Goal: Task Accomplishment & Management: Use online tool/utility

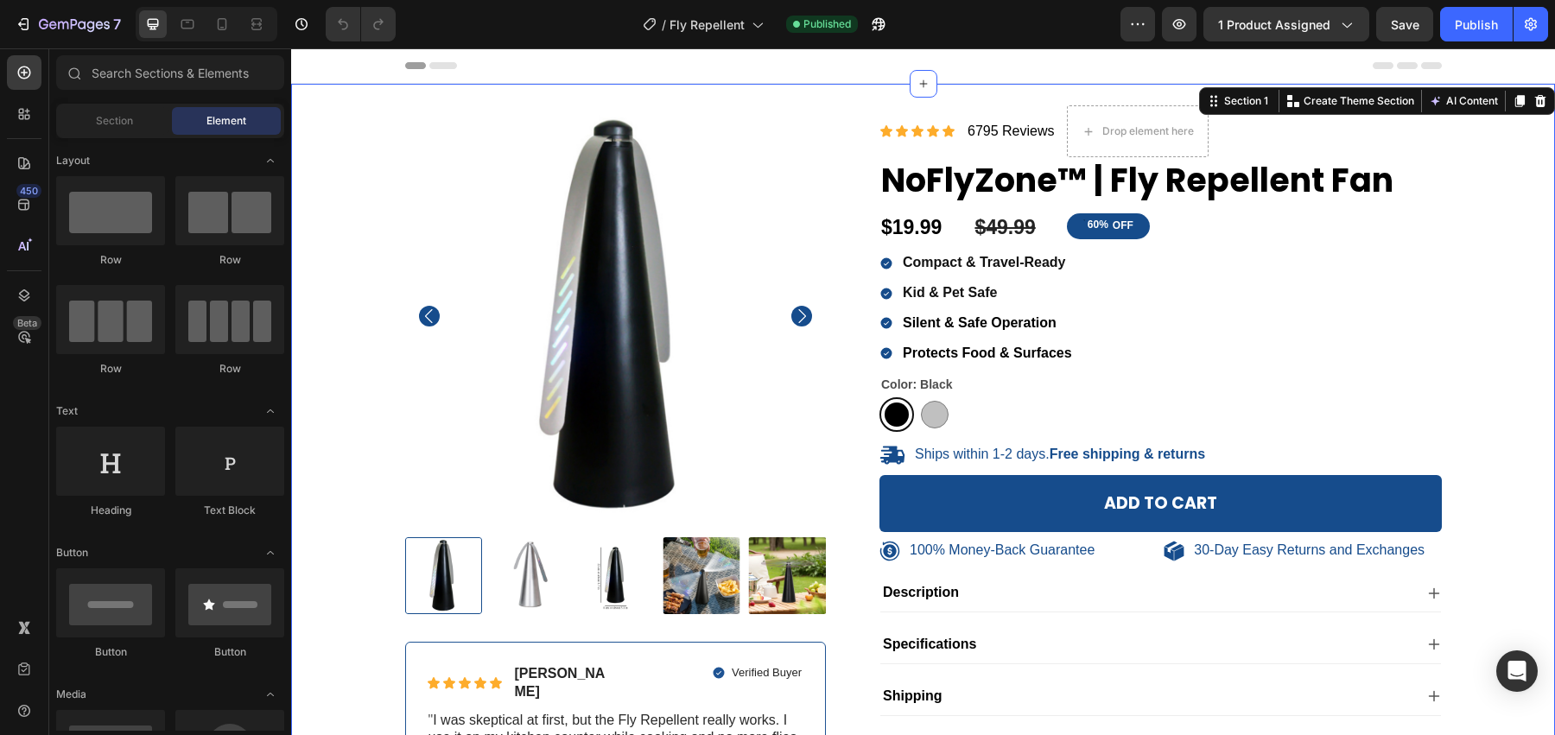
click at [1417, 91] on div "100% Money-Back Guarantee Item List 30-Day Easy Returns Item List Row Product I…" at bounding box center [923, 477] width 1264 height 786
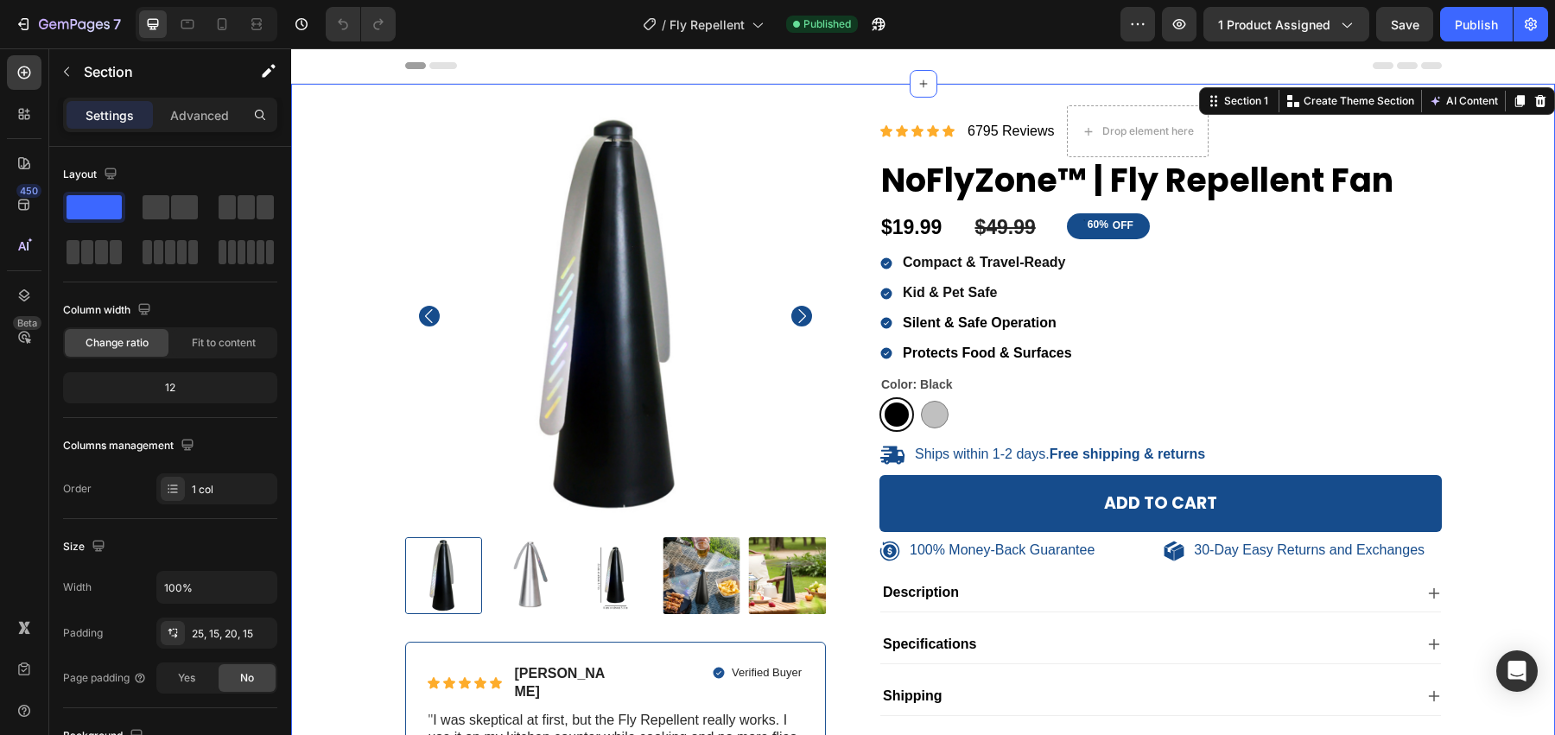
click at [200, 128] on div "Settings Advanced" at bounding box center [170, 115] width 214 height 35
click at [205, 124] on div "Advanced" at bounding box center [199, 115] width 86 height 28
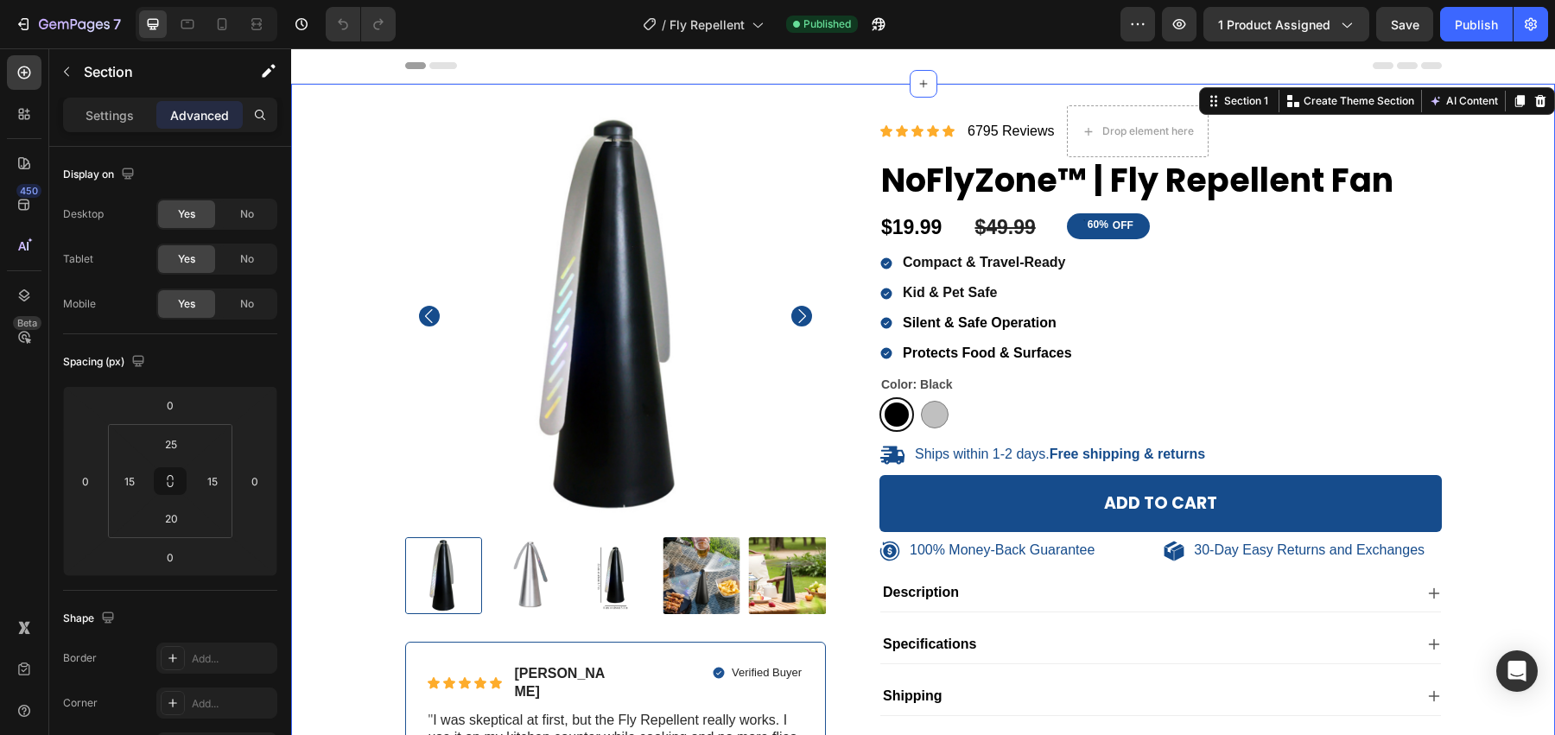
click at [467, 86] on div "100% Money-Back Guarantee Item List 30-Day Easy Returns Item List Row Product I…" at bounding box center [923, 477] width 1264 height 786
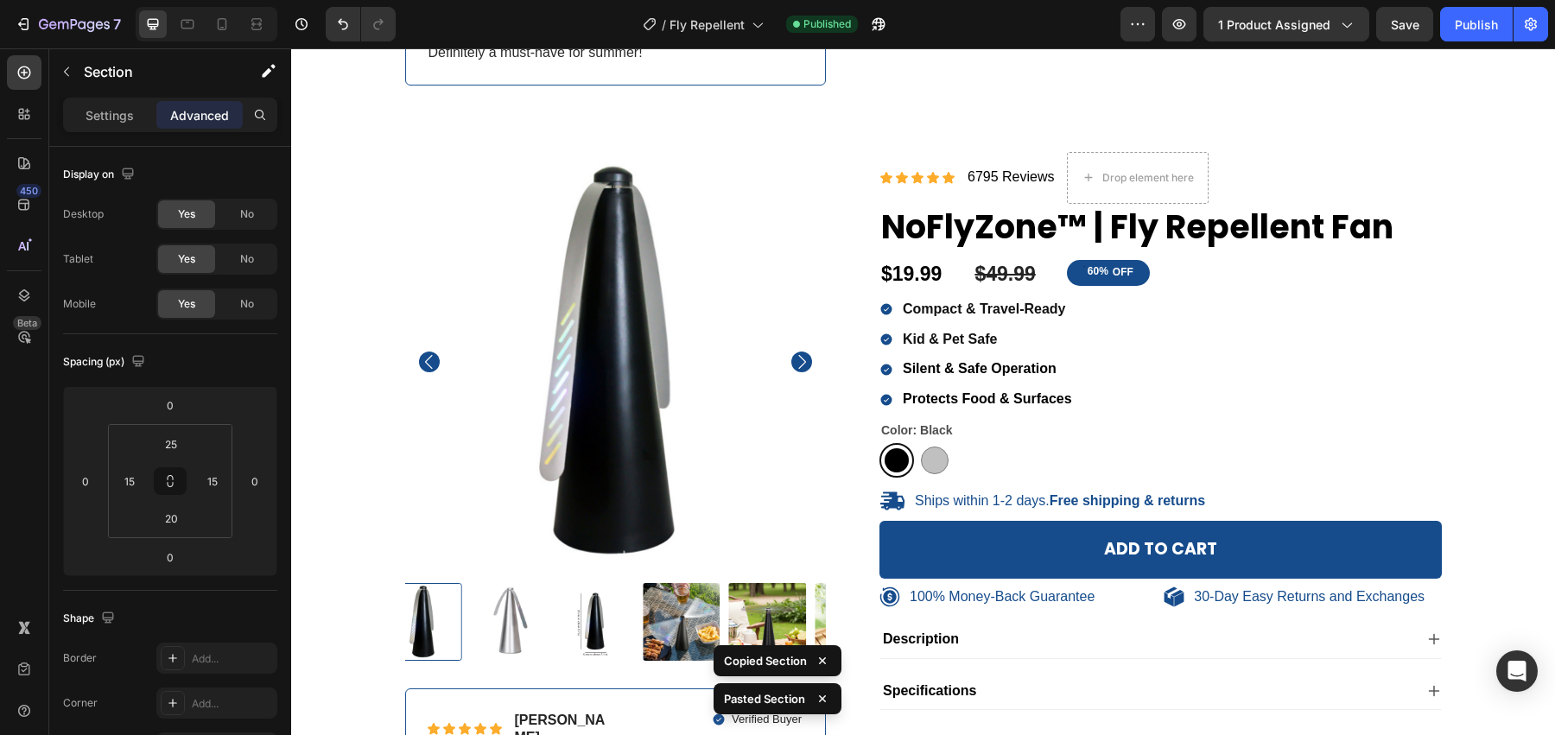
scroll to position [741, 0]
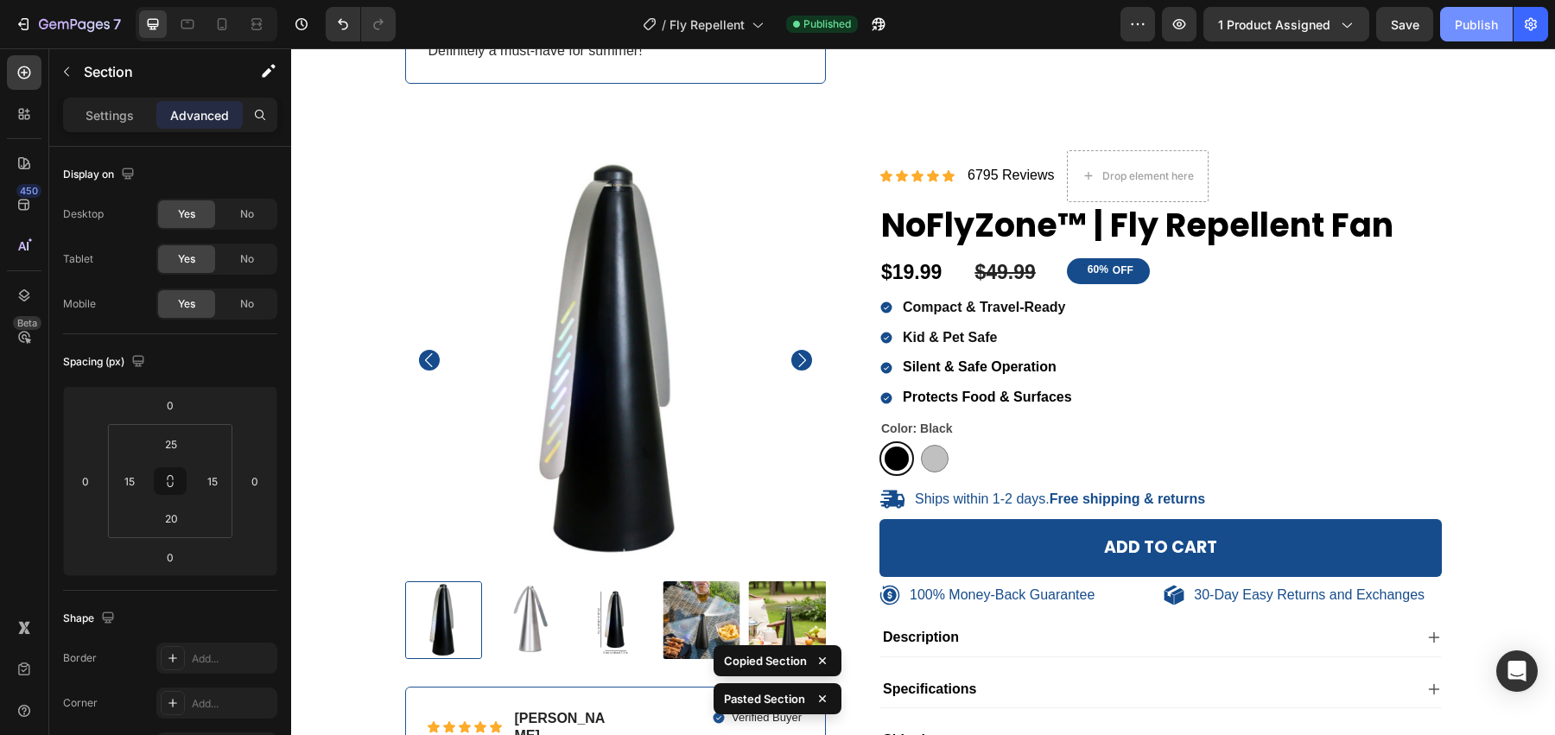
click at [1493, 36] on button "Publish" at bounding box center [1476, 24] width 73 height 35
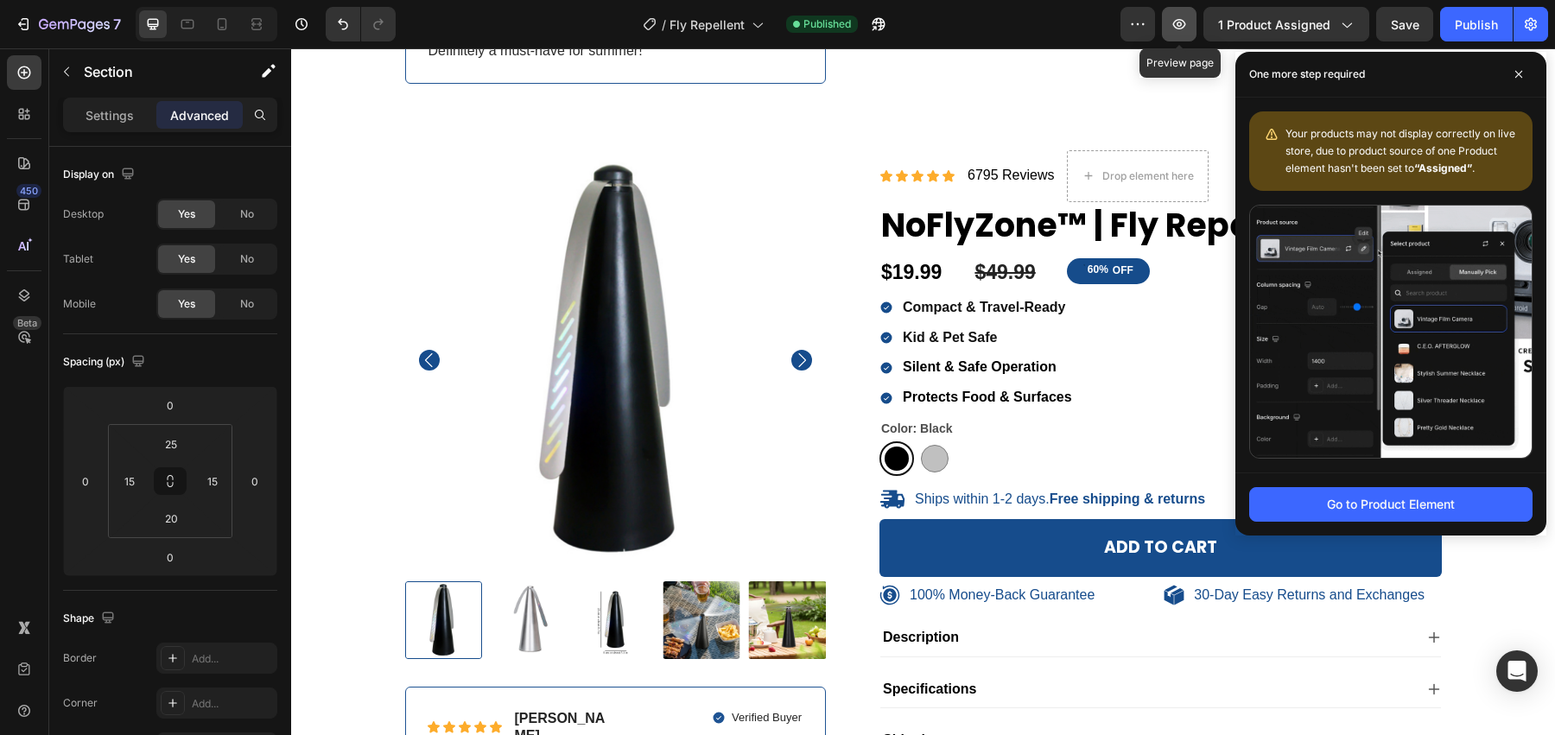
click at [1183, 28] on icon "button" at bounding box center [1179, 24] width 13 height 10
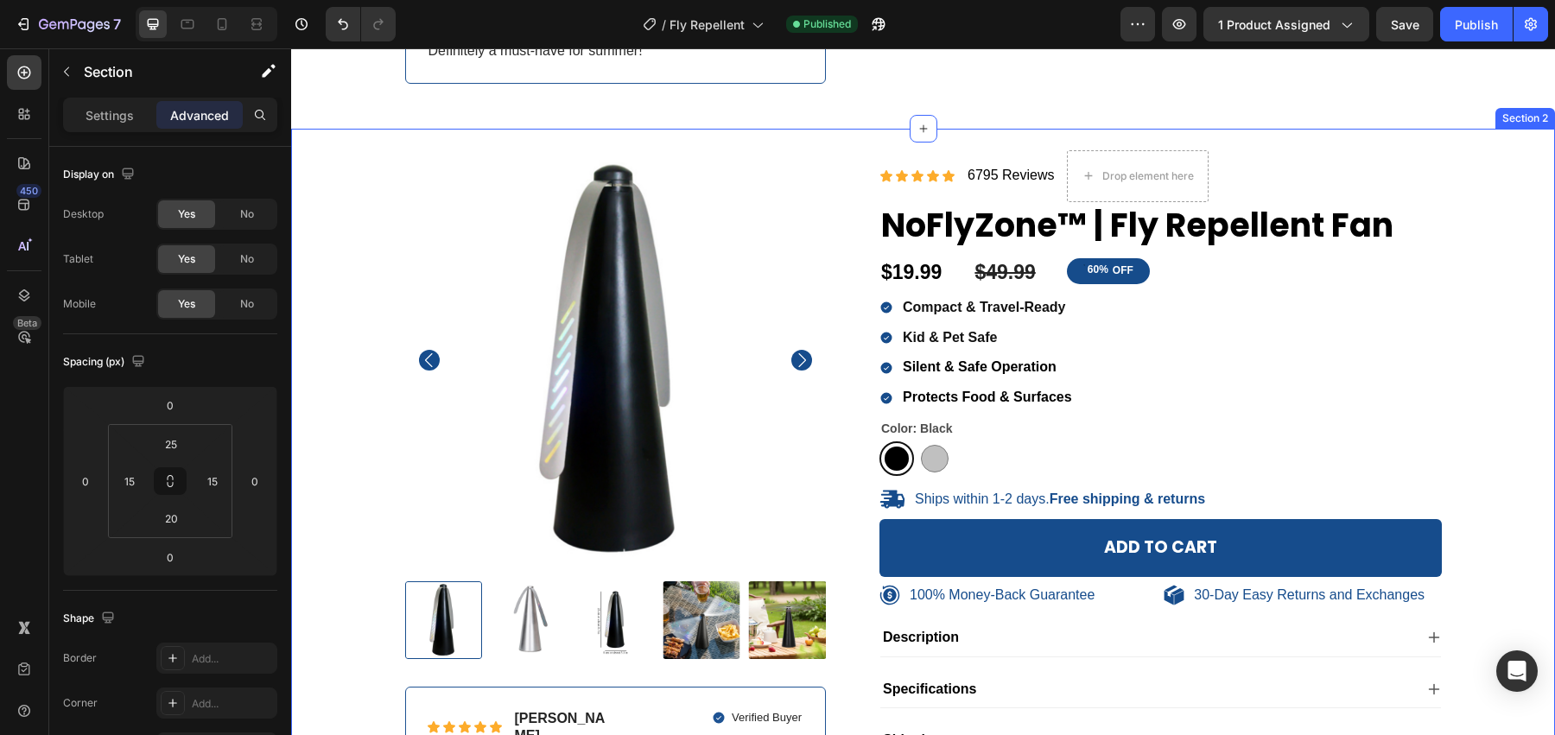
click at [529, 129] on div "100% Money-Back Guarantee Item List 30-Day Easy Returns Item List Row Product I…" at bounding box center [923, 522] width 1264 height 786
click at [1052, 129] on div "100% Money-Back Guarantee Item List 30-Day Easy Returns Item List Row Product I…" at bounding box center [923, 522] width 1264 height 786
click at [1066, 129] on div "100% Money-Back Guarantee Item List 30-Day Easy Returns Item List Row Product I…" at bounding box center [923, 522] width 1264 height 786
click at [1535, 111] on div "Section 2" at bounding box center [1525, 119] width 53 height 16
click at [1522, 111] on div "Section 2" at bounding box center [1525, 119] width 53 height 16
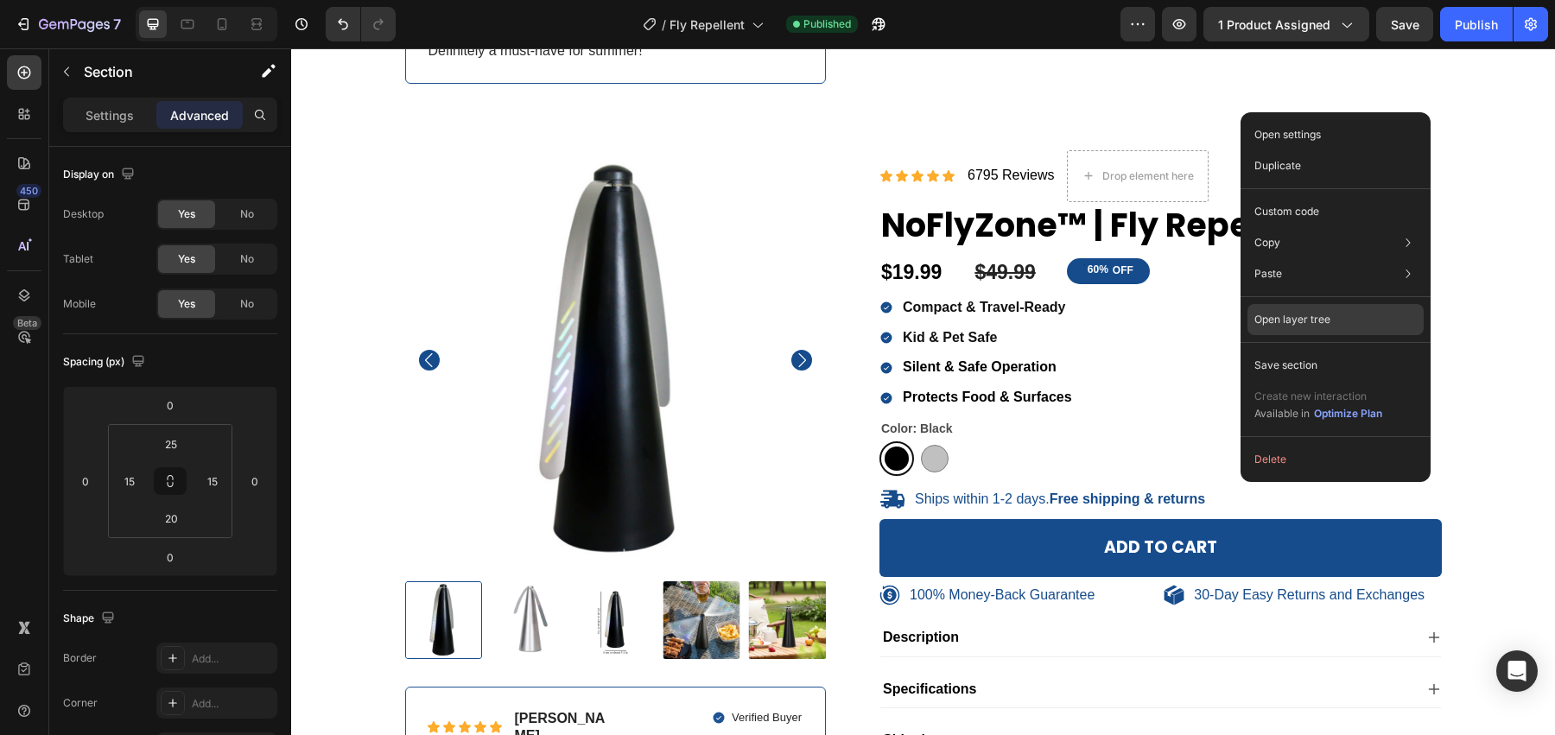
click at [1354, 381] on div "Open layer tree" at bounding box center [1335, 405] width 176 height 48
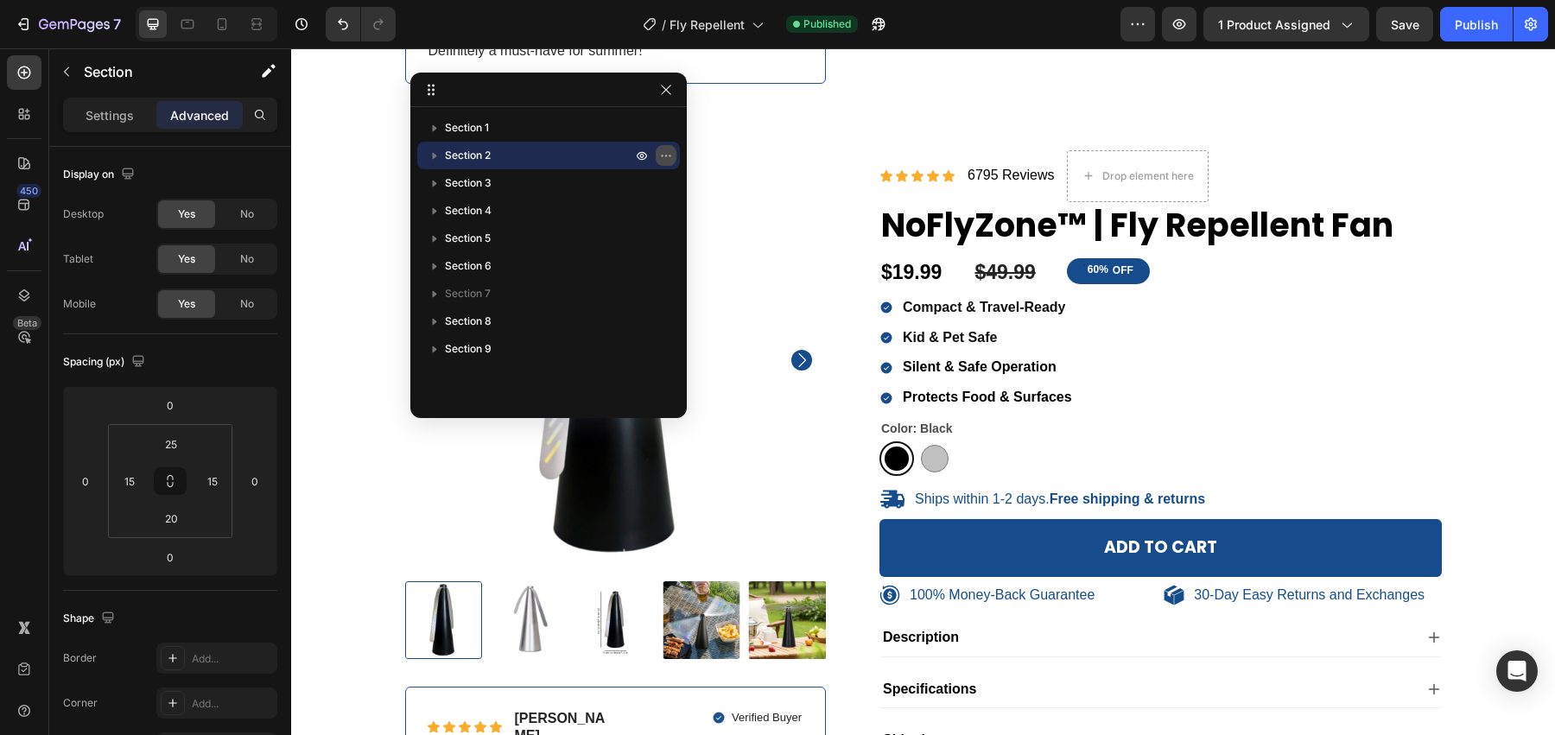
click at [673, 158] on button "button" at bounding box center [666, 155] width 21 height 21
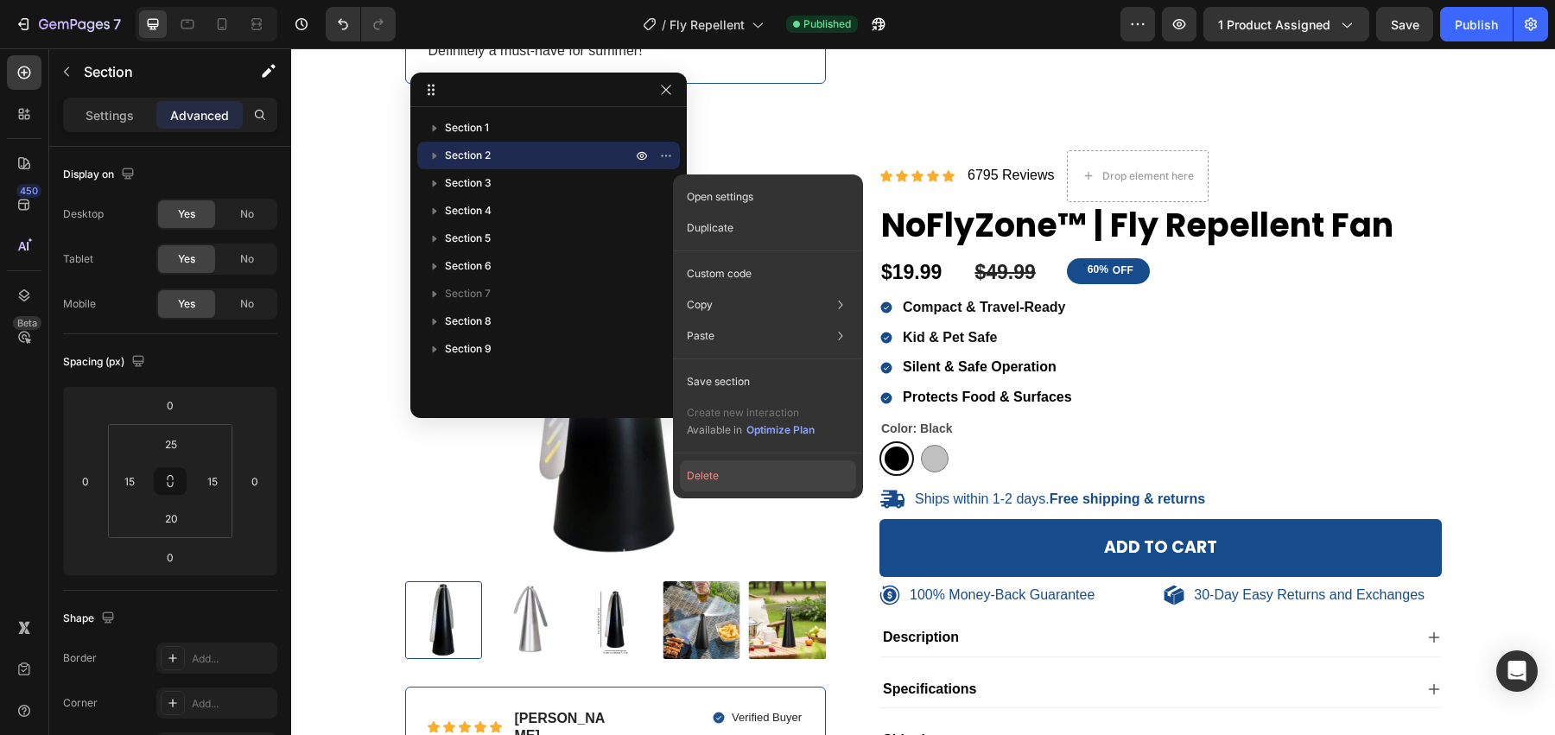
click at [722, 469] on button "Delete" at bounding box center [768, 475] width 176 height 31
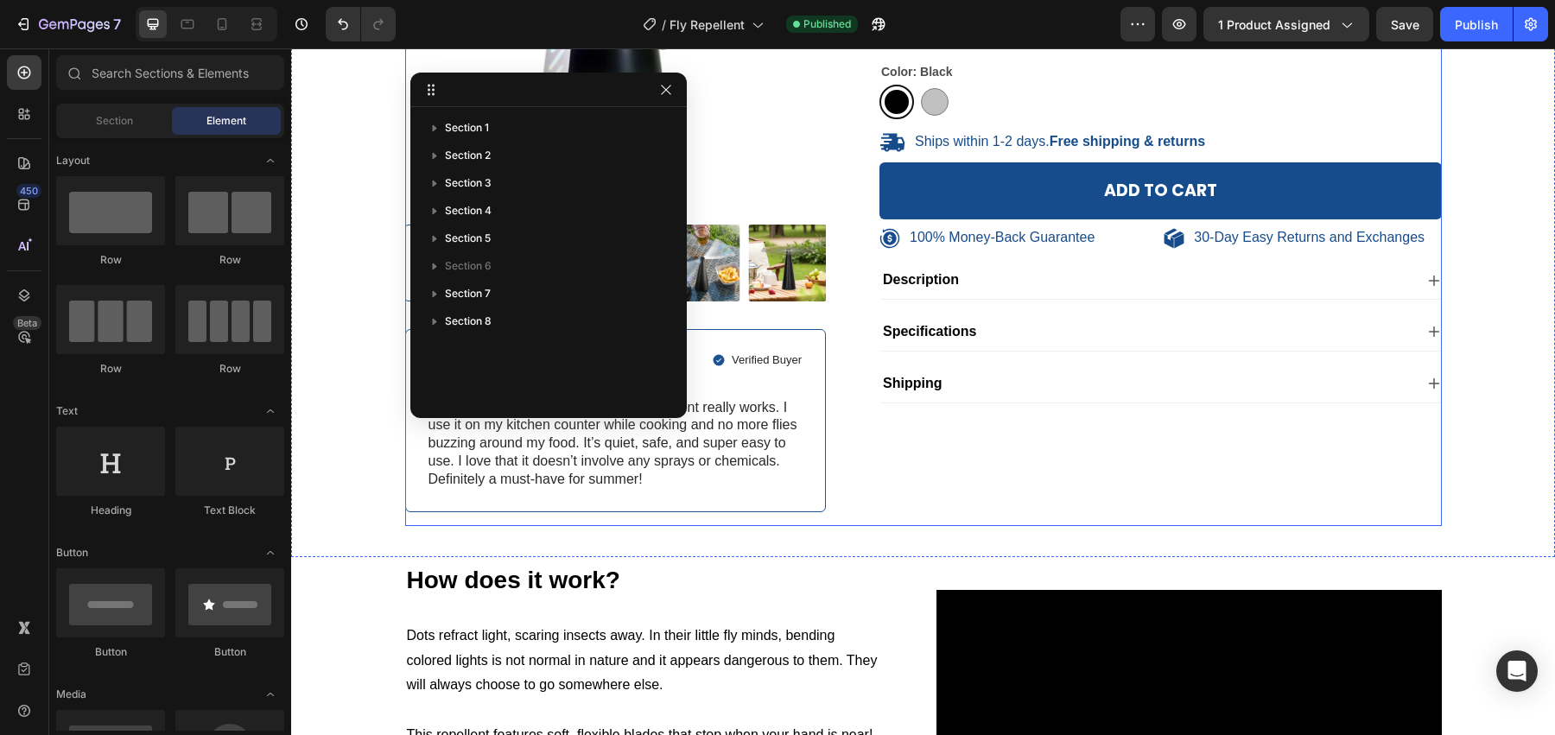
scroll to position [184, 0]
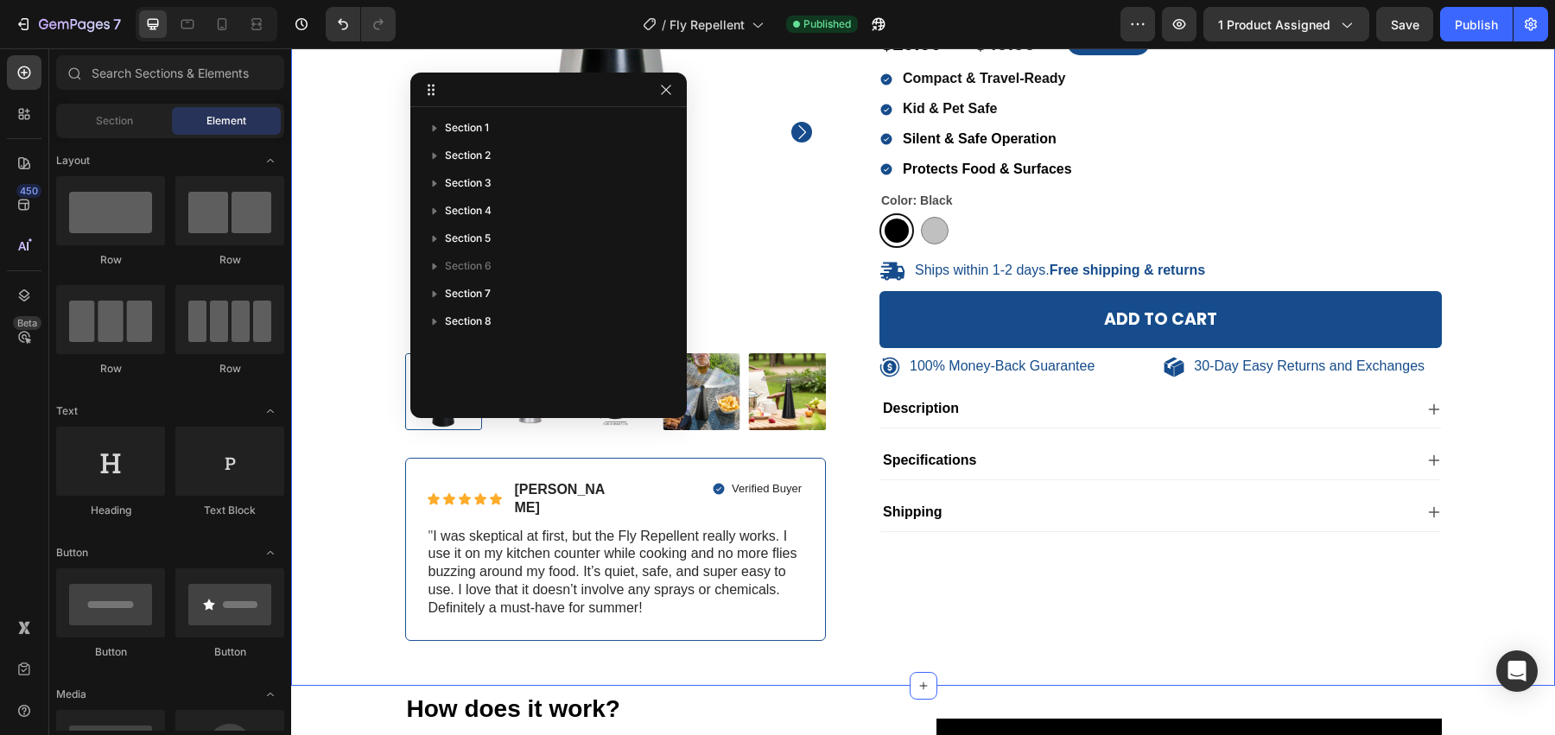
click at [1519, 218] on div "100% Money-Back Guarantee Item List 30-Day Easy Returns Item List Row Product I…" at bounding box center [923, 294] width 1238 height 747
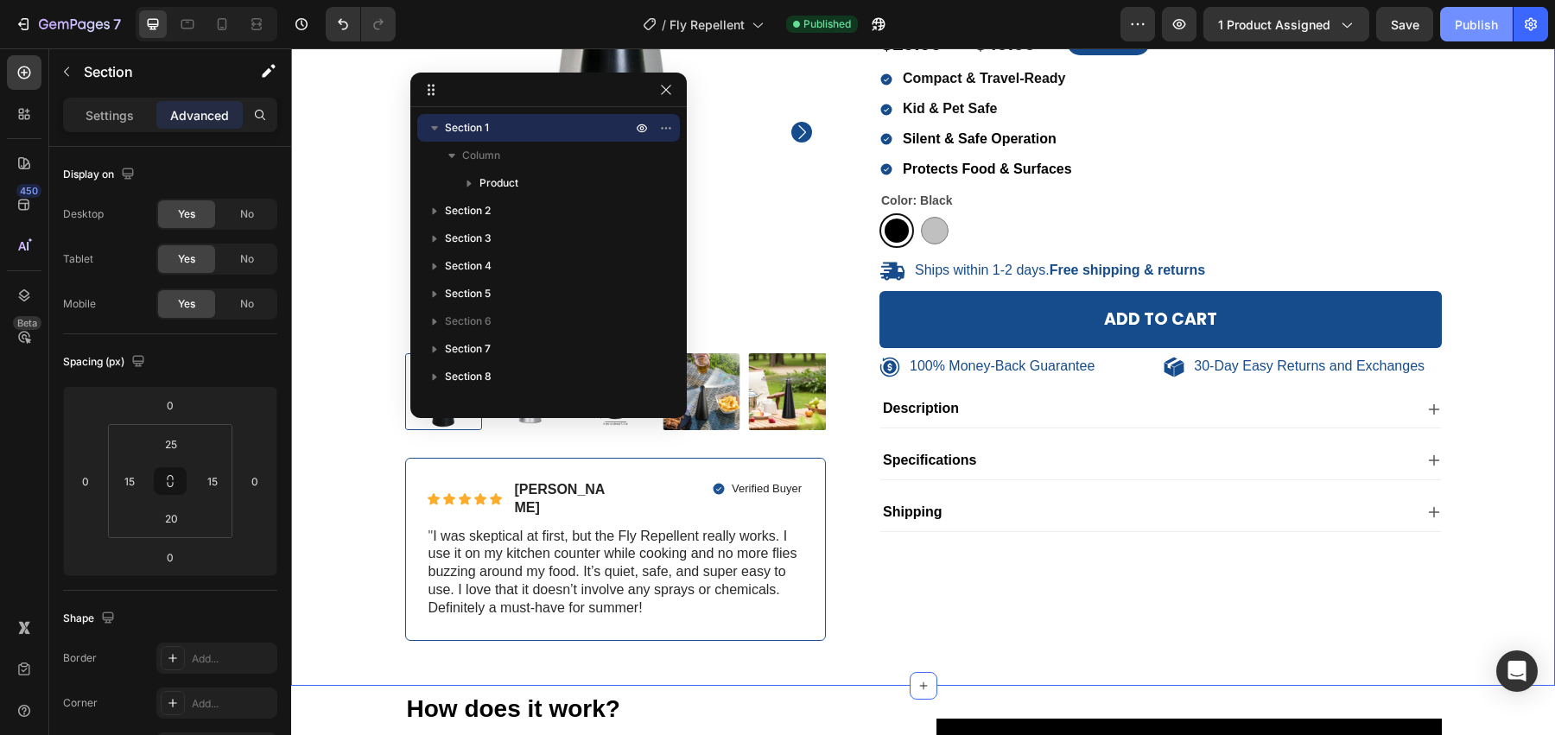
click at [1487, 32] on div "Publish" at bounding box center [1476, 25] width 43 height 18
click at [668, 92] on icon "button" at bounding box center [666, 90] width 10 height 10
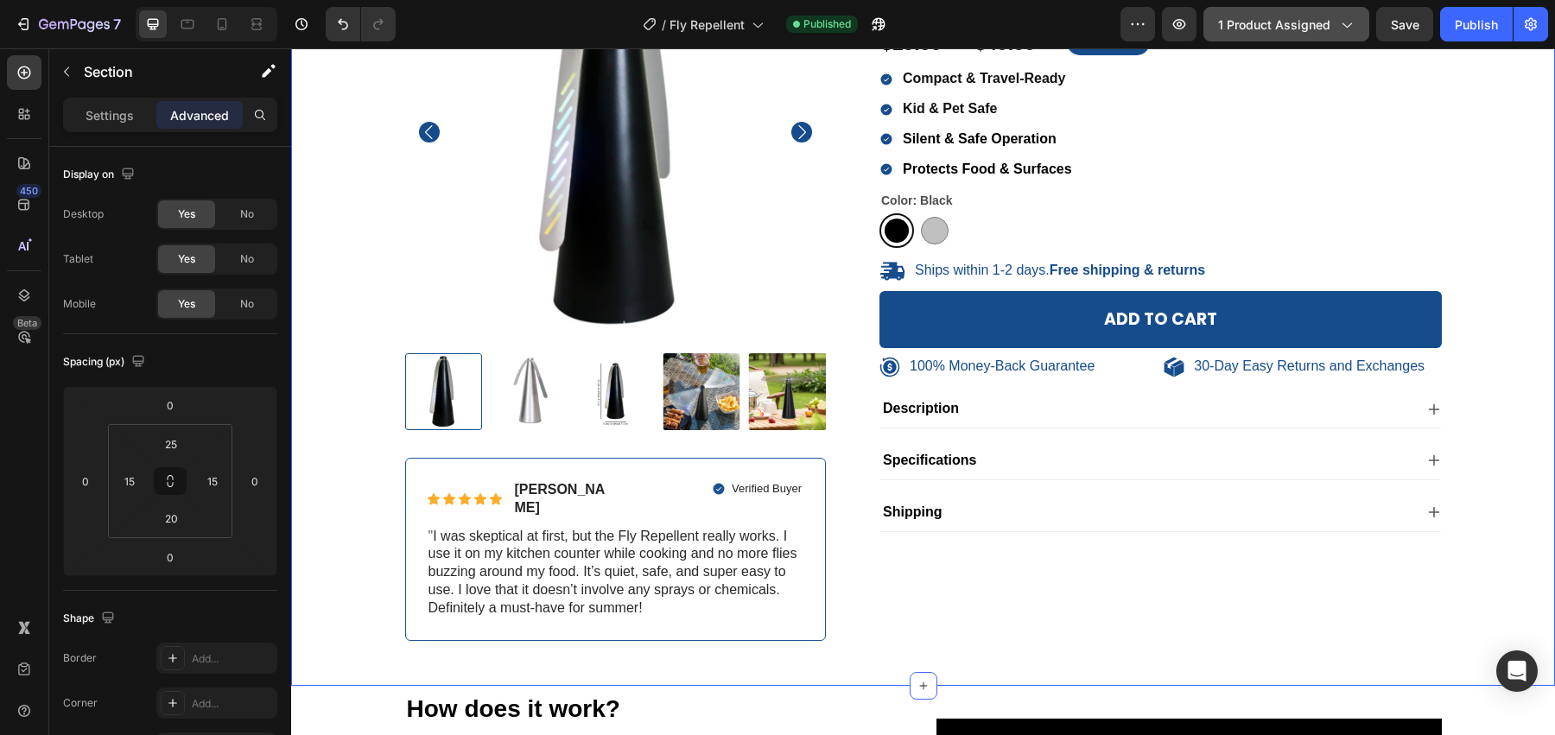
click at [1310, 26] on span "1 product assigned" at bounding box center [1274, 25] width 112 height 18
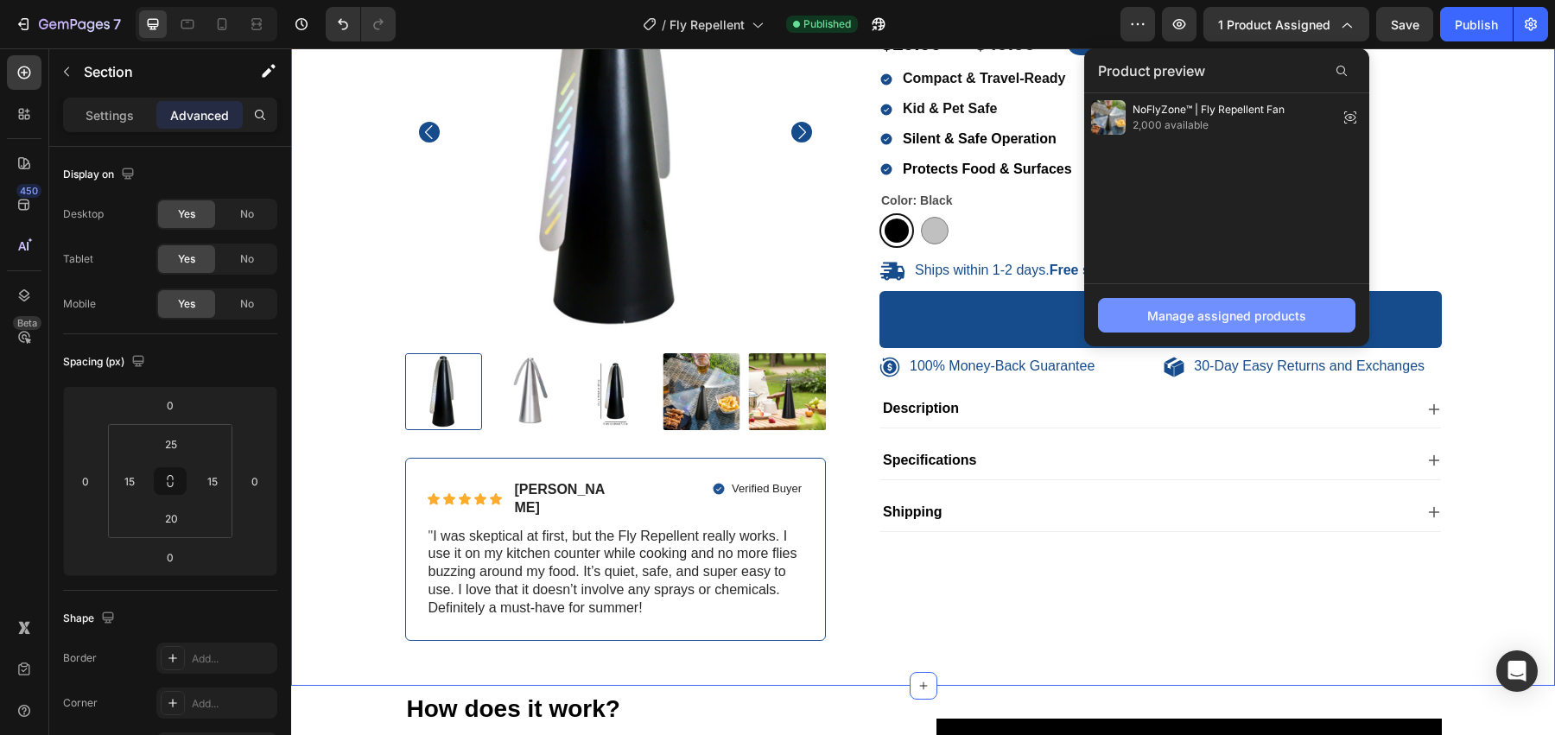
click at [1208, 310] on div "Manage assigned products" at bounding box center [1226, 316] width 159 height 18
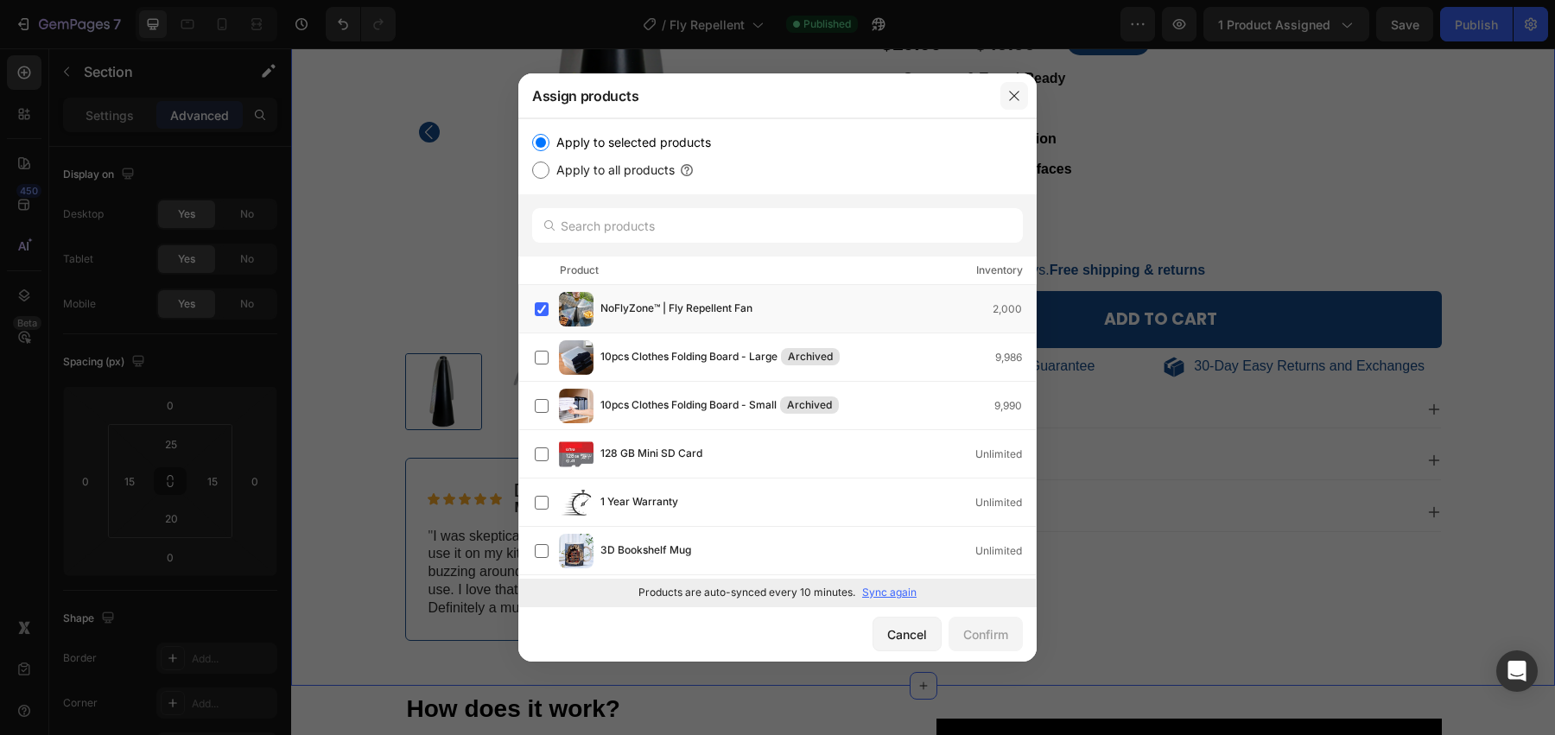
click at [1018, 96] on icon "button" at bounding box center [1014, 96] width 14 height 14
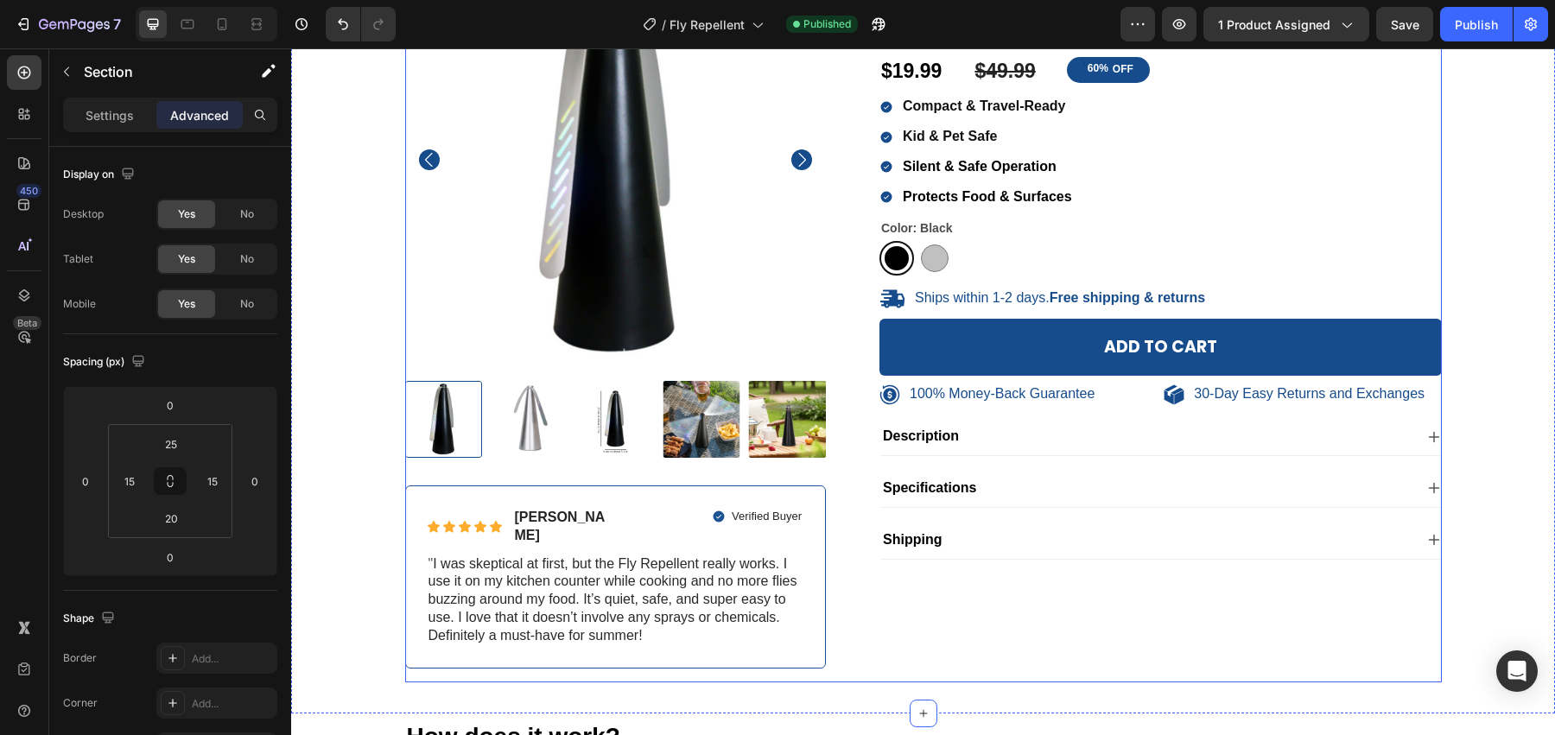
scroll to position [191, 0]
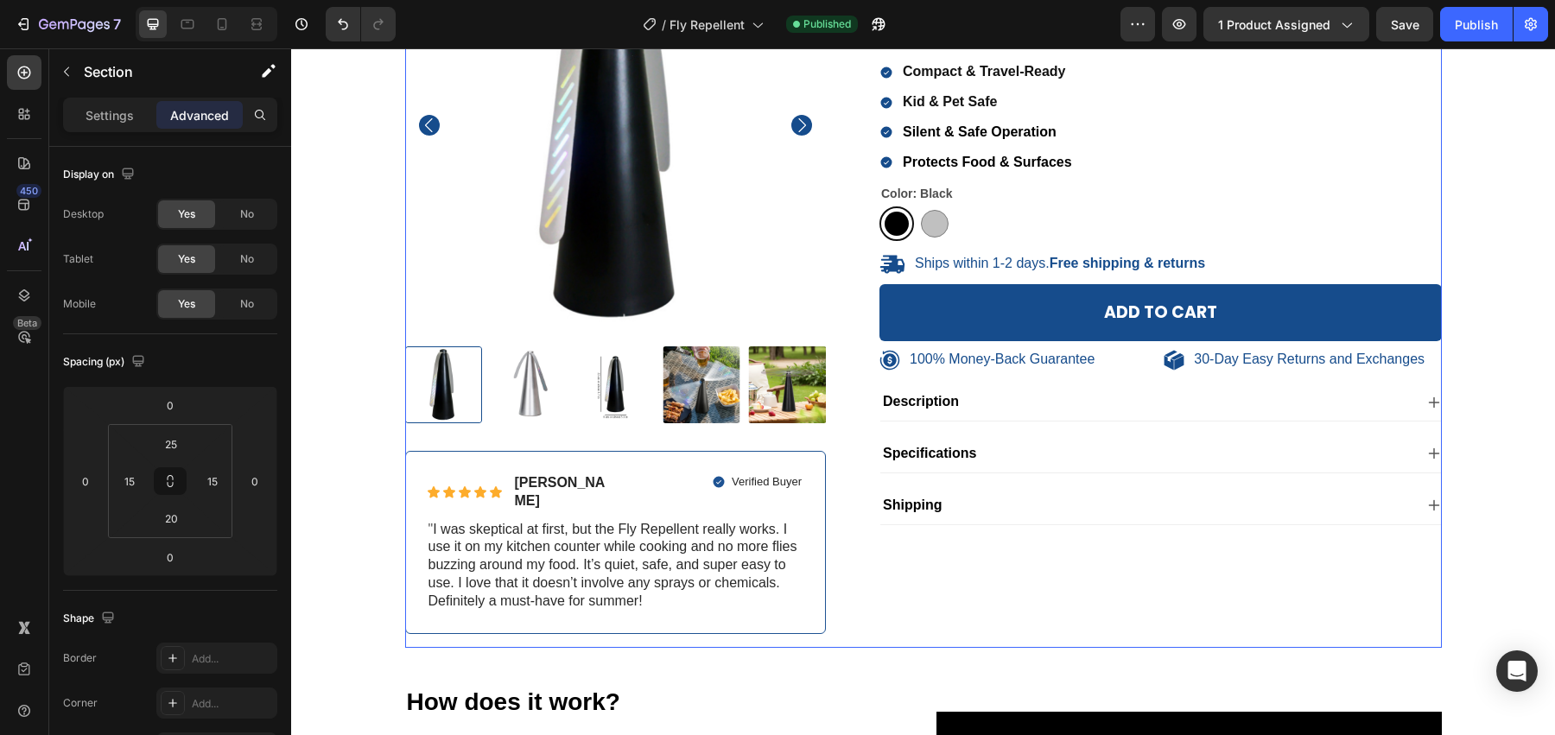
click at [849, 554] on div "100% Money-Back Guarantee Item List 30-Day Easy Returns Item List Row Product I…" at bounding box center [923, 280] width 1037 height 733
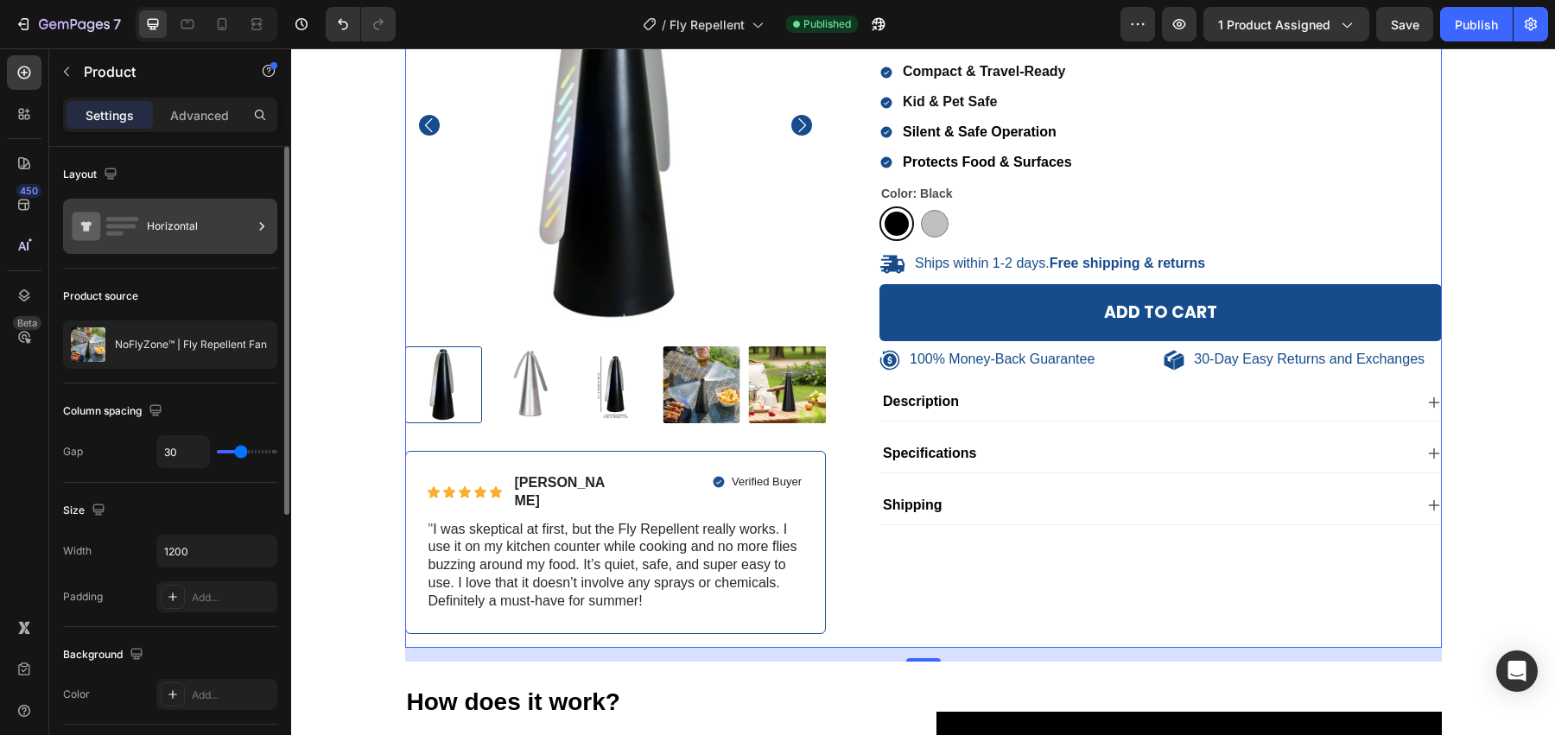
click at [192, 230] on div "Horizontal" at bounding box center [199, 226] width 105 height 40
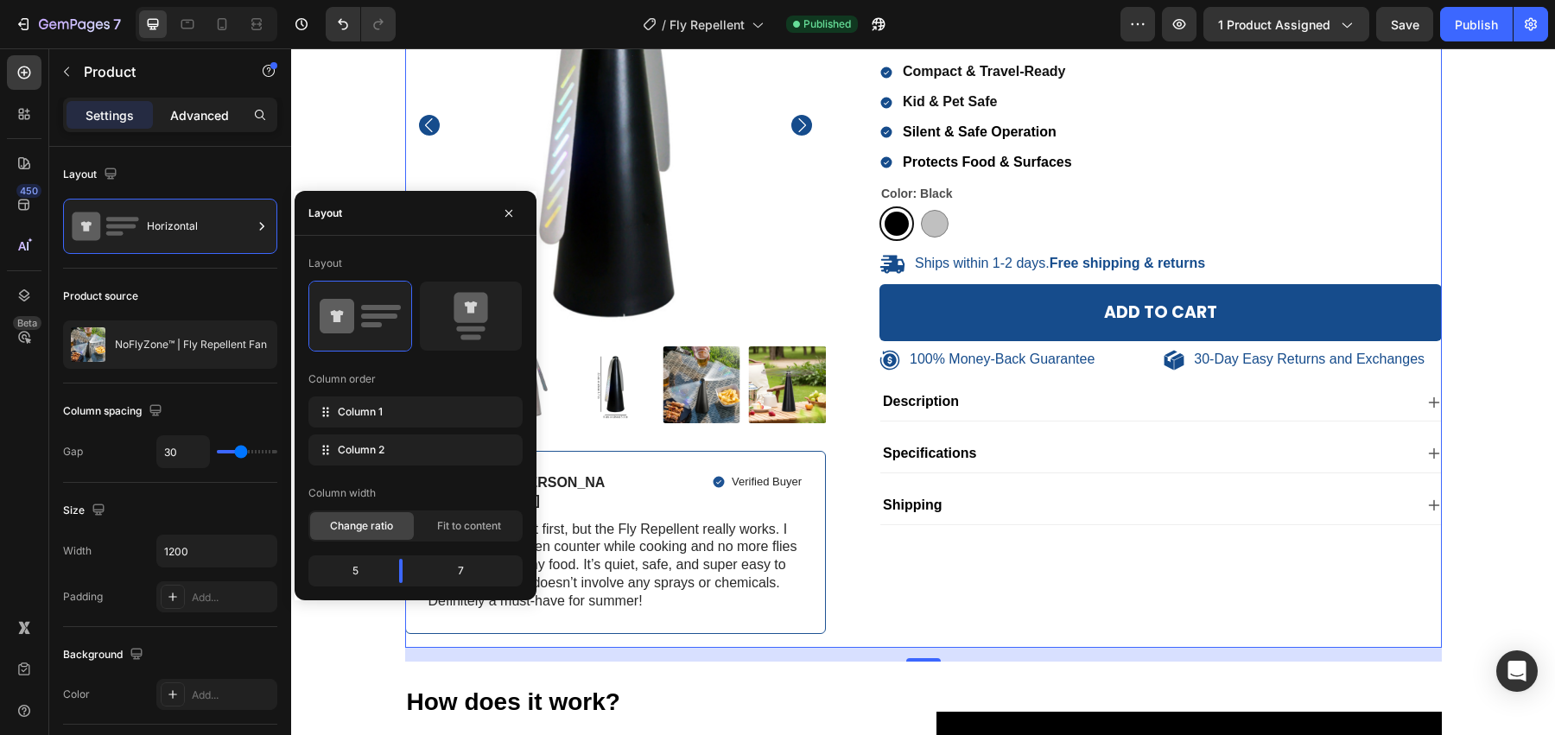
click at [219, 121] on p "Advanced" at bounding box center [199, 115] width 59 height 18
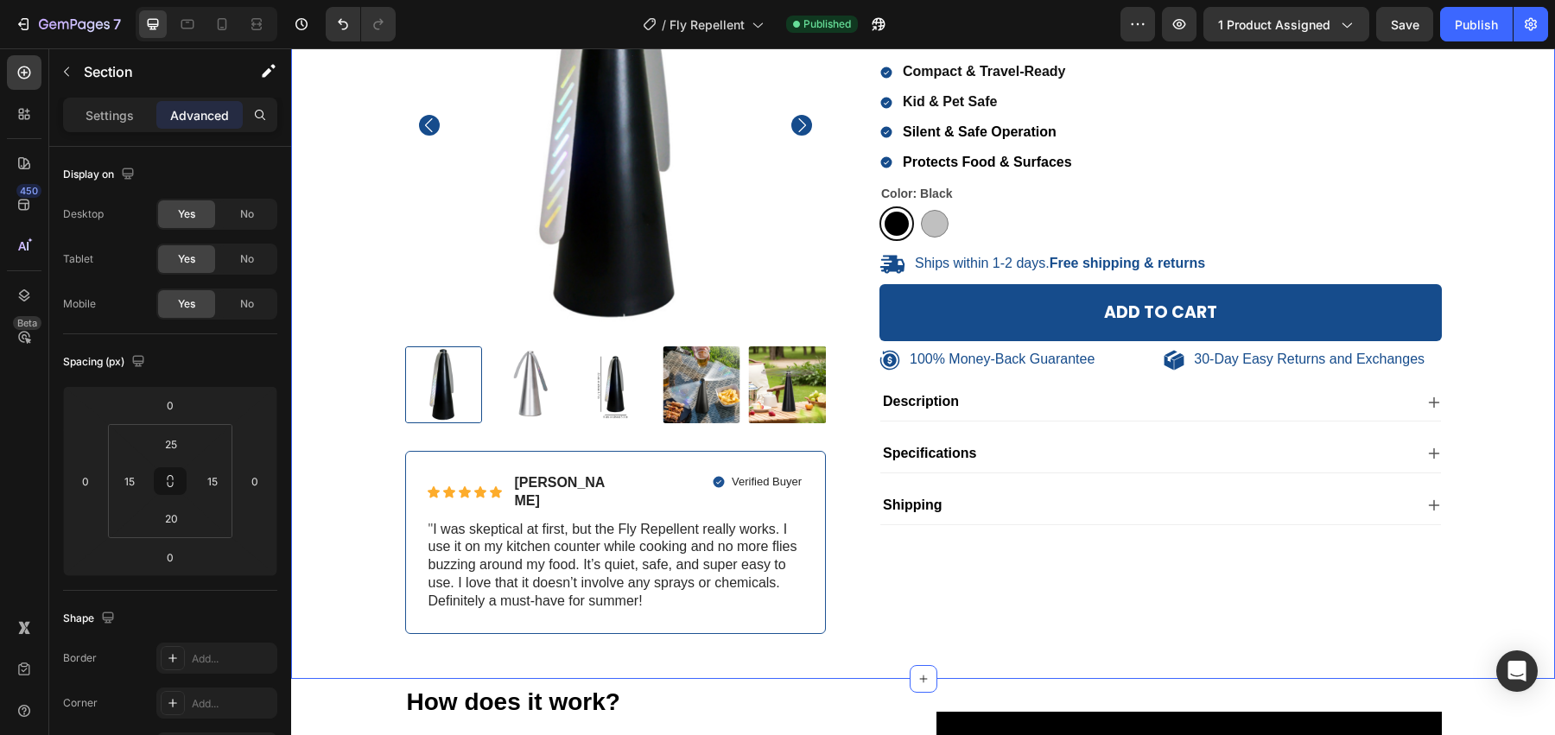
click at [342, 377] on div "100% Money-Back Guarantee Item List 30-Day Easy Returns Item List Row Product I…" at bounding box center [923, 287] width 1238 height 747
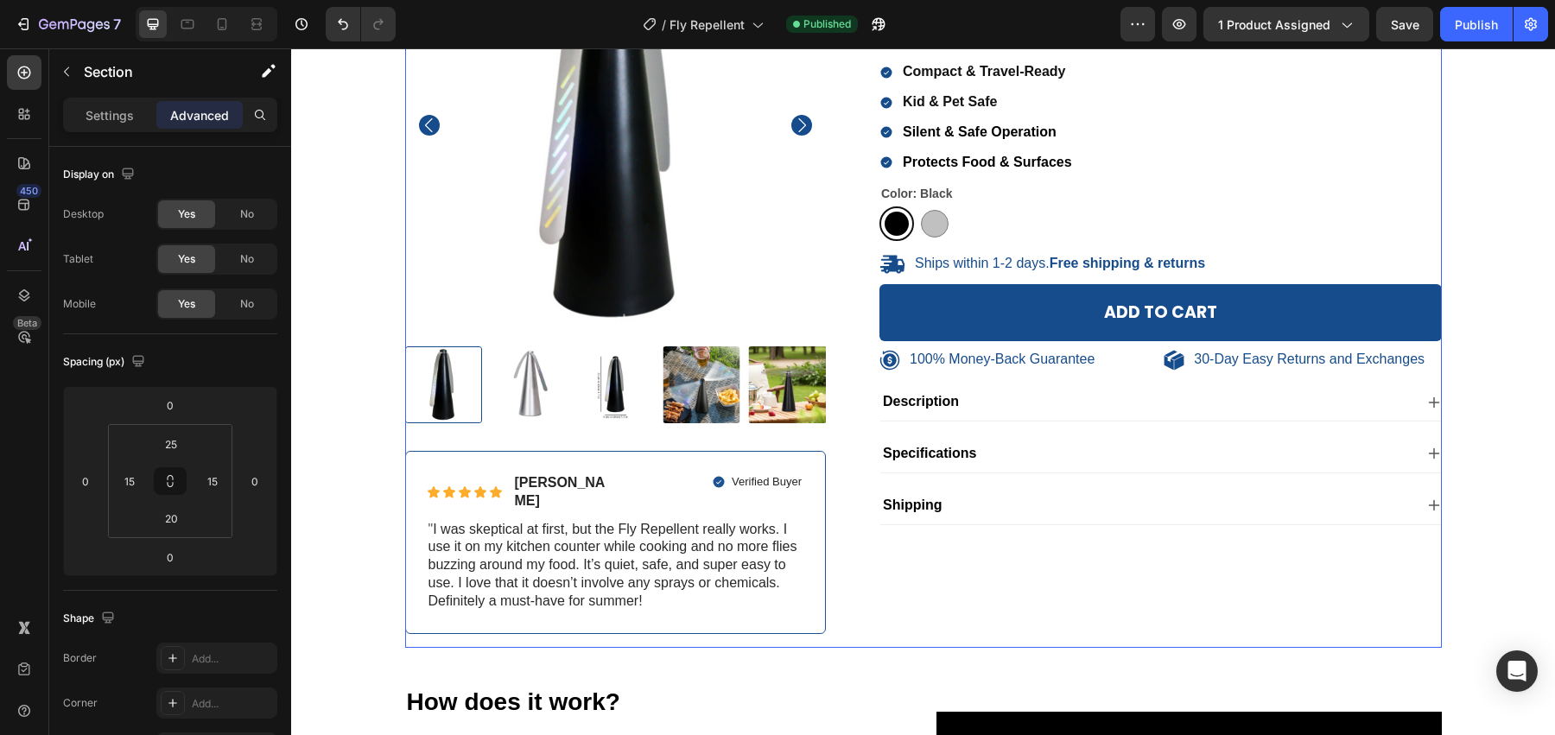
click at [442, 625] on div "100% Money-Back Guarantee Item List 30-Day Easy Returns Item List Row Product I…" at bounding box center [616, 280] width 422 height 733
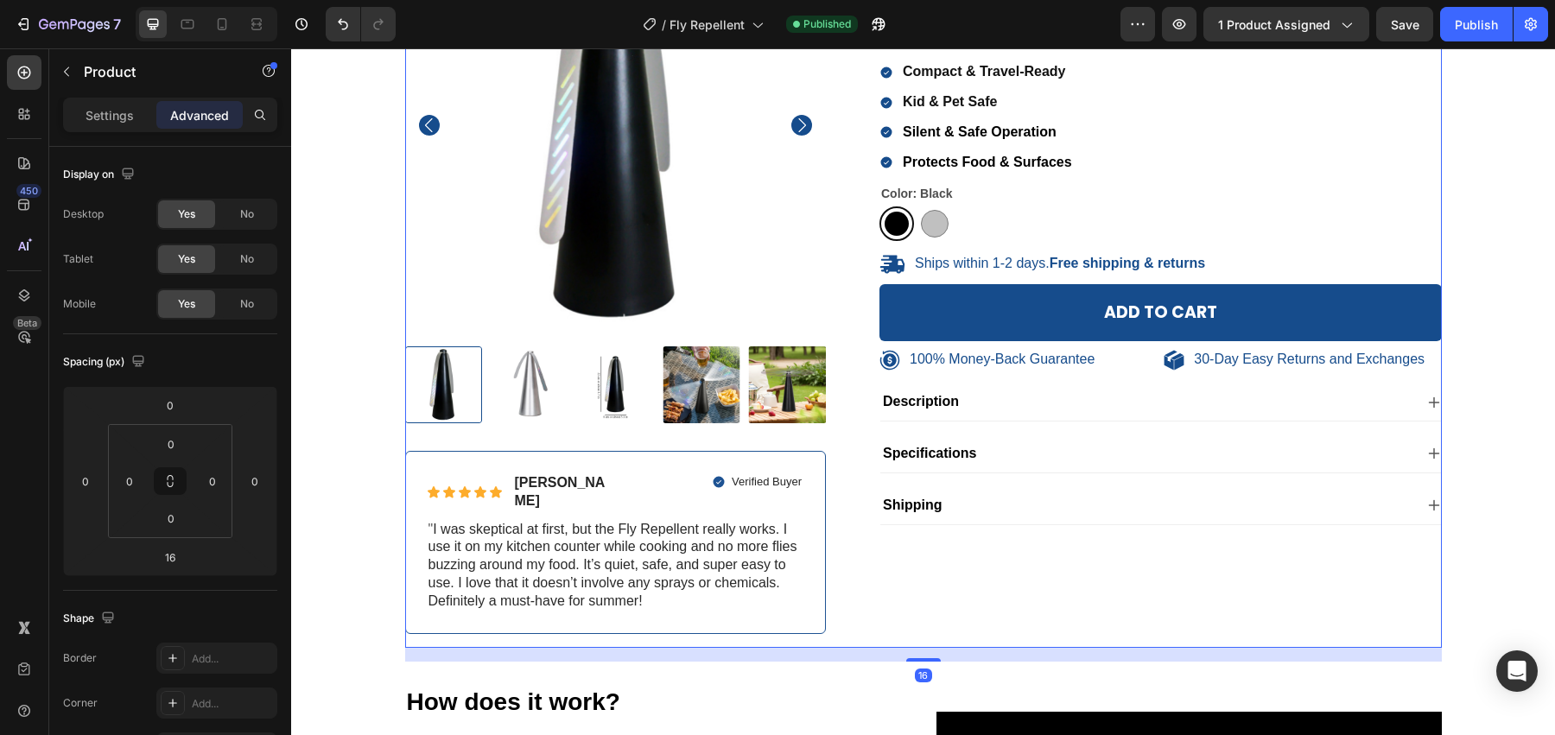
click at [844, 545] on div "100% Money-Back Guarantee Item List 30-Day Easy Returns Item List Row Product I…" at bounding box center [923, 280] width 1037 height 733
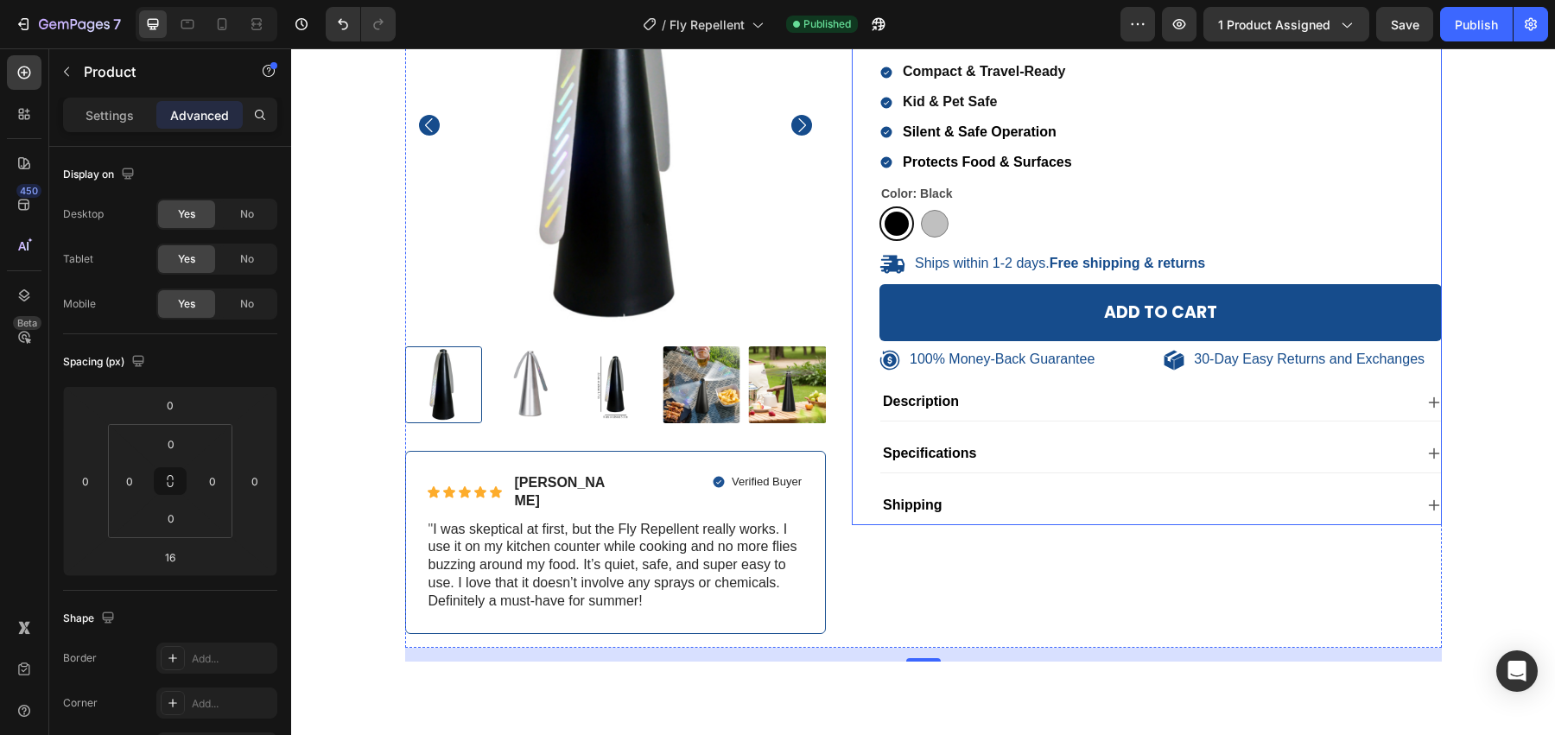
scroll to position [0, 0]
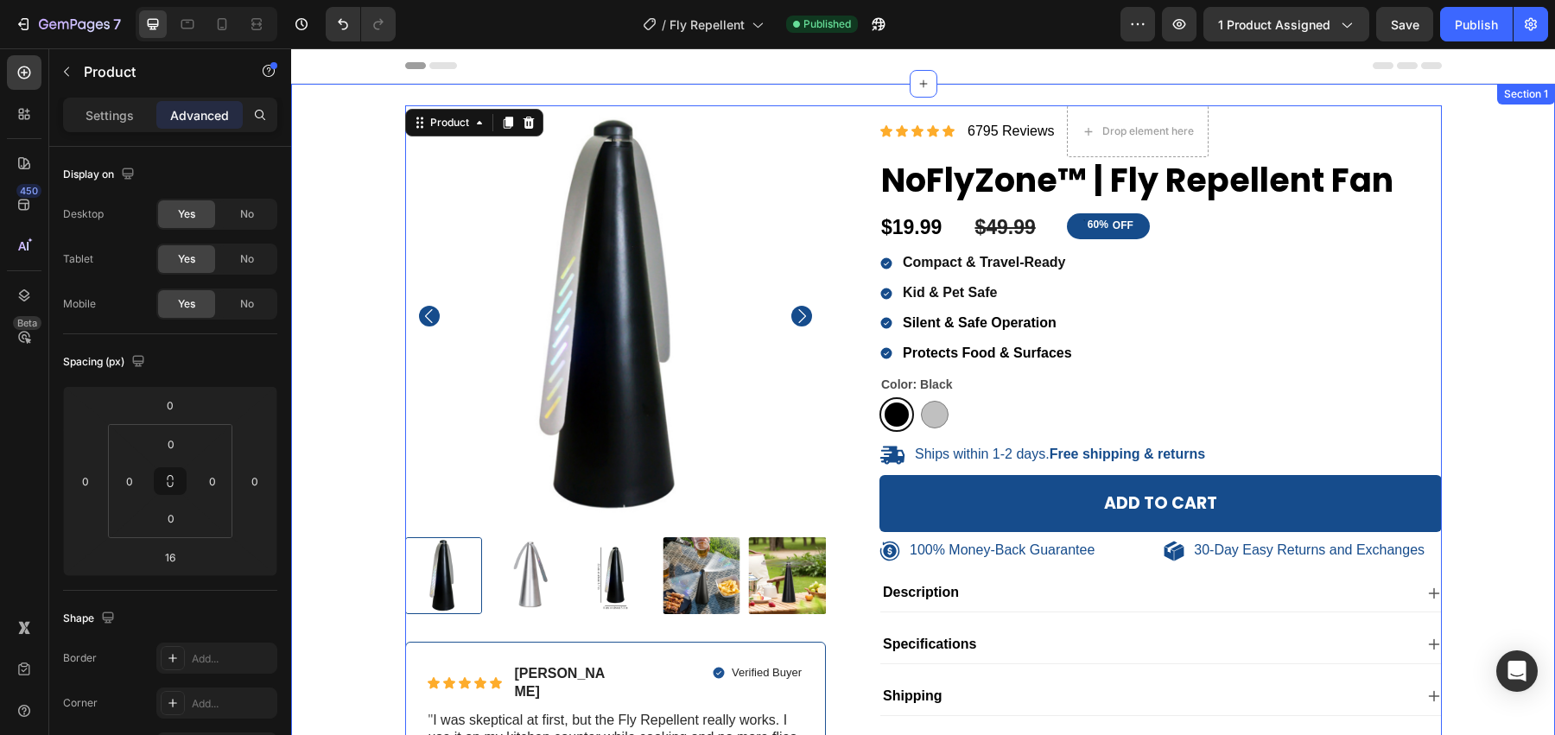
click at [1155, 98] on div "100% Money-Back Guarantee Item List 30-Day Easy Returns Item List Row Product I…" at bounding box center [923, 477] width 1264 height 786
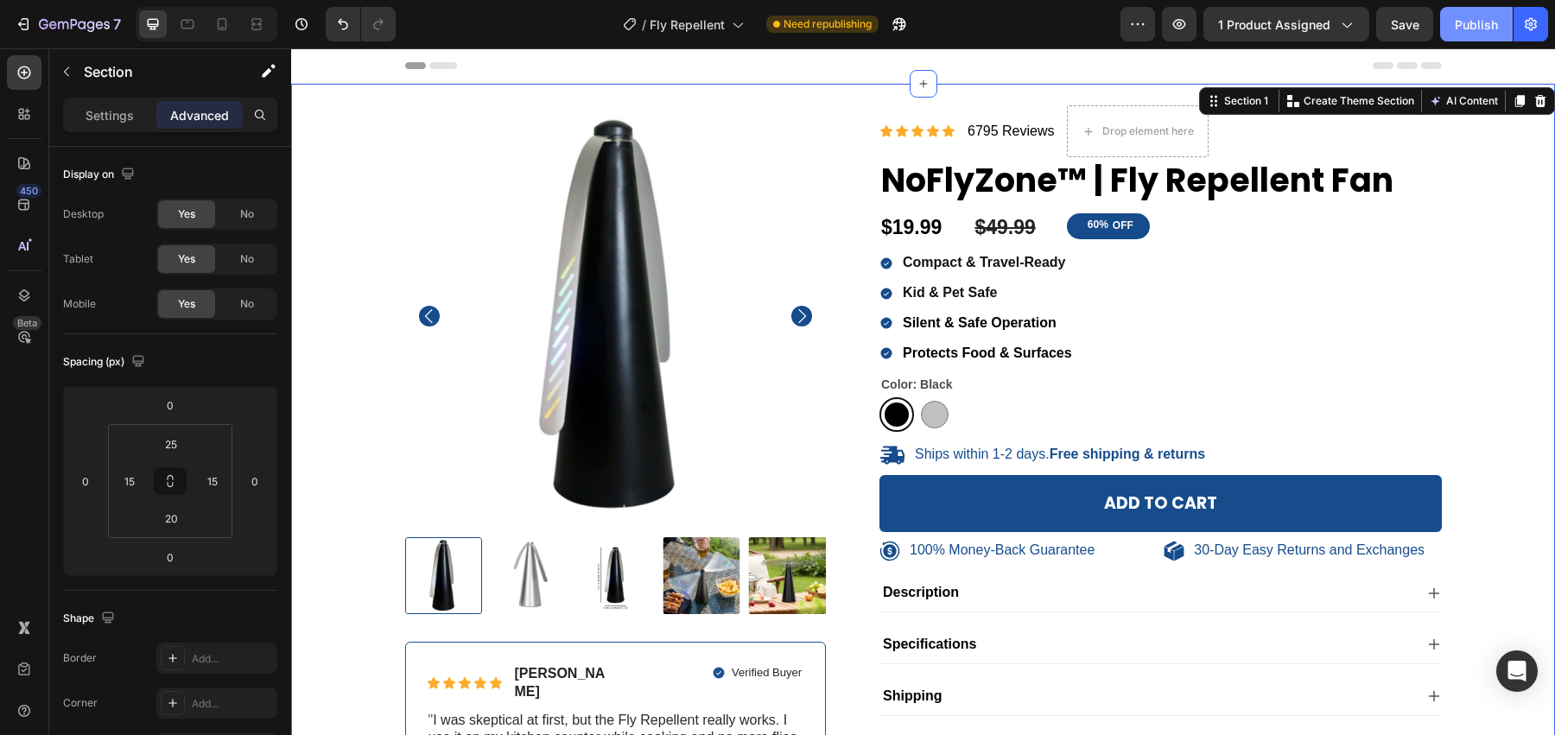
click at [1494, 30] on div "Publish" at bounding box center [1476, 25] width 43 height 18
click at [1143, 94] on div "100% Money-Back Guarantee Item List 30-Day Easy Returns Item List Row Product I…" at bounding box center [923, 477] width 1264 height 786
click at [114, 107] on p "Settings" at bounding box center [110, 115] width 48 height 18
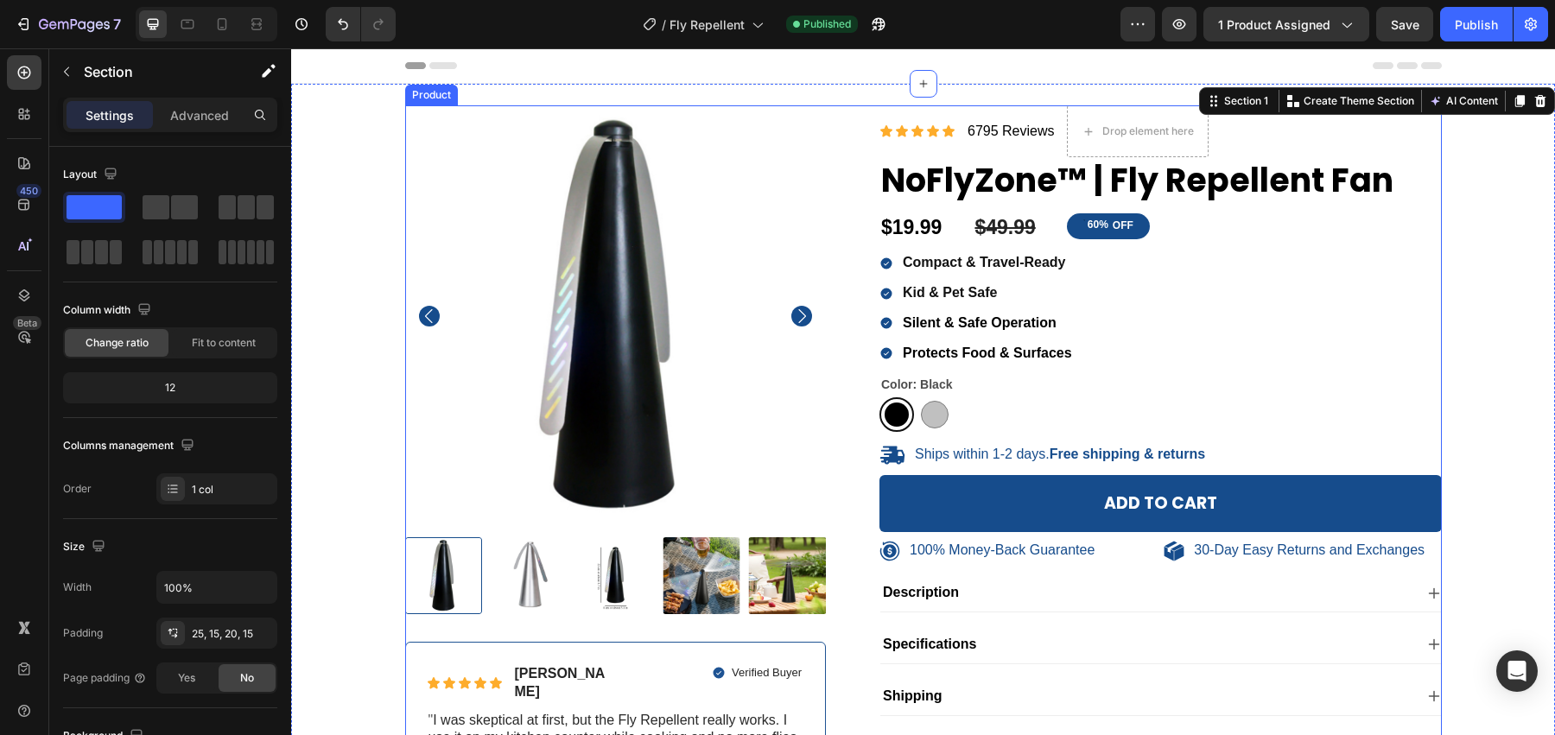
click at [840, 108] on div "100% Money-Back Guarantee Item List 30-Day Easy Returns Item List Row Product I…" at bounding box center [923, 471] width 1037 height 733
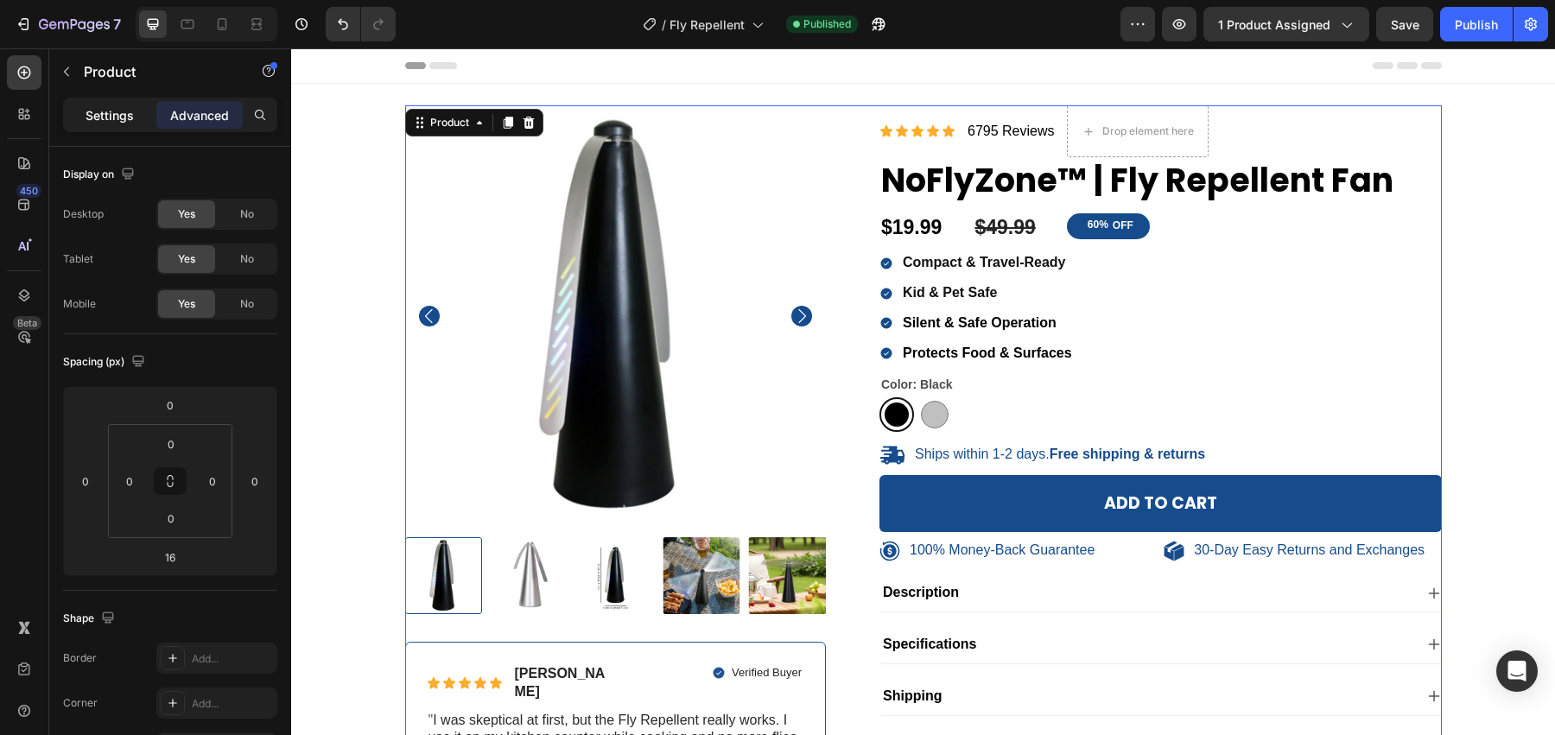
click at [122, 113] on p "Settings" at bounding box center [110, 115] width 48 height 18
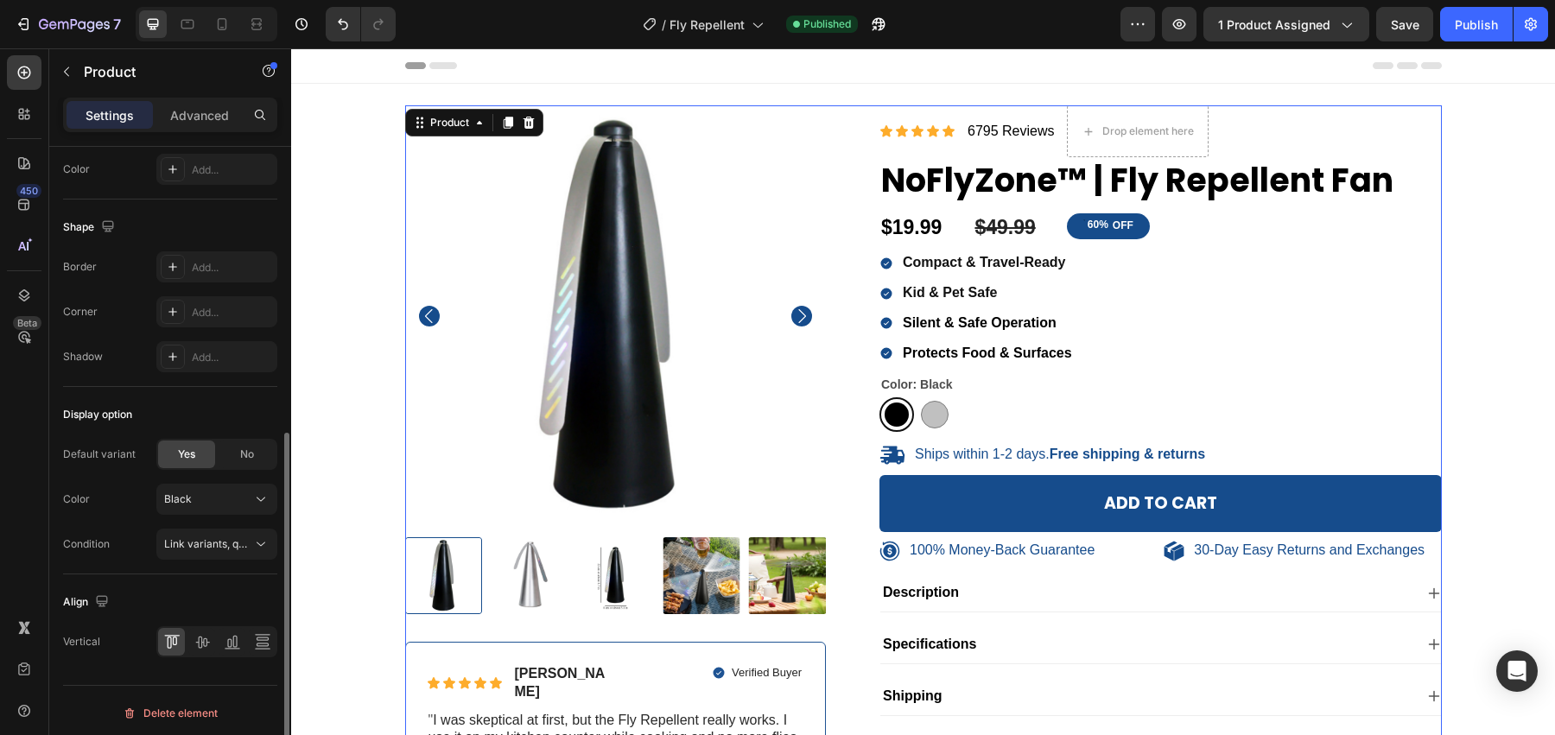
scroll to position [524, 0]
click at [236, 496] on div "Black" at bounding box center [206, 500] width 85 height 16
click at [115, 477] on div "Default variant Yes No Color Black" at bounding box center [170, 478] width 214 height 76
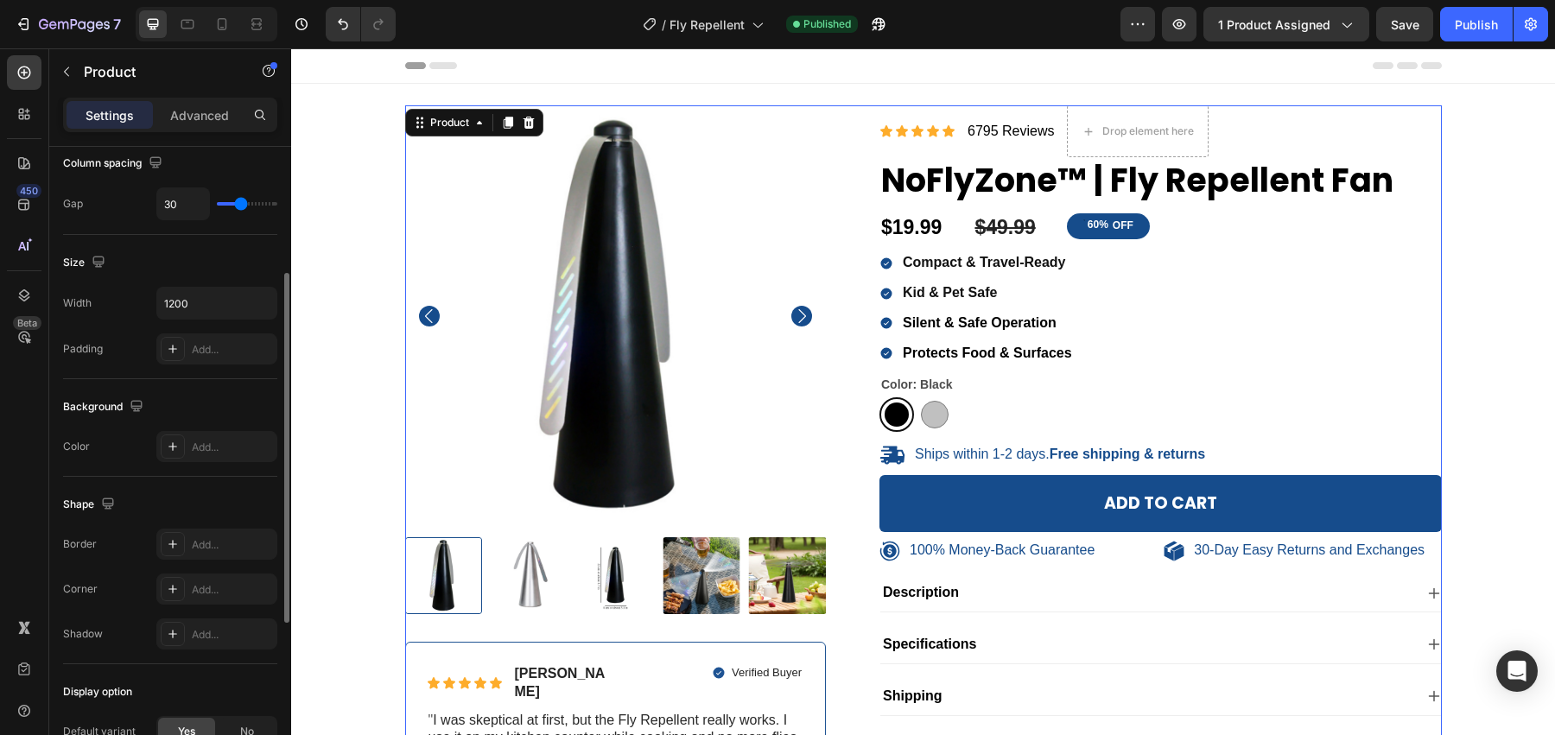
scroll to position [240, 0]
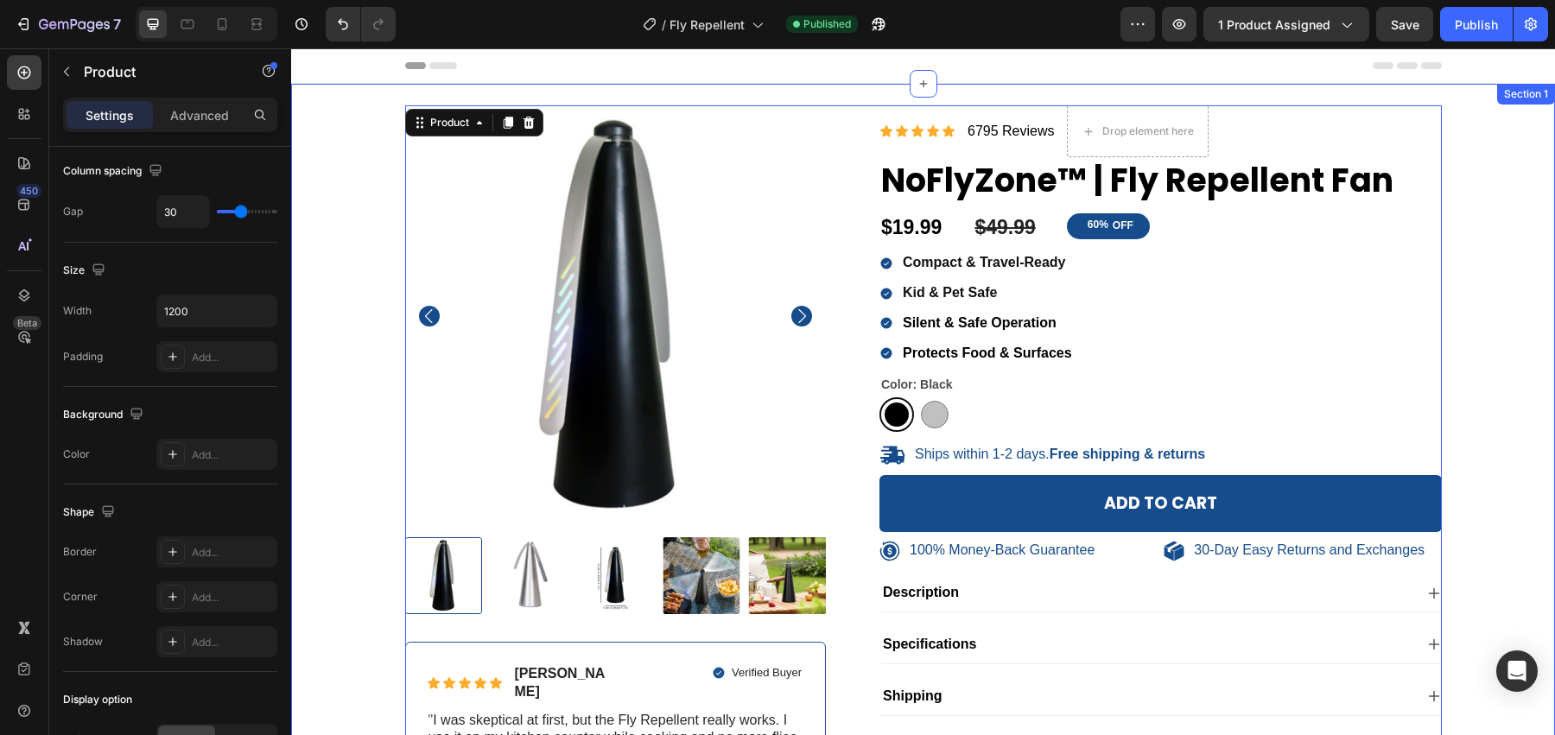
click at [1501, 181] on div "100% Money-Back Guarantee Item List 30-Day Easy Returns Item List Row Product I…" at bounding box center [923, 478] width 1238 height 747
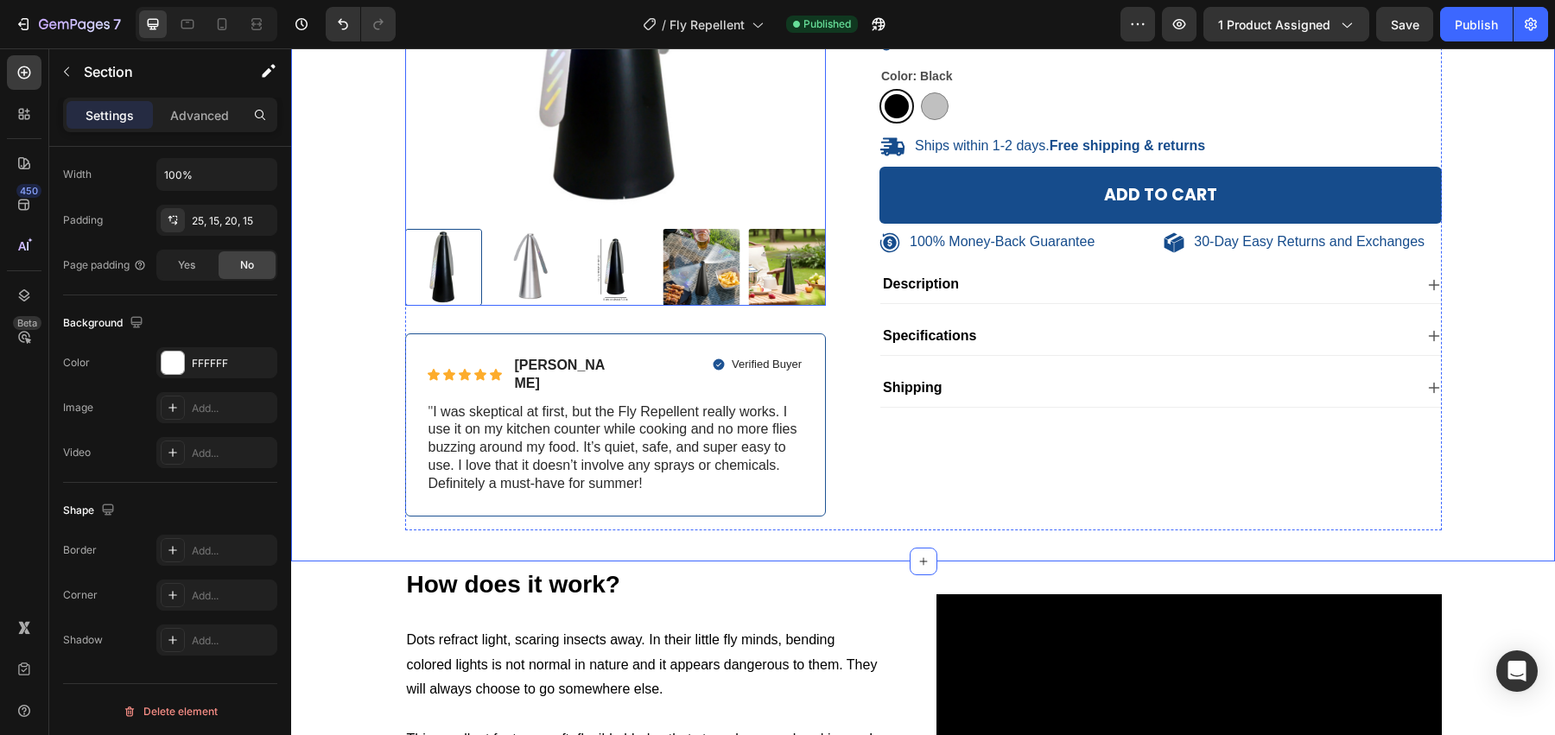
scroll to position [312, 0]
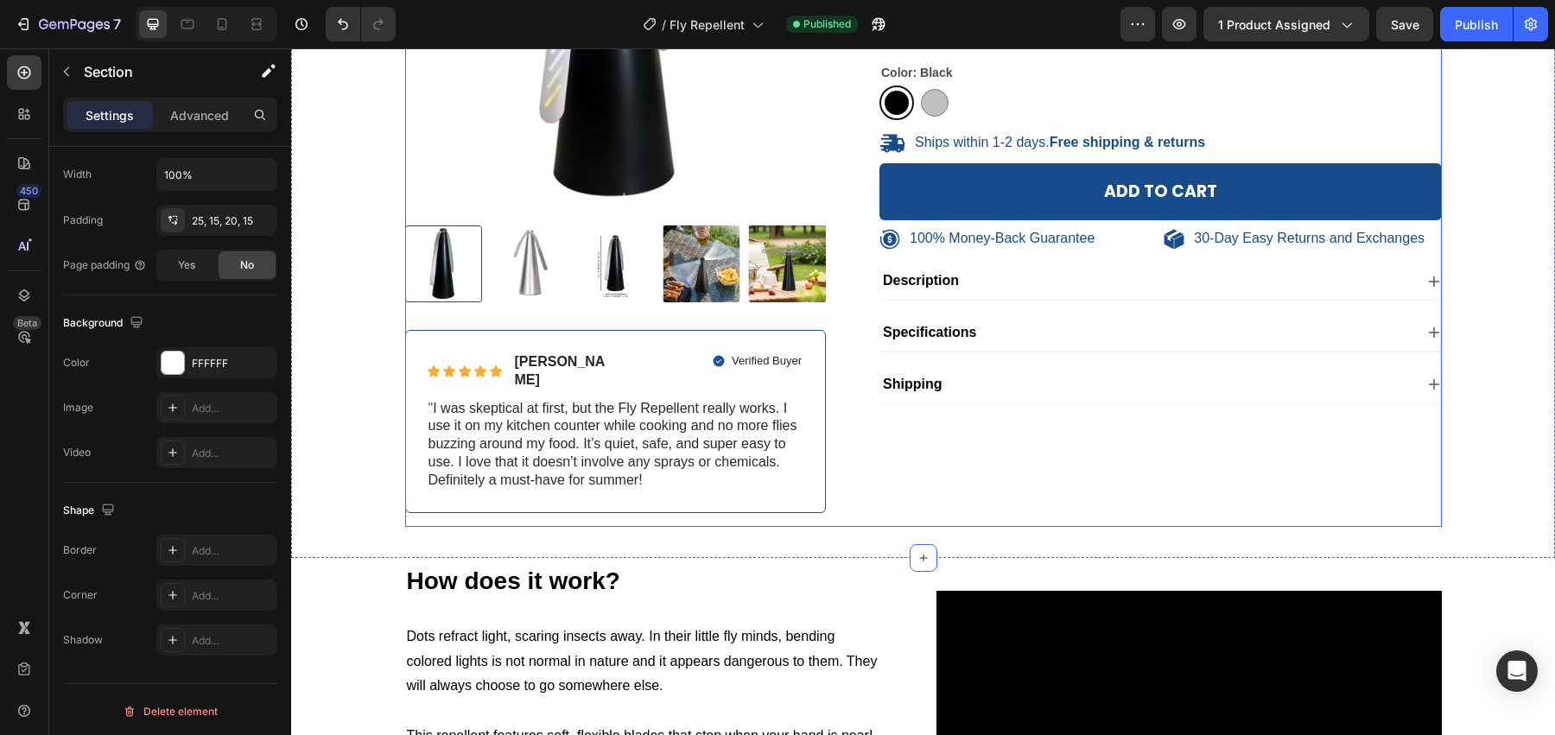
click at [452, 504] on div "100% Money-Back Guarantee Item List 30-Day Easy Returns Item List Row Product I…" at bounding box center [616, 160] width 422 height 733
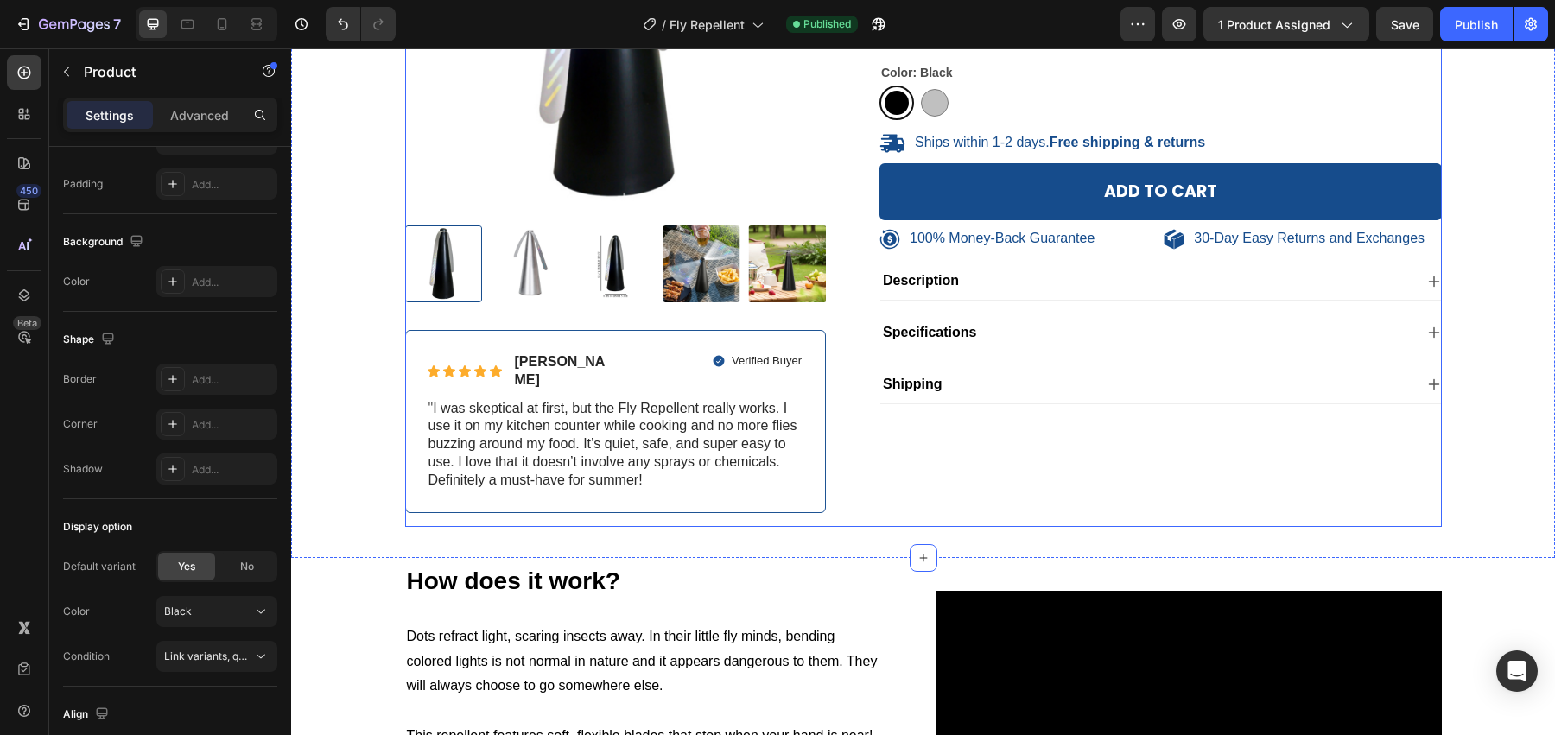
scroll to position [0, 0]
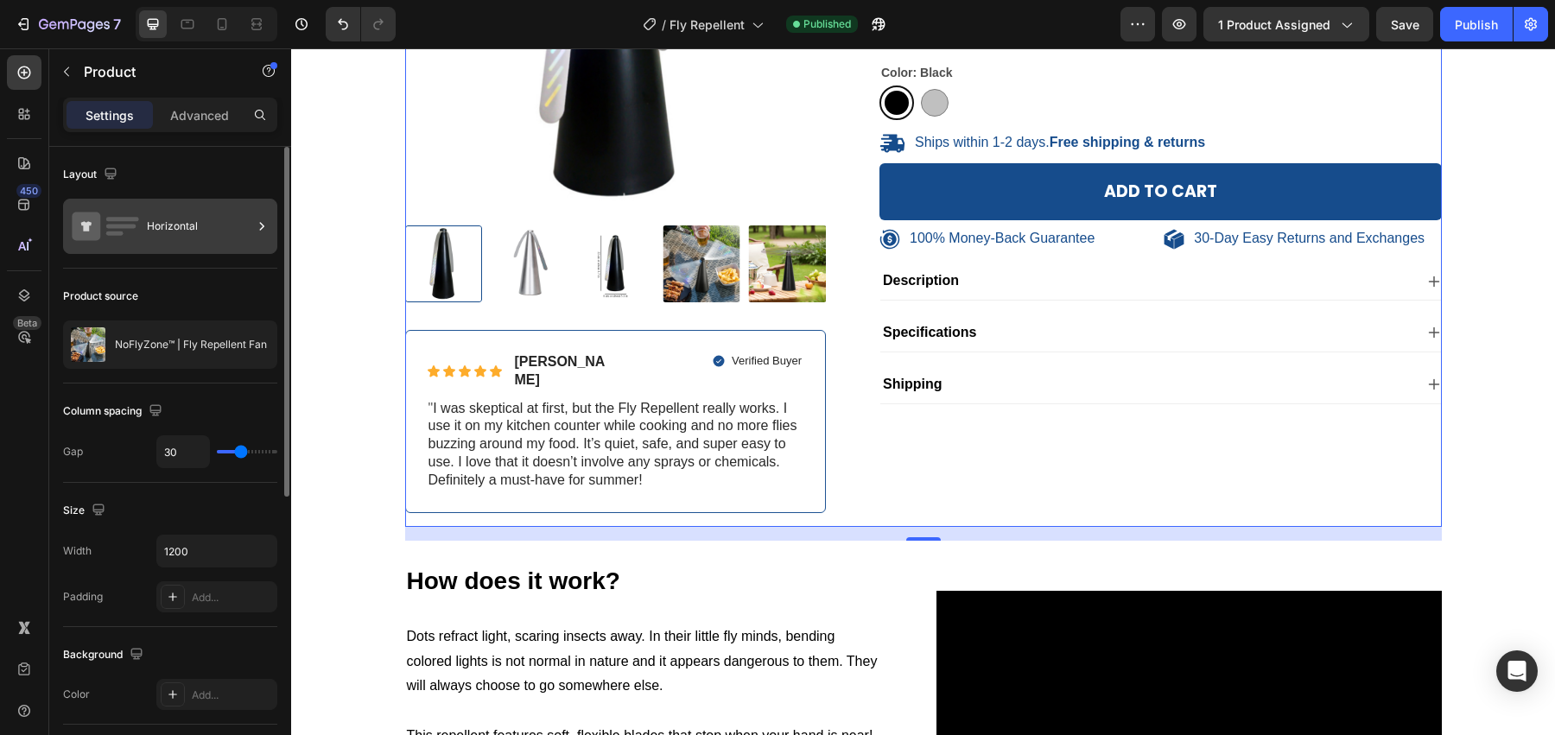
click at [202, 235] on div "Horizontal" at bounding box center [199, 226] width 105 height 40
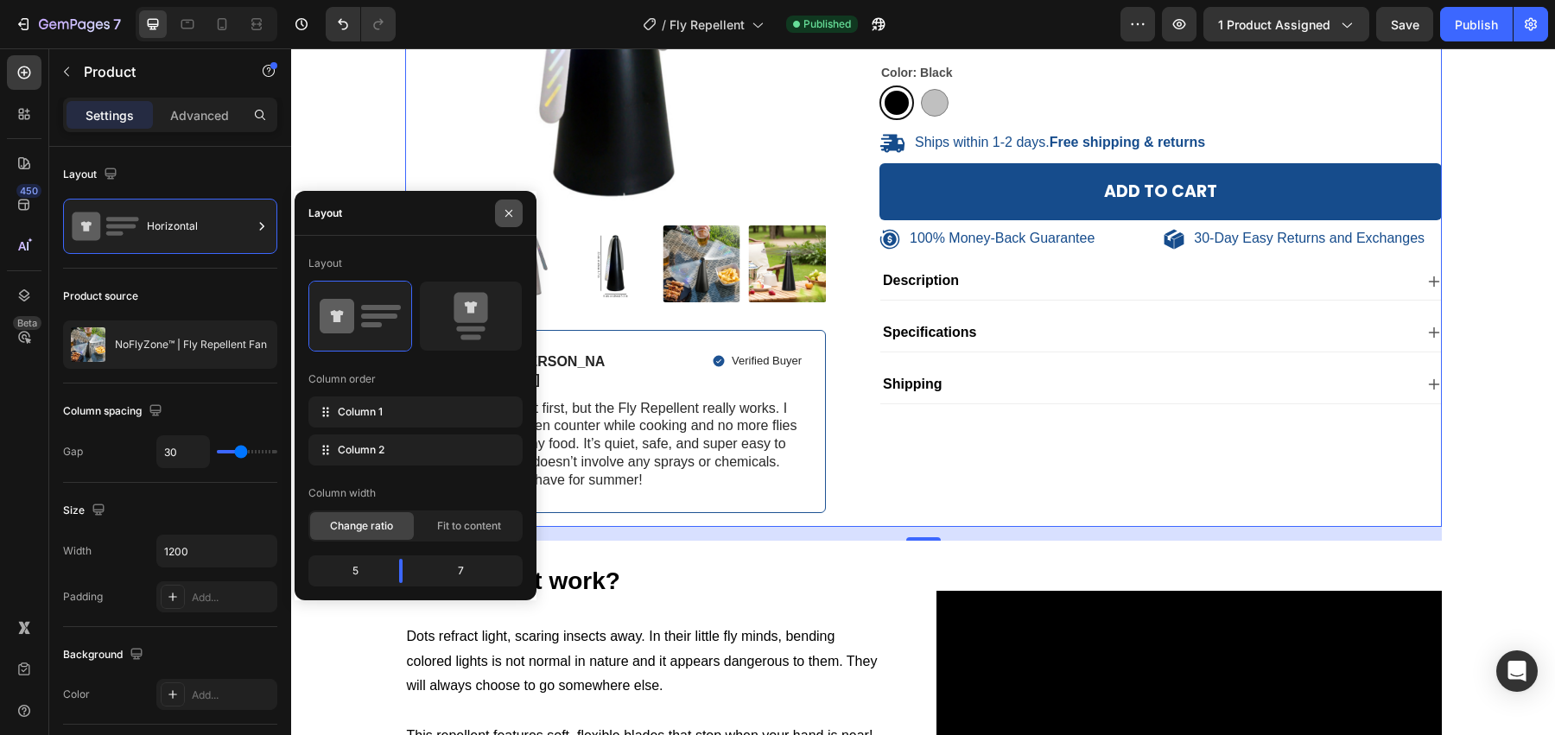
click at [504, 222] on button "button" at bounding box center [509, 214] width 28 height 28
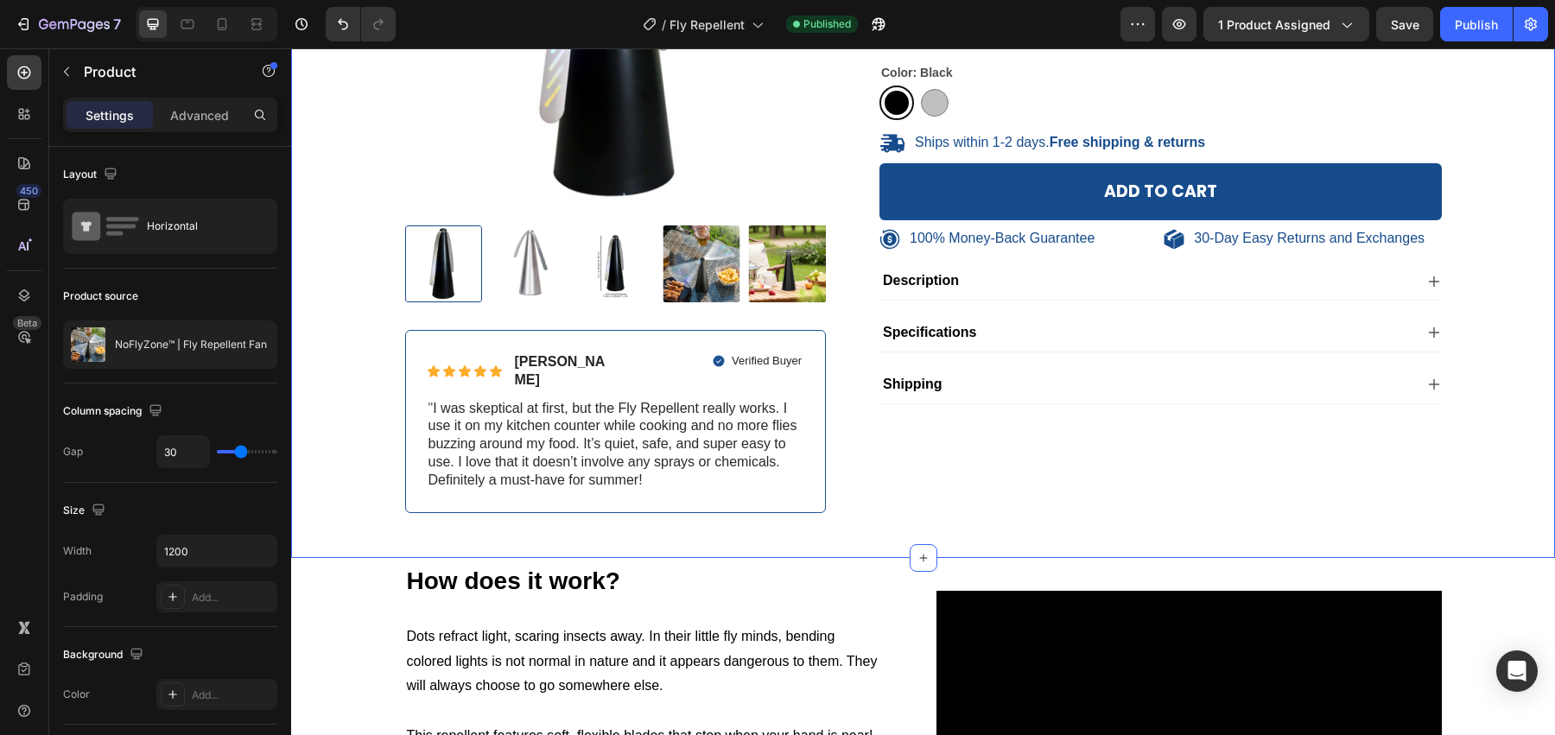
click at [409, 525] on div "100% Money-Back Guarantee Item List 30-Day Easy Returns Item List Row Product I…" at bounding box center [923, 165] width 1264 height 786
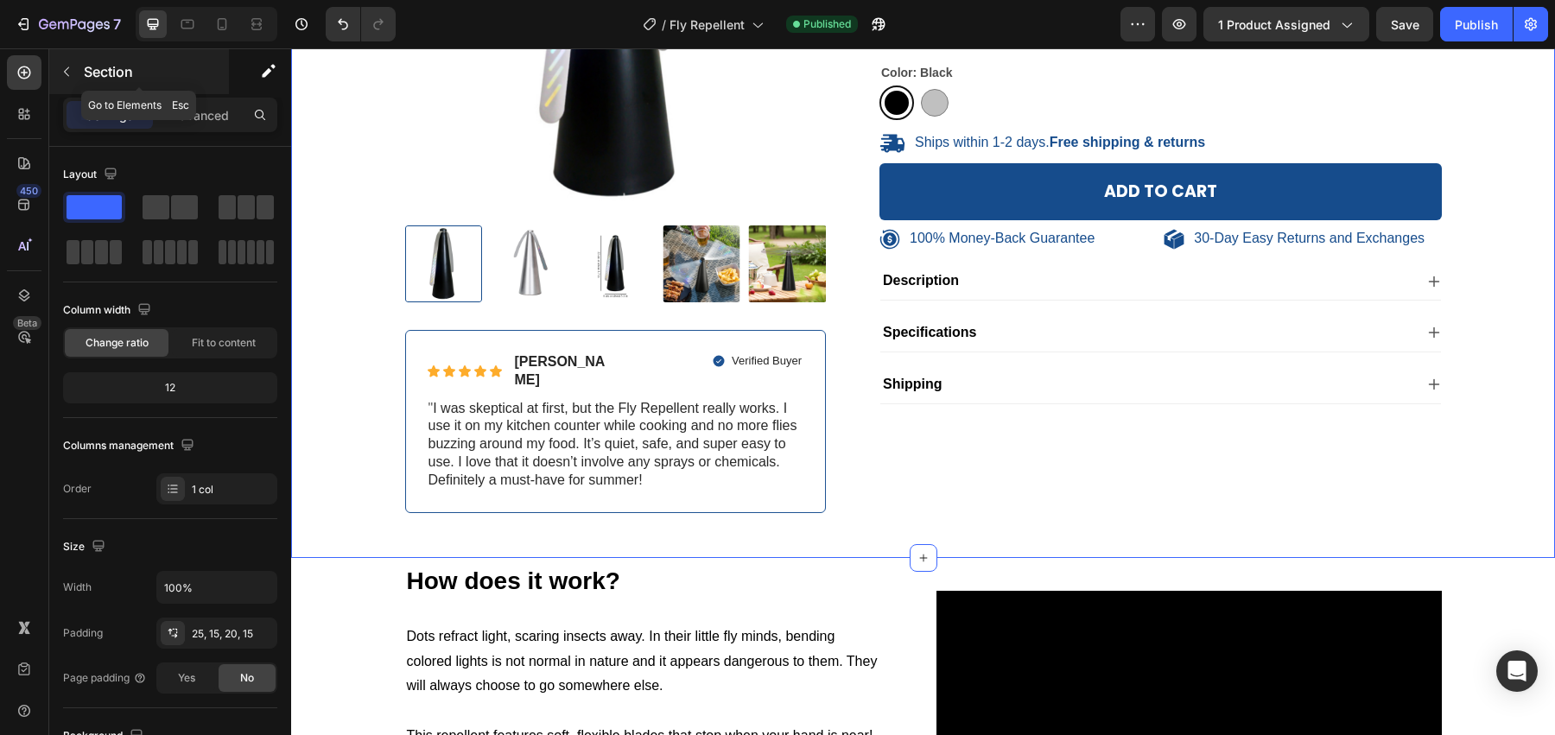
click at [67, 65] on icon "button" at bounding box center [67, 72] width 14 height 14
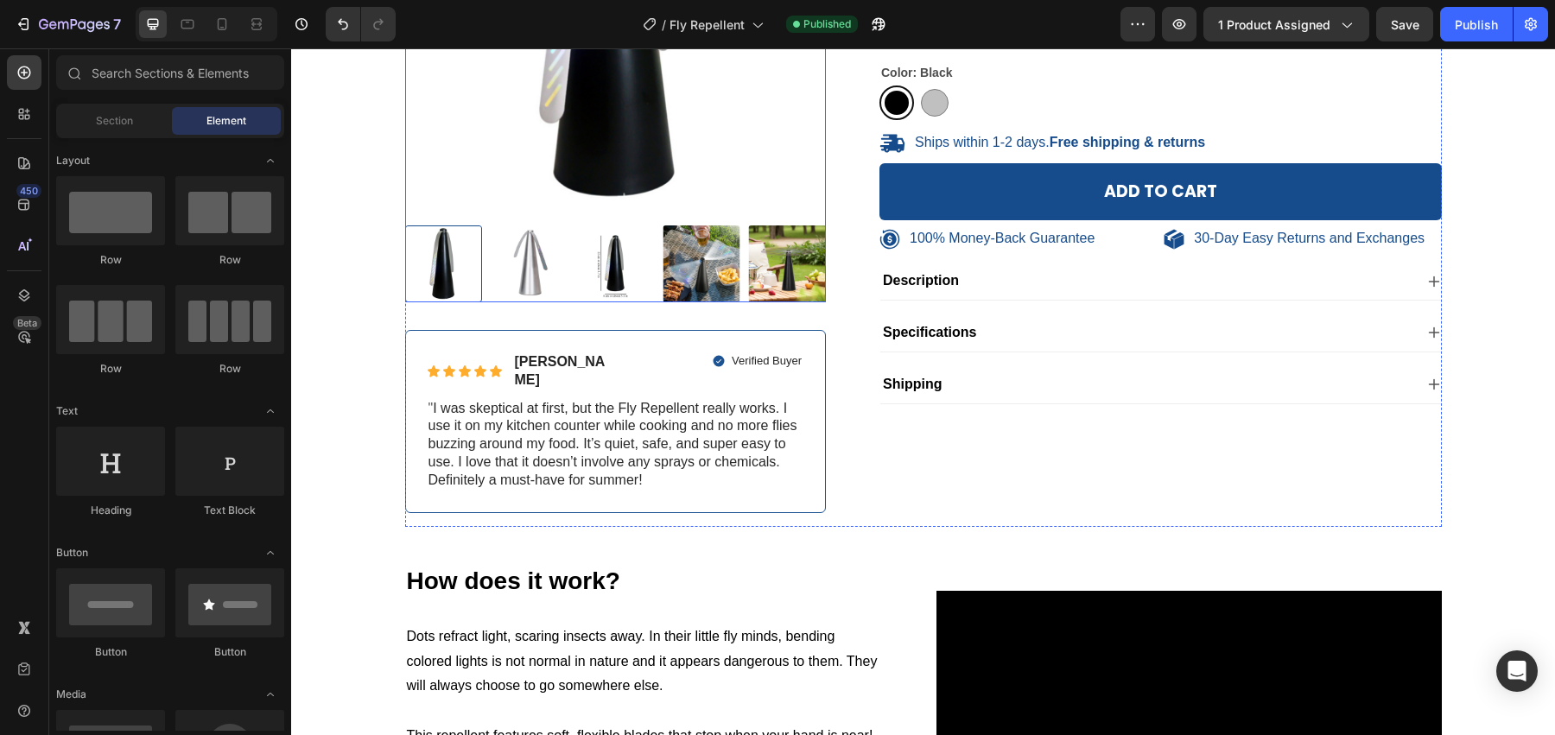
click at [825, 293] on img at bounding box center [787, 264] width 78 height 78
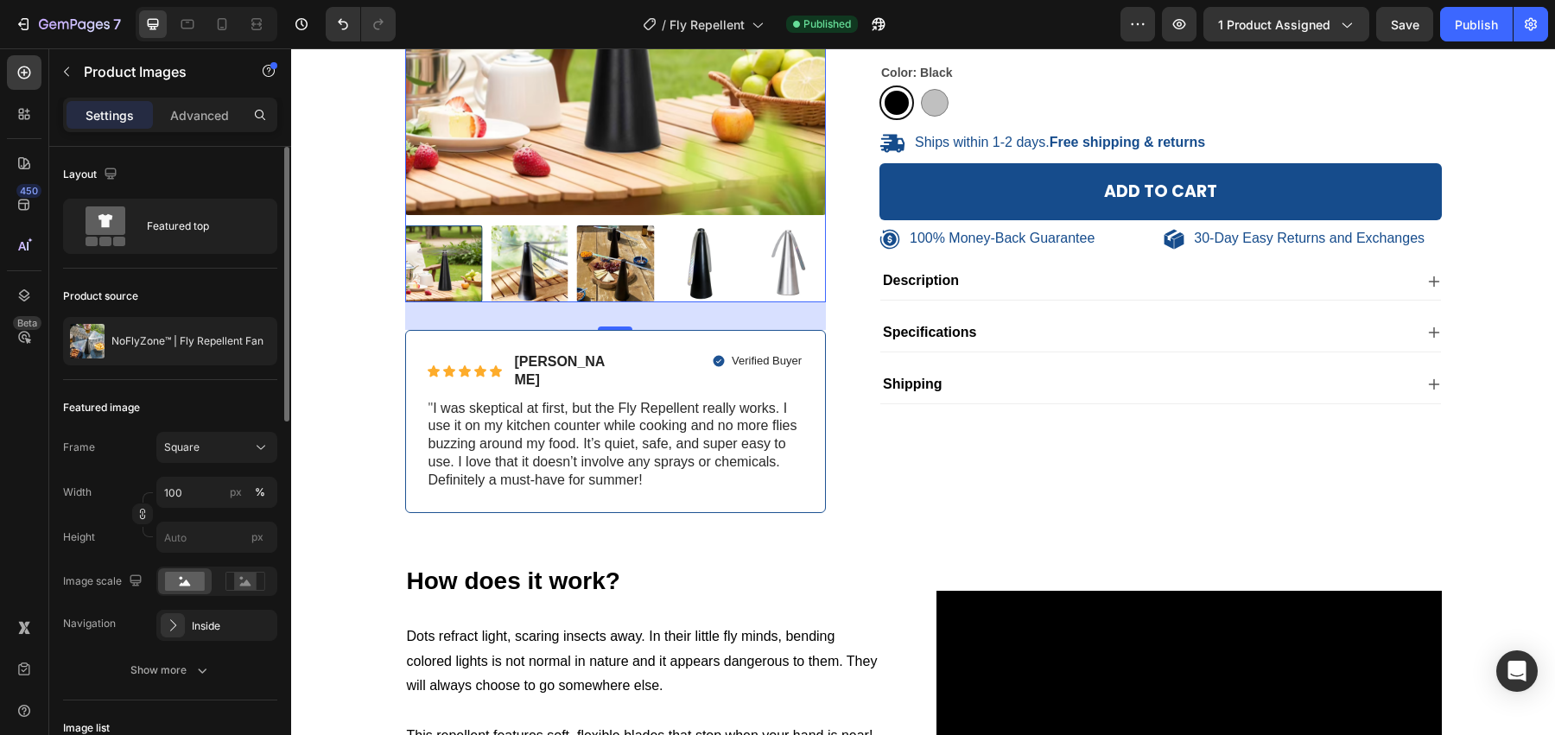
scroll to position [110, 0]
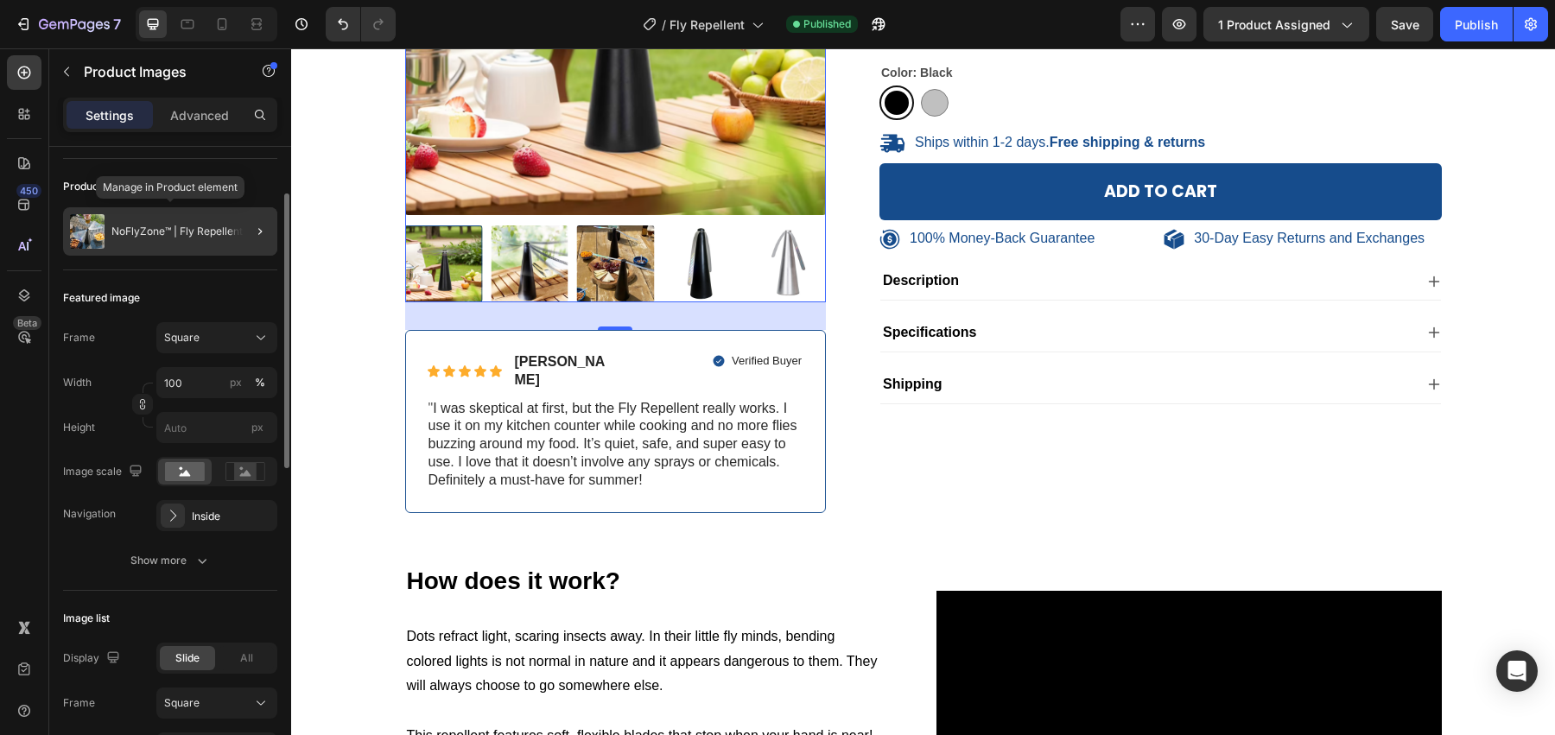
click at [216, 241] on div "NoFlyZone™ | Fly Repellent Fan" at bounding box center [170, 231] width 214 height 48
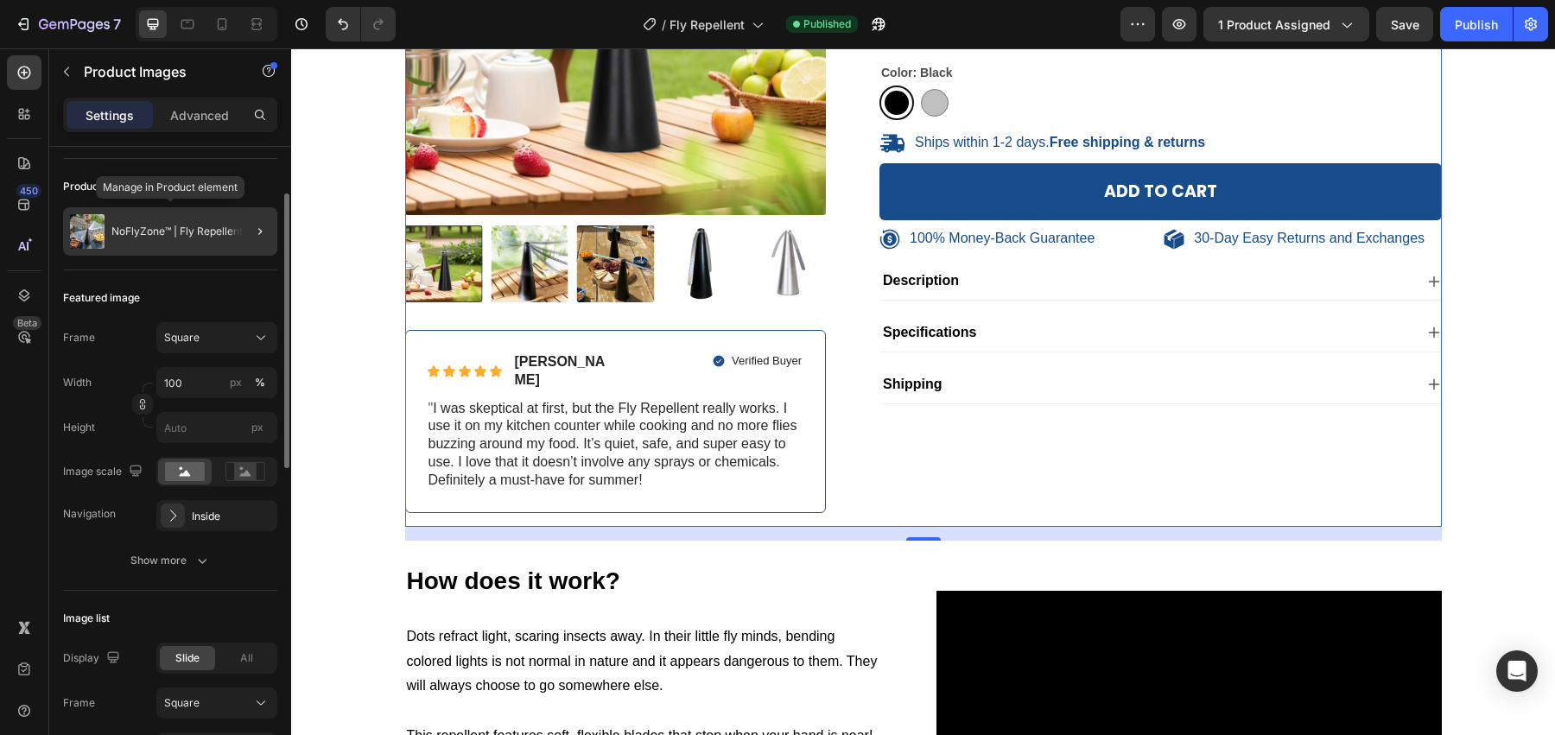
scroll to position [0, 0]
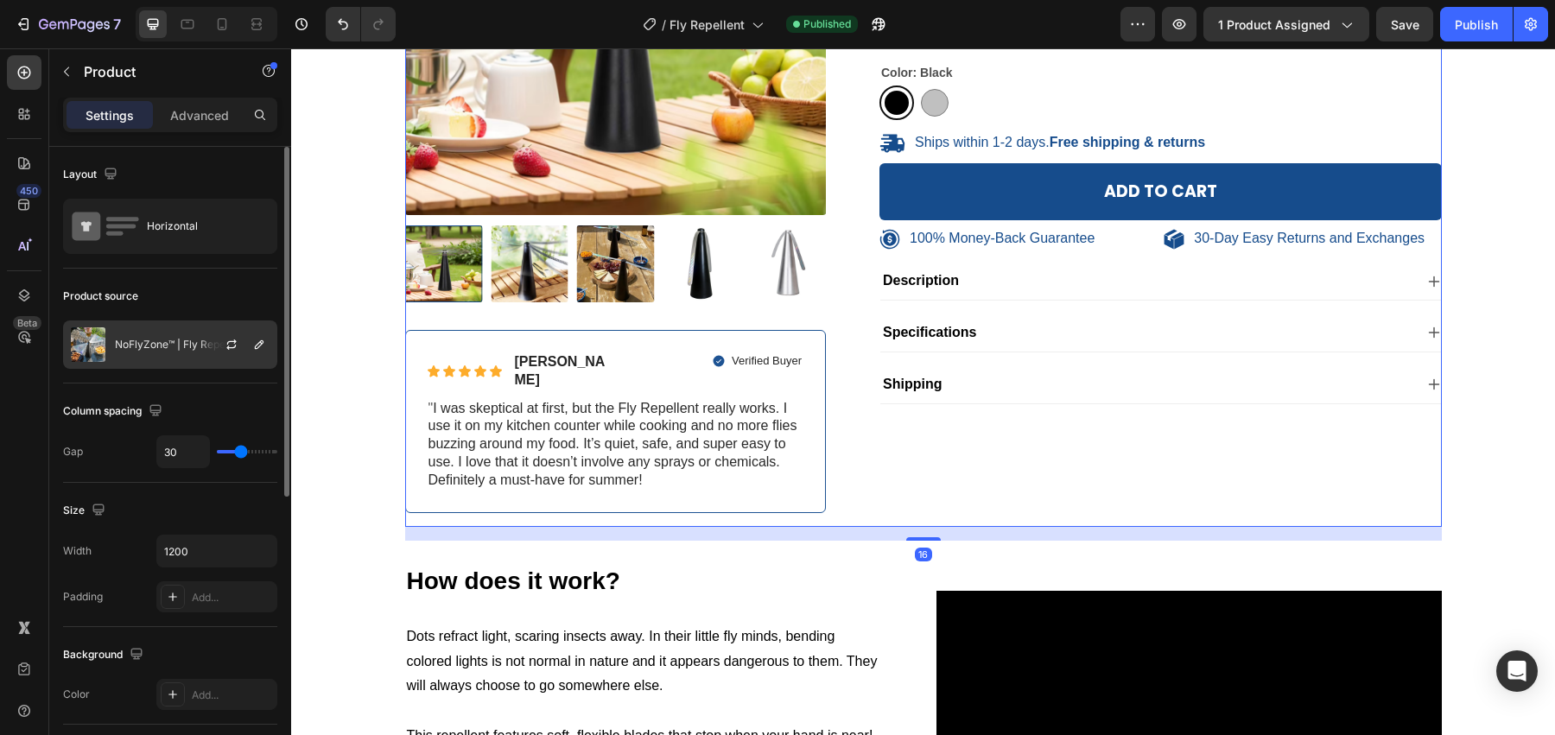
click at [200, 337] on div at bounding box center [238, 344] width 76 height 47
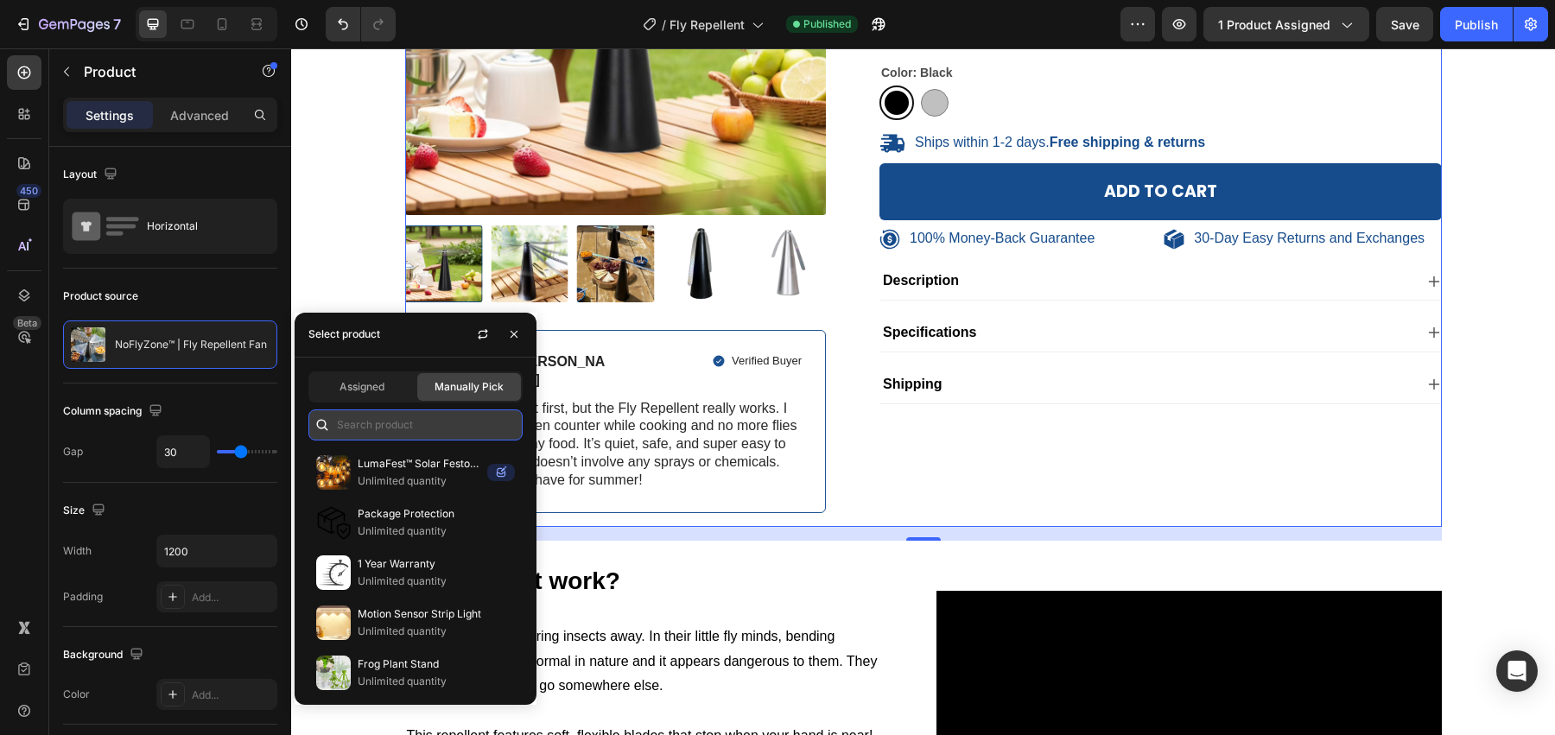
click at [417, 431] on input "text" at bounding box center [415, 424] width 214 height 31
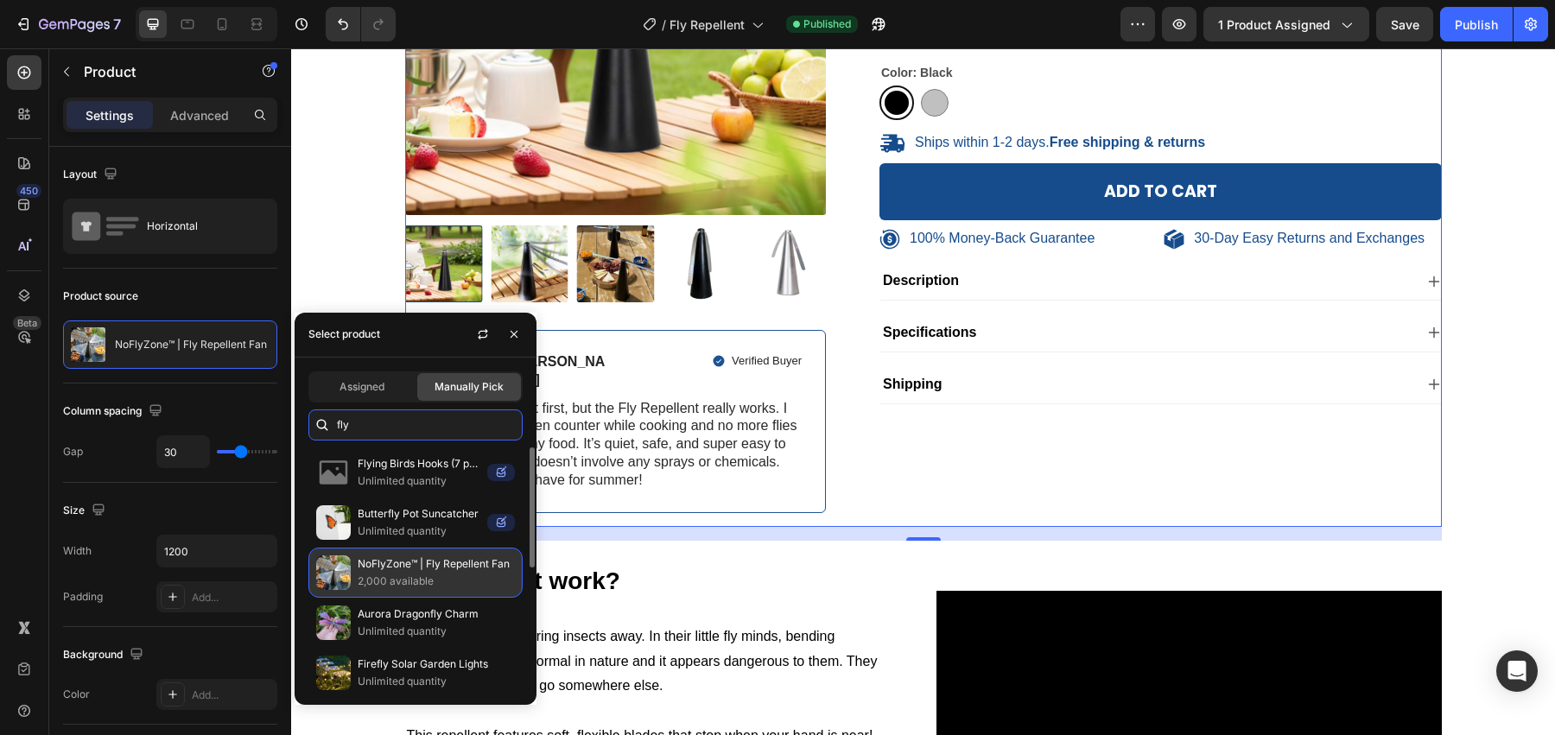
type input "fly"
click at [463, 588] on div "NoFlyZone™ | Fly Repellent Fan 2,000 available" at bounding box center [415, 573] width 214 height 50
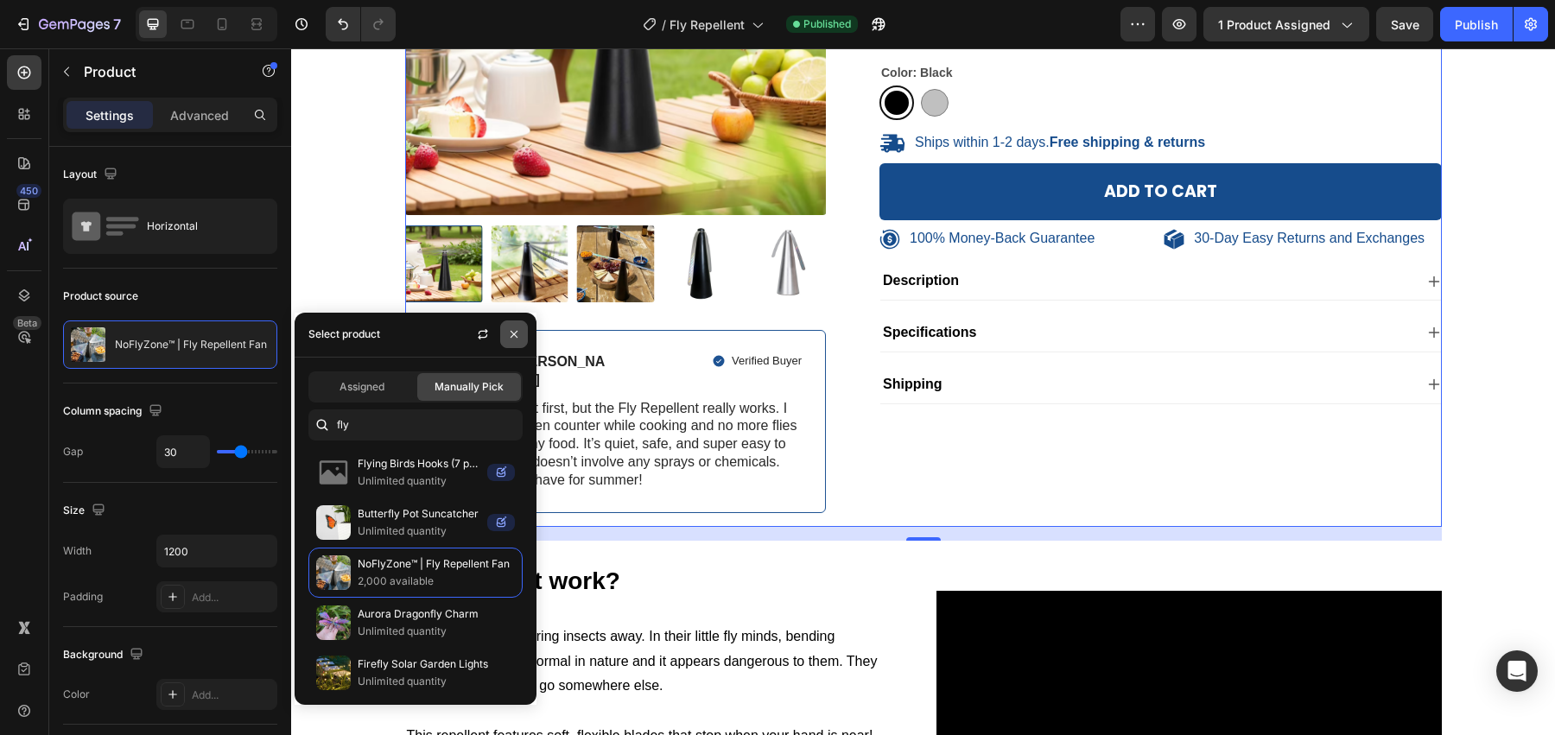
click at [516, 329] on icon "button" at bounding box center [514, 334] width 14 height 14
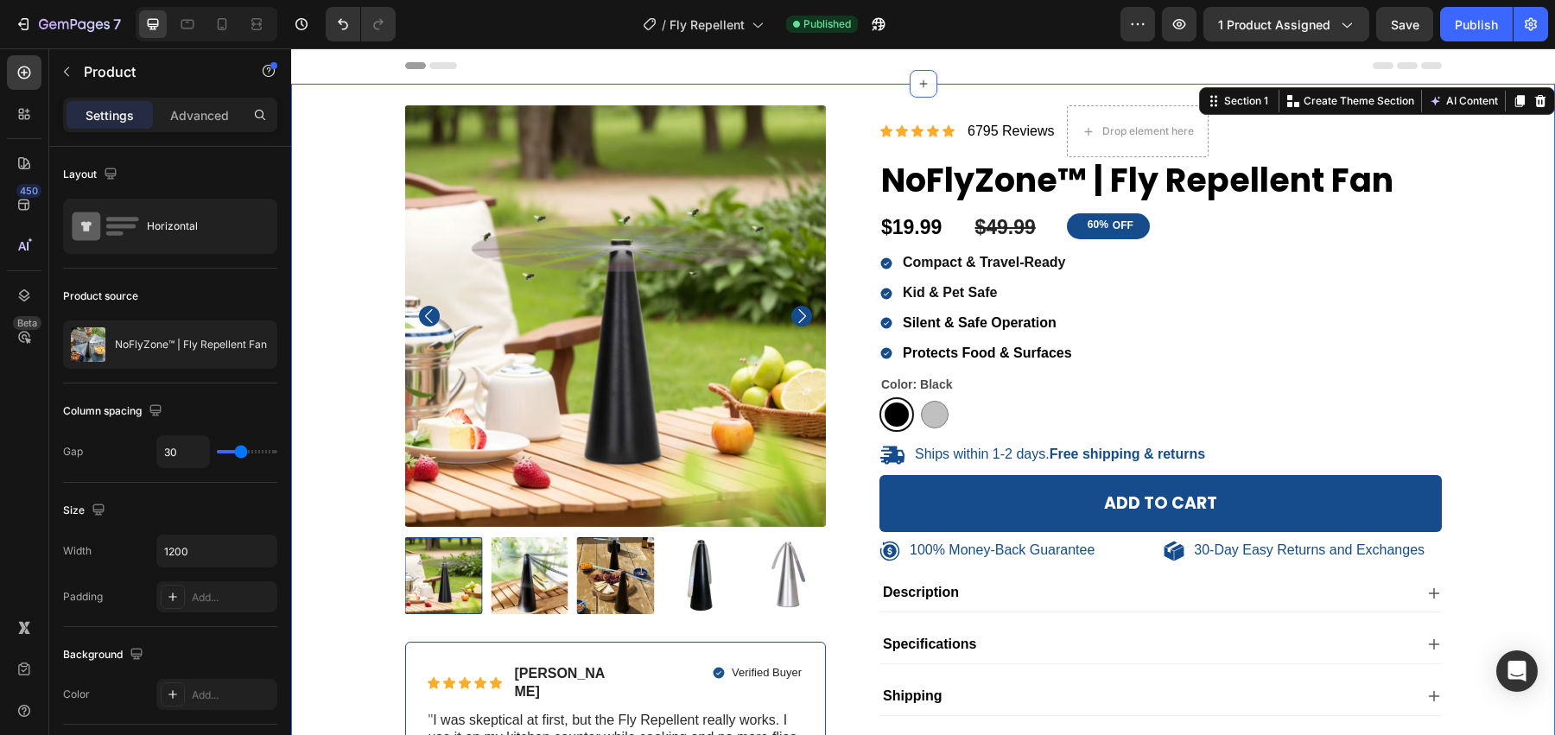
click at [1442, 114] on div "100% Money-Back Guarantee Item List 30-Day Easy Returns Item List Row Product I…" at bounding box center [923, 477] width 1264 height 786
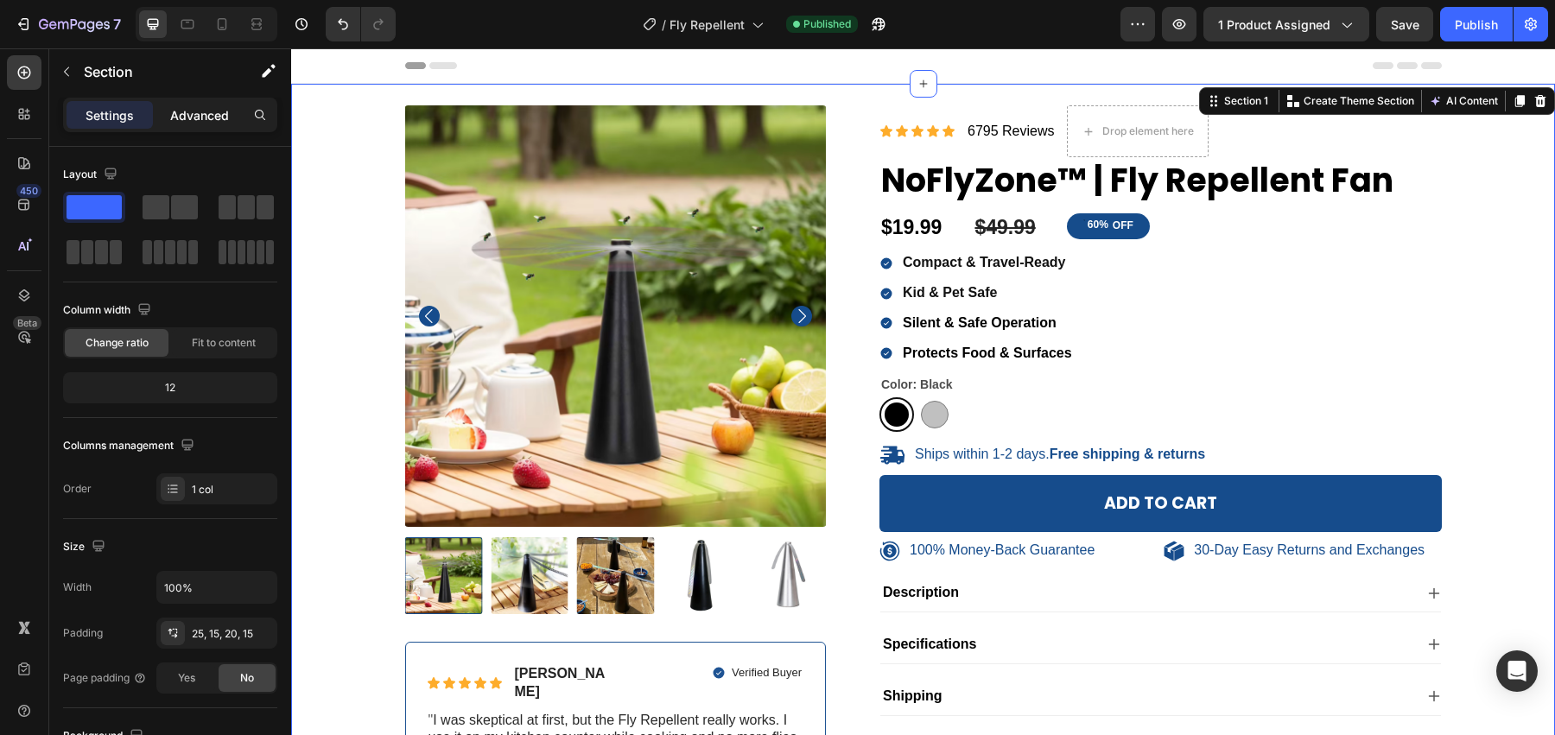
click at [229, 123] on div "Advanced" at bounding box center [199, 115] width 86 height 28
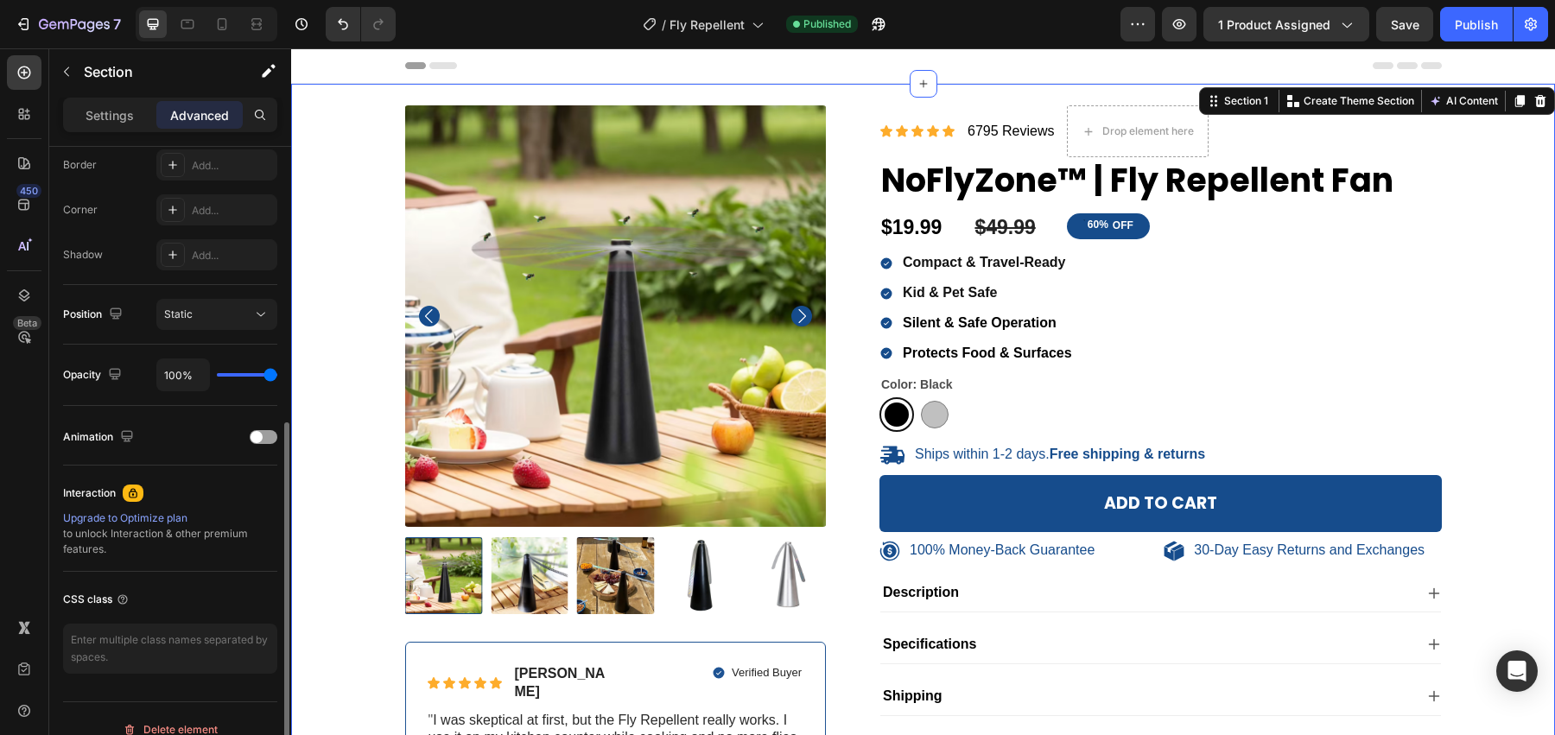
scroll to position [511, 0]
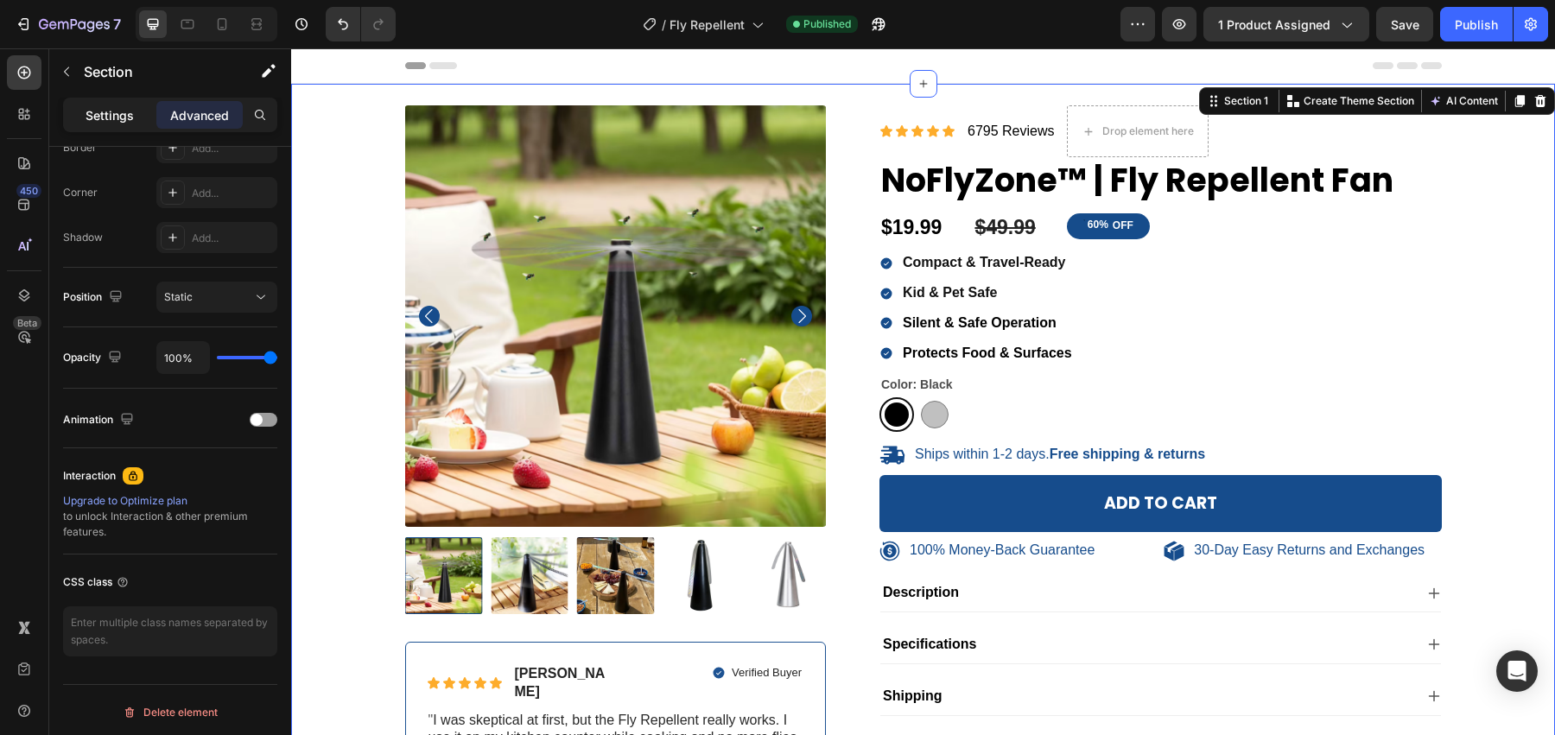
click at [144, 113] on div "Settings" at bounding box center [110, 115] width 86 height 28
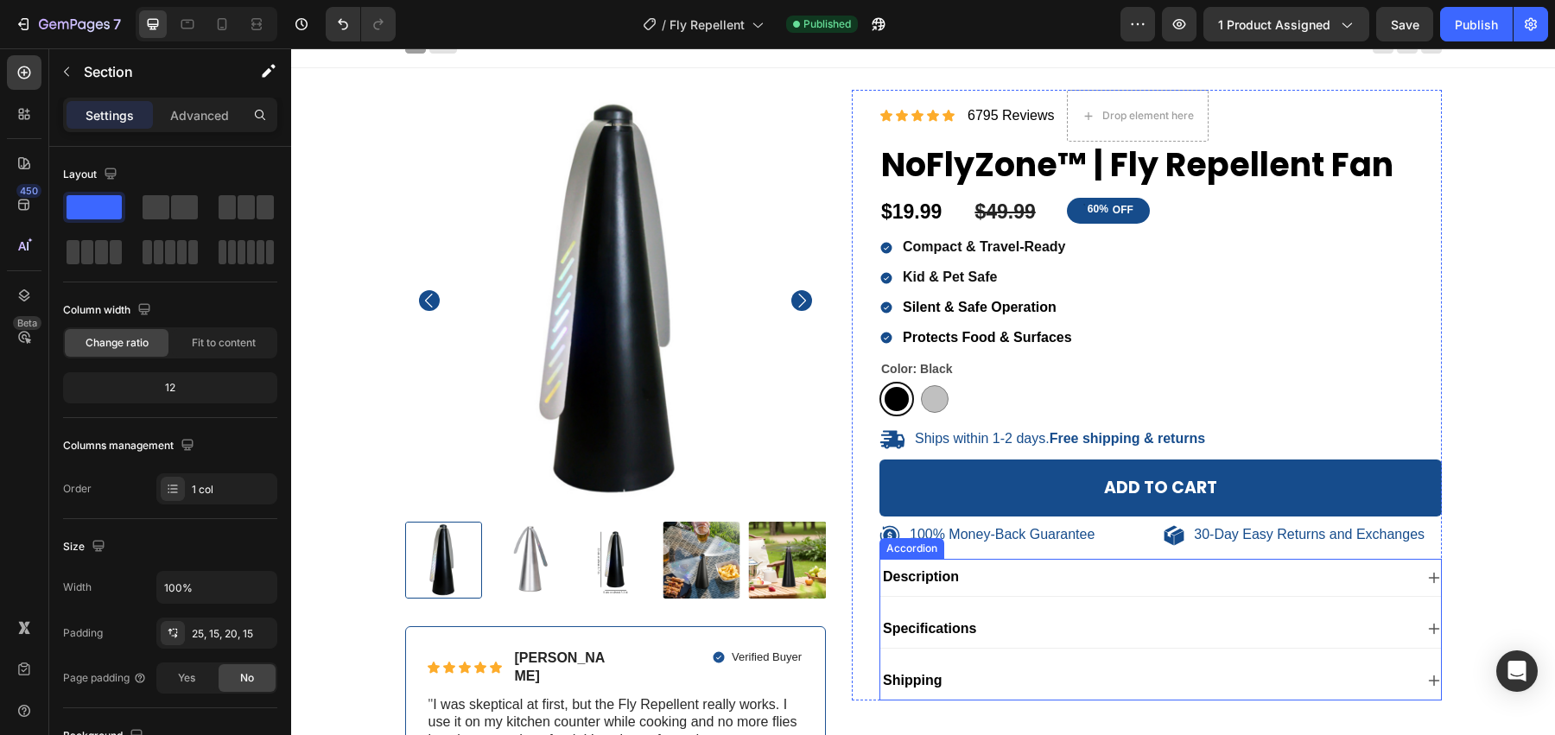
scroll to position [75, 0]
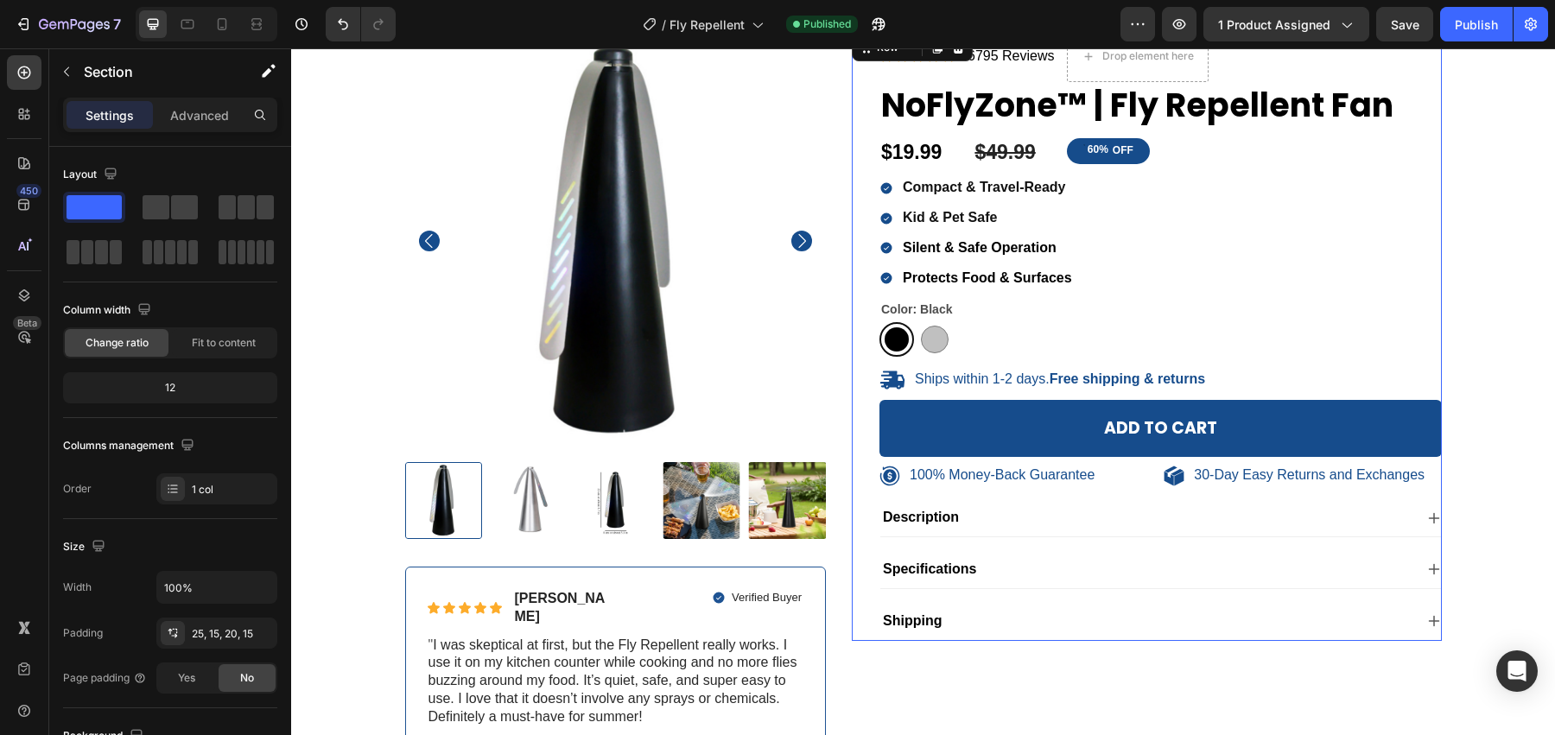
click at [1440, 170] on div "Icon Icon Icon Icon Icon Icon List 6795 Reviews Text Block Drop element here Ro…" at bounding box center [1160, 335] width 562 height 611
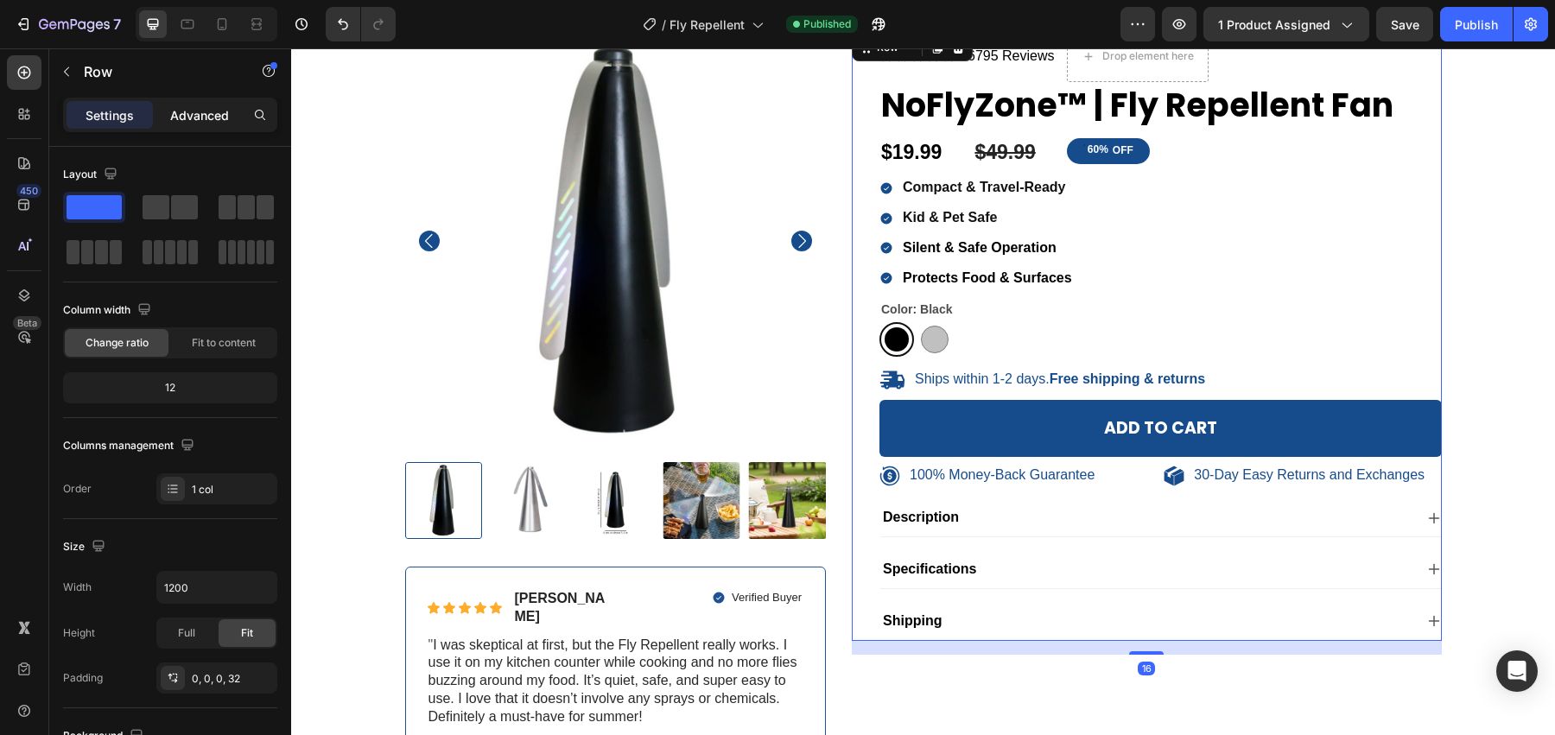
click at [192, 122] on p "Advanced" at bounding box center [199, 115] width 59 height 18
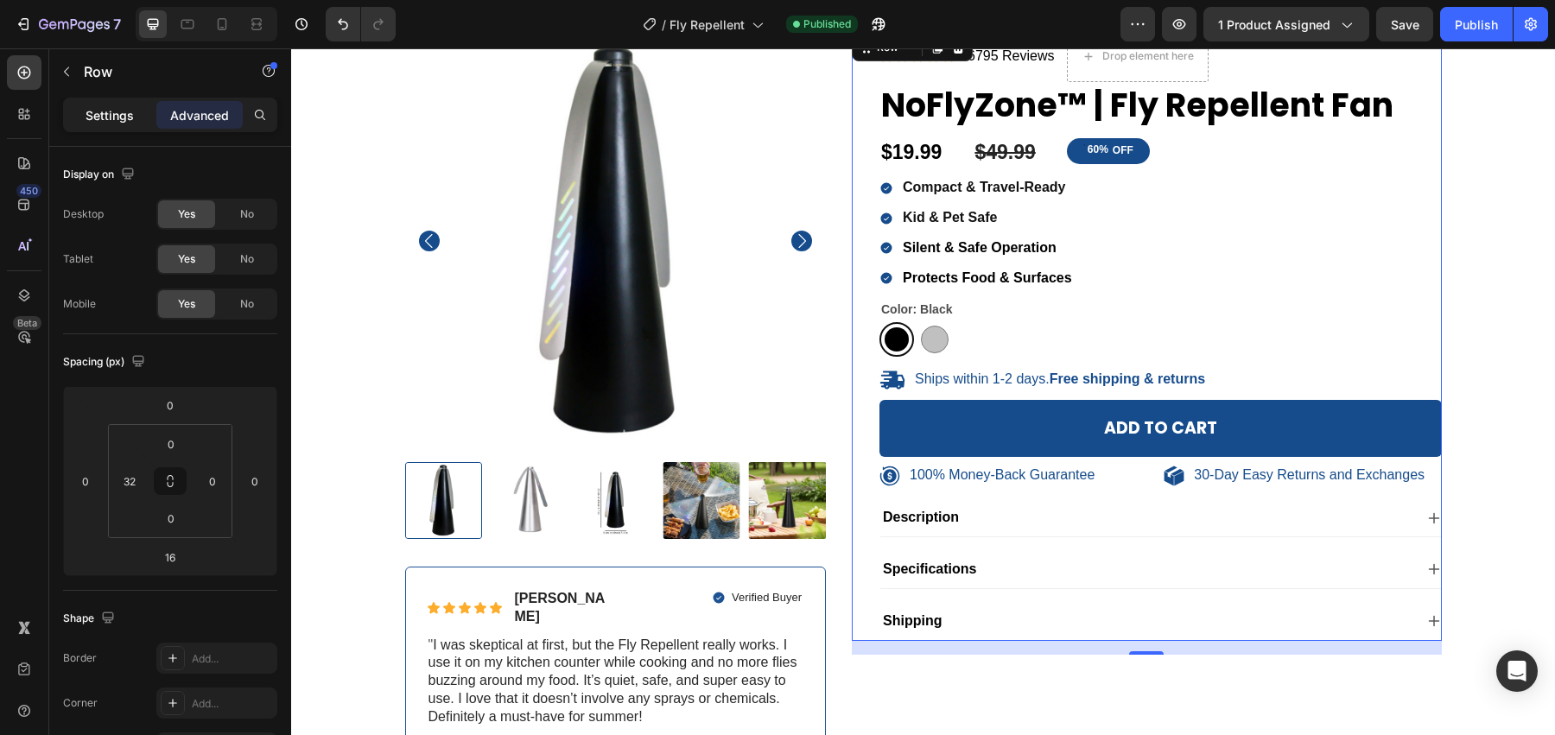
click at [89, 117] on p "Settings" at bounding box center [110, 115] width 48 height 18
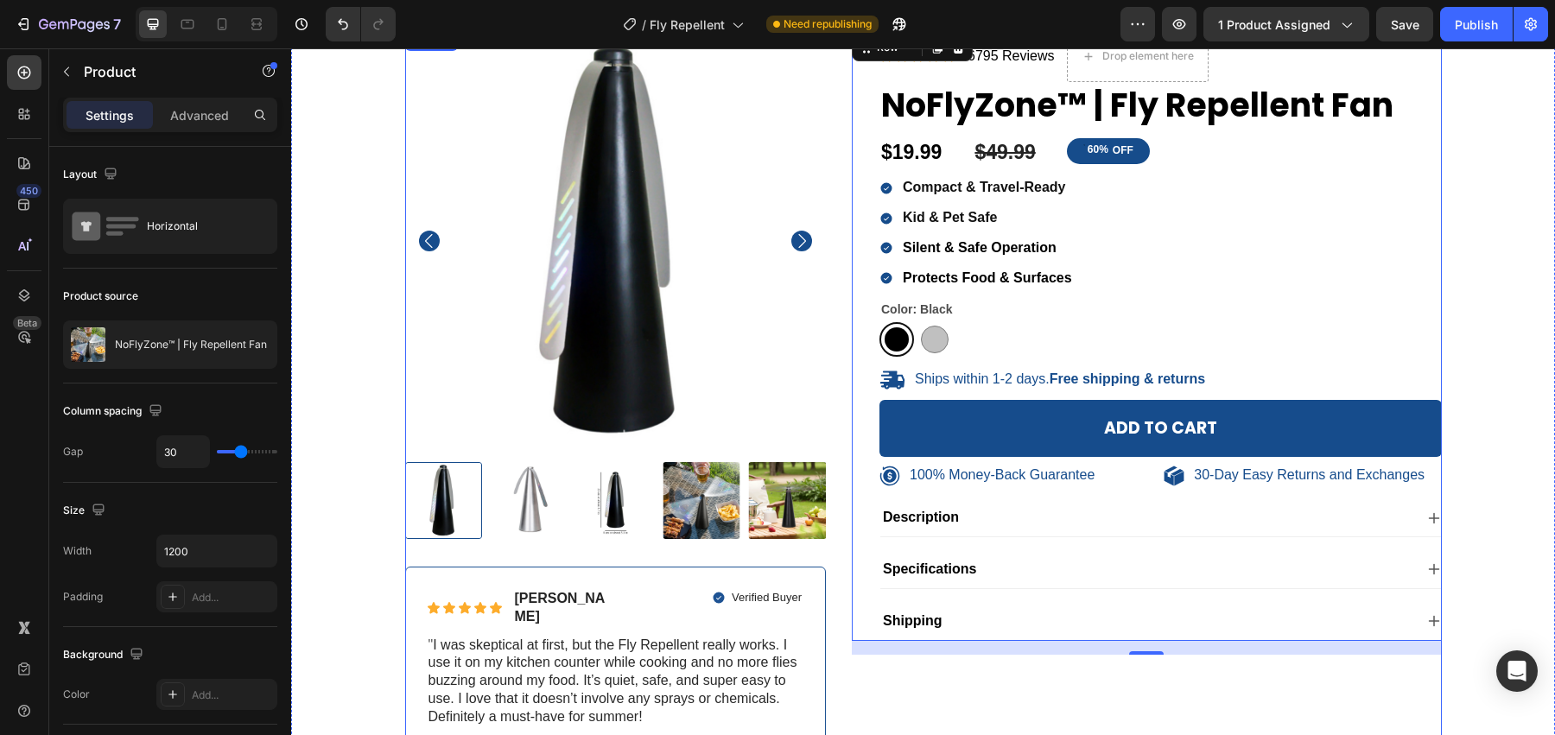
click at [407, 548] on div "100% Money-Back Guarantee Item List 30-Day Easy Returns Item List Row Product I…" at bounding box center [616, 396] width 422 height 733
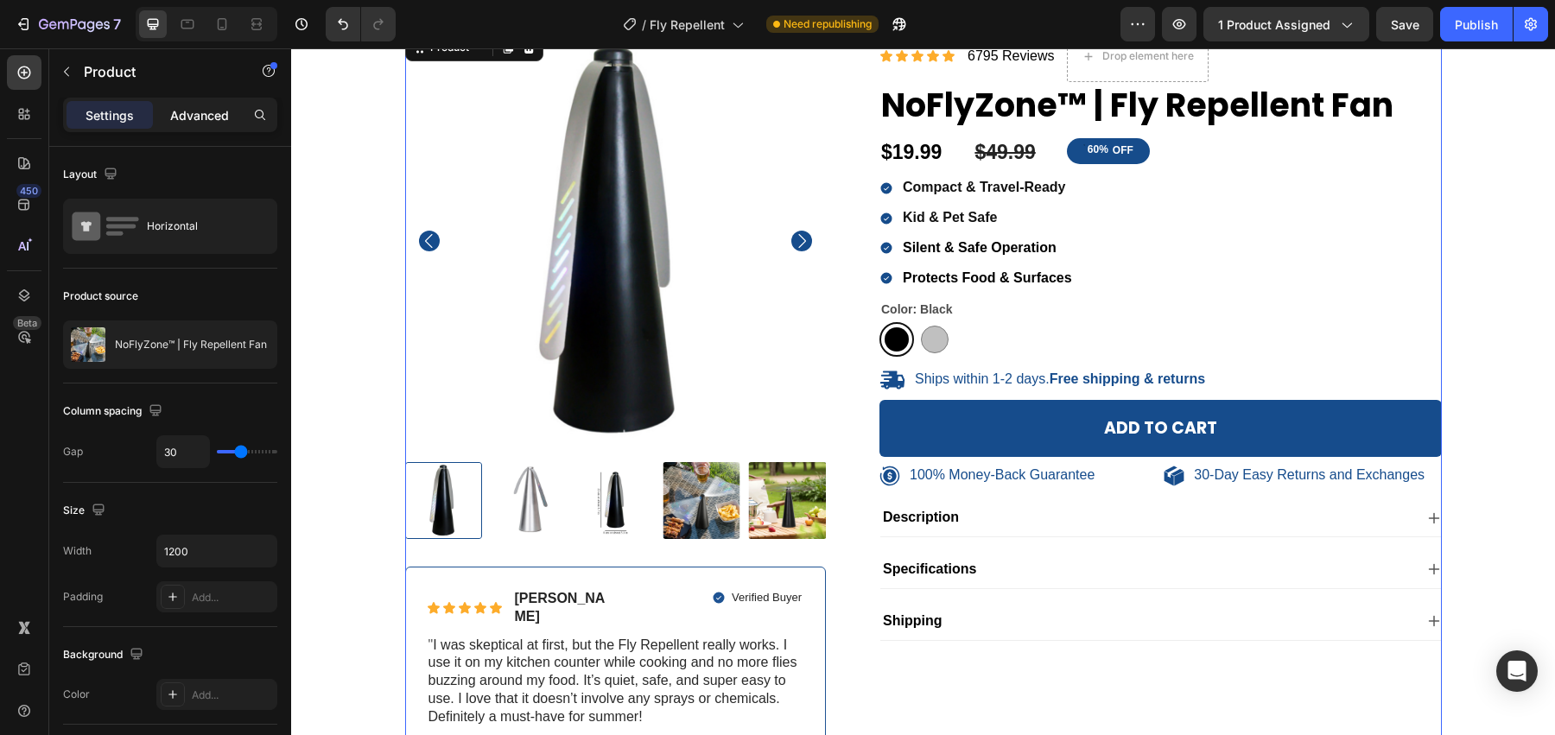
click at [203, 120] on p "Advanced" at bounding box center [199, 115] width 59 height 18
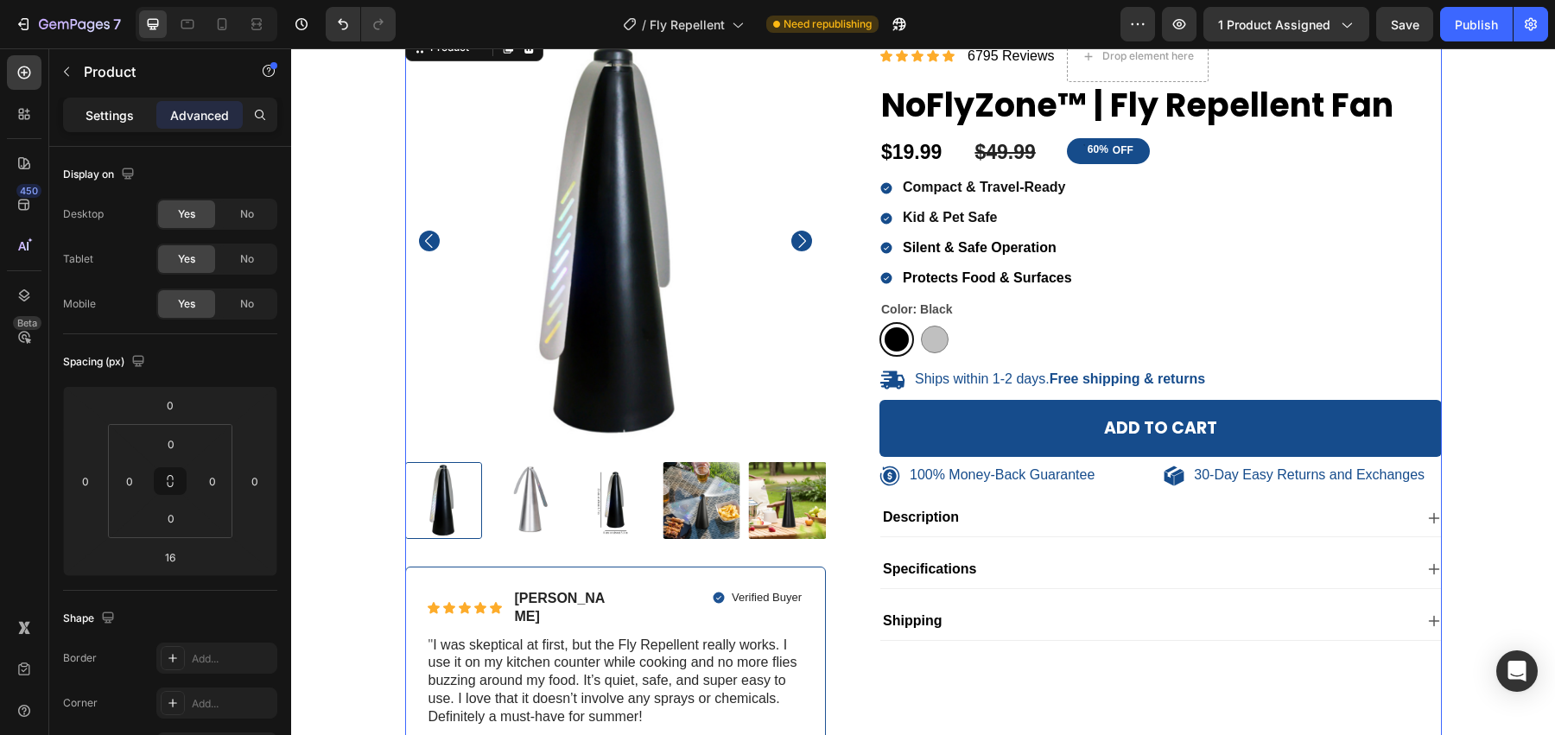
click at [136, 118] on div "Settings" at bounding box center [110, 115] width 86 height 28
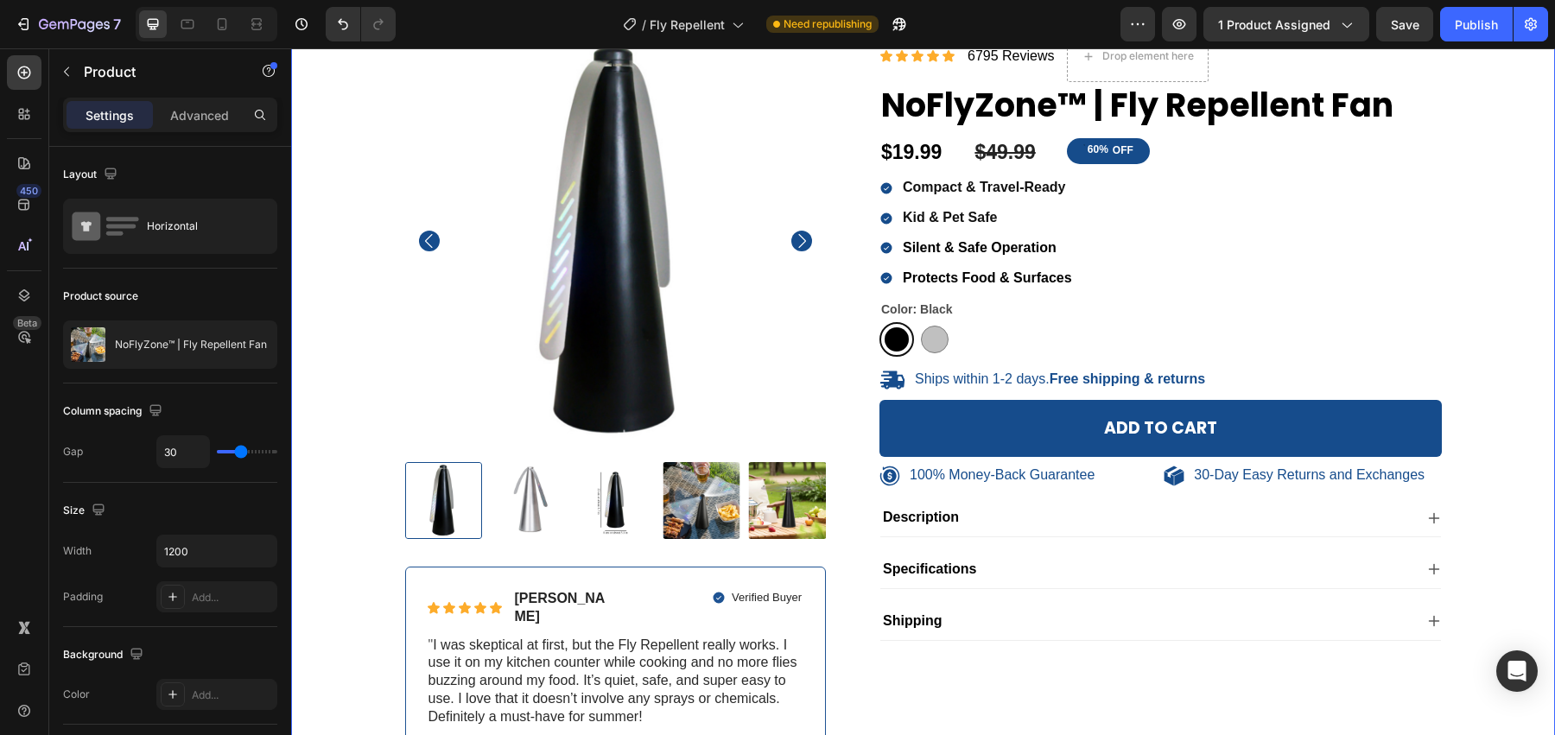
click at [358, 295] on div "100% Money-Back Guarantee Item List 30-Day Easy Returns Item List Row Product I…" at bounding box center [923, 403] width 1238 height 747
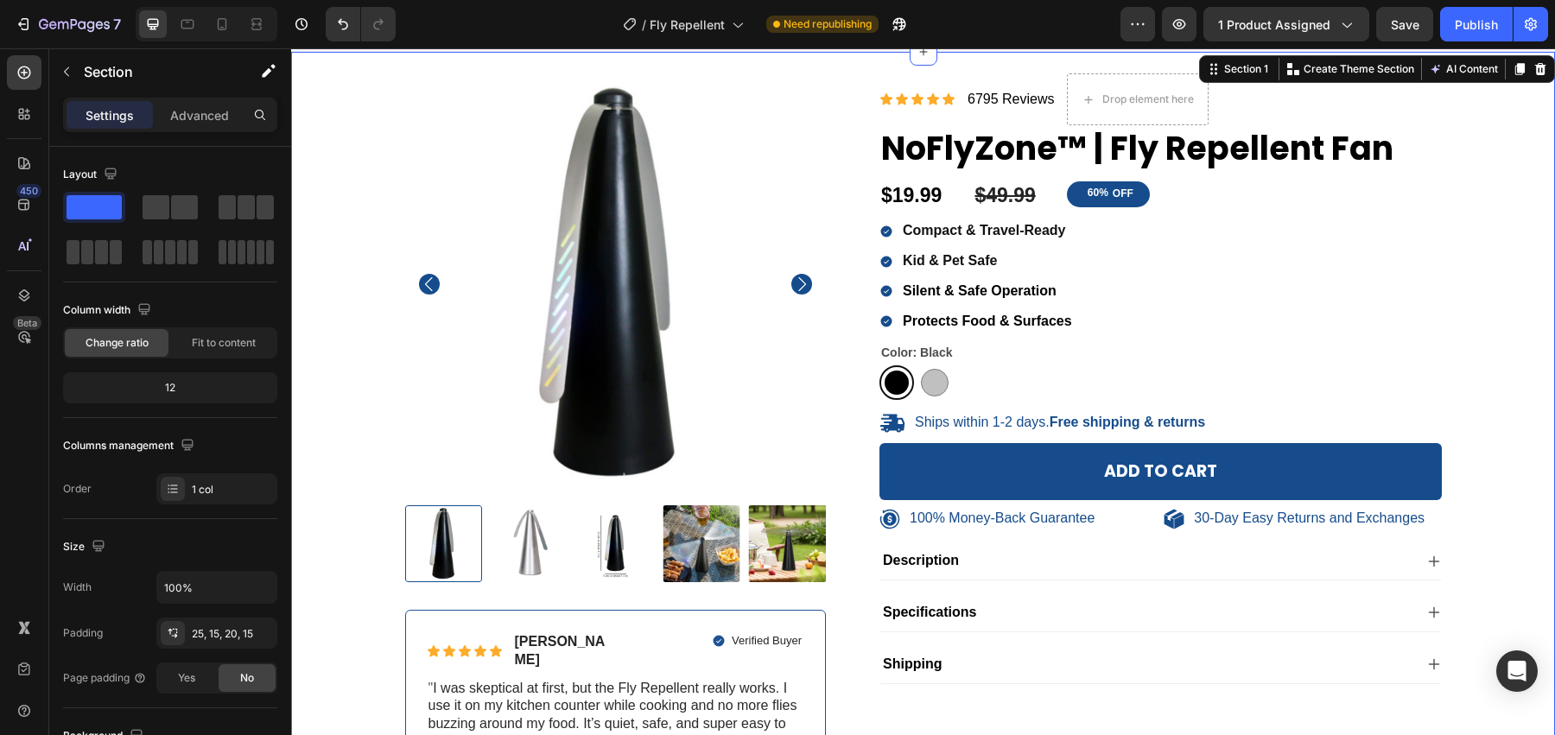
scroll to position [0, 0]
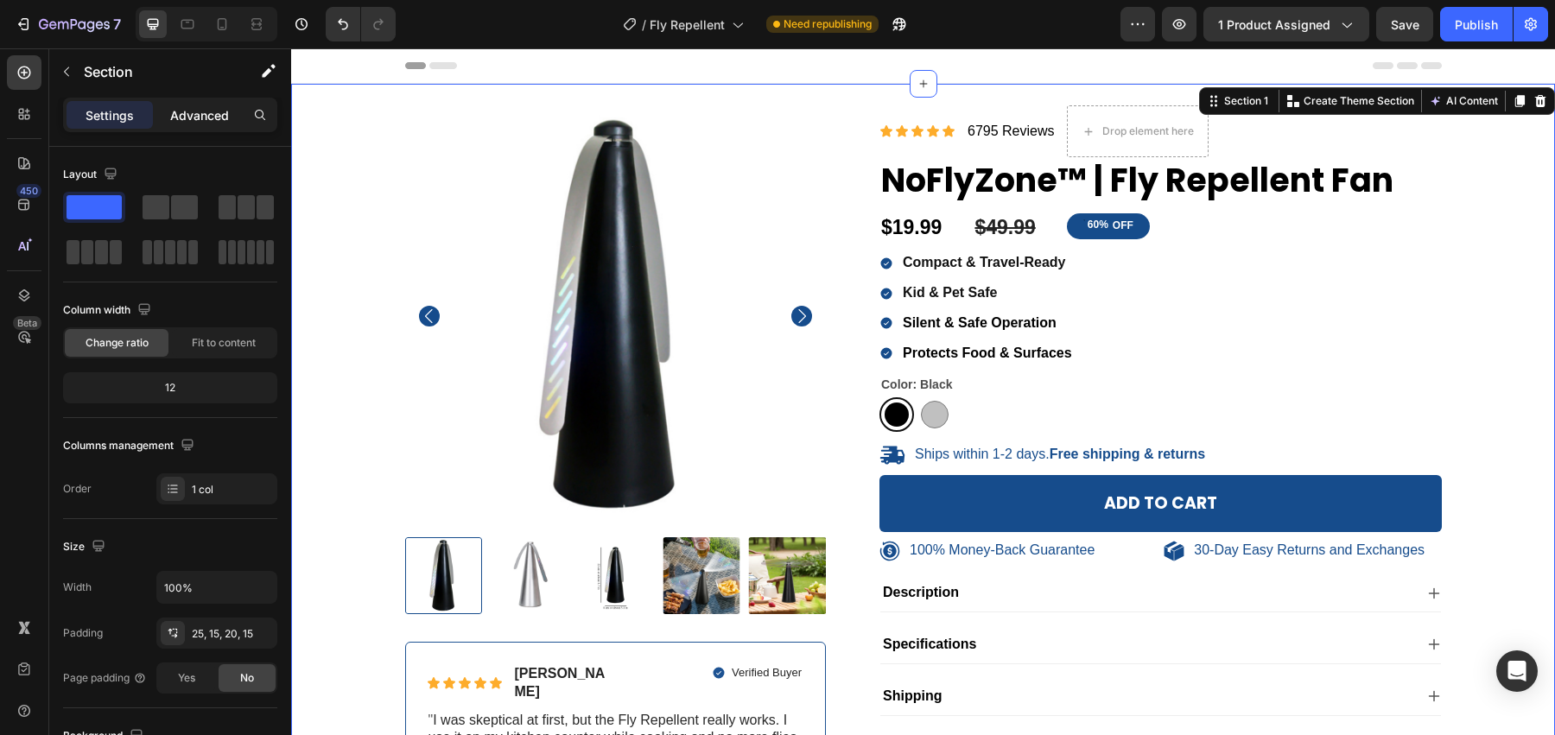
click at [187, 109] on p "Advanced" at bounding box center [199, 115] width 59 height 18
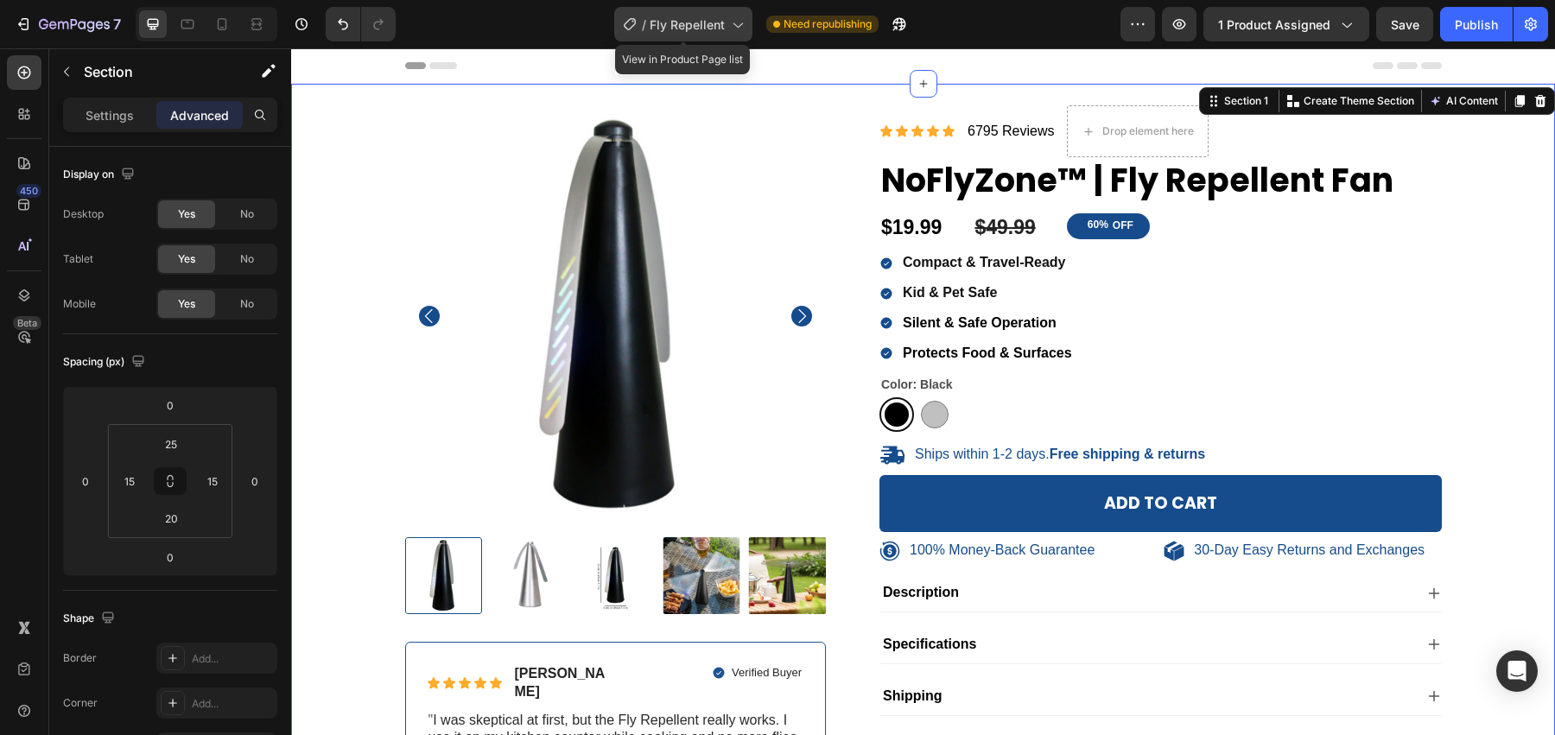
click at [695, 22] on span "Fly Repellent" at bounding box center [687, 25] width 75 height 18
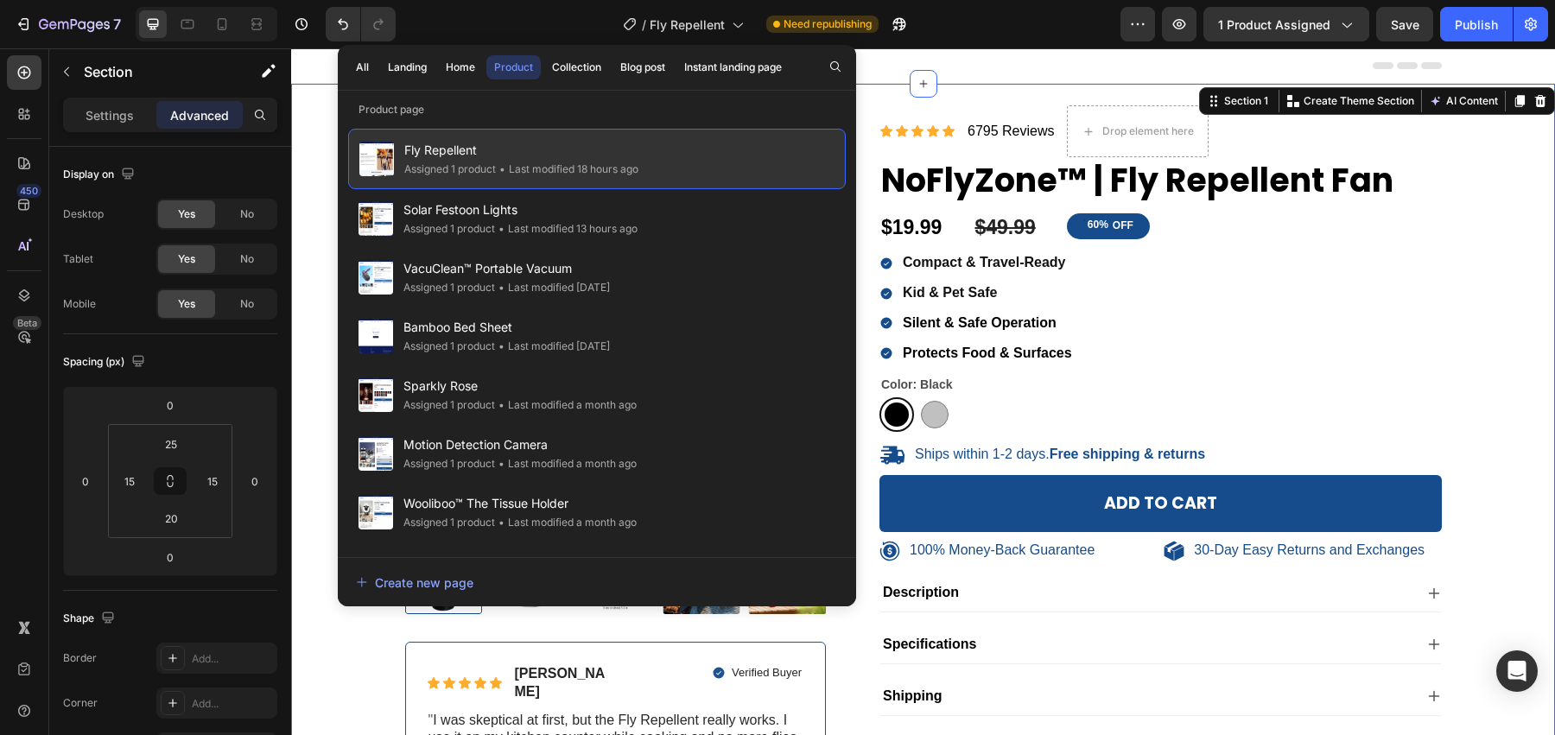
click at [625, 132] on div "Fly Repellent Assigned 1 product • Last modified 18 hours ago" at bounding box center [597, 159] width 498 height 60
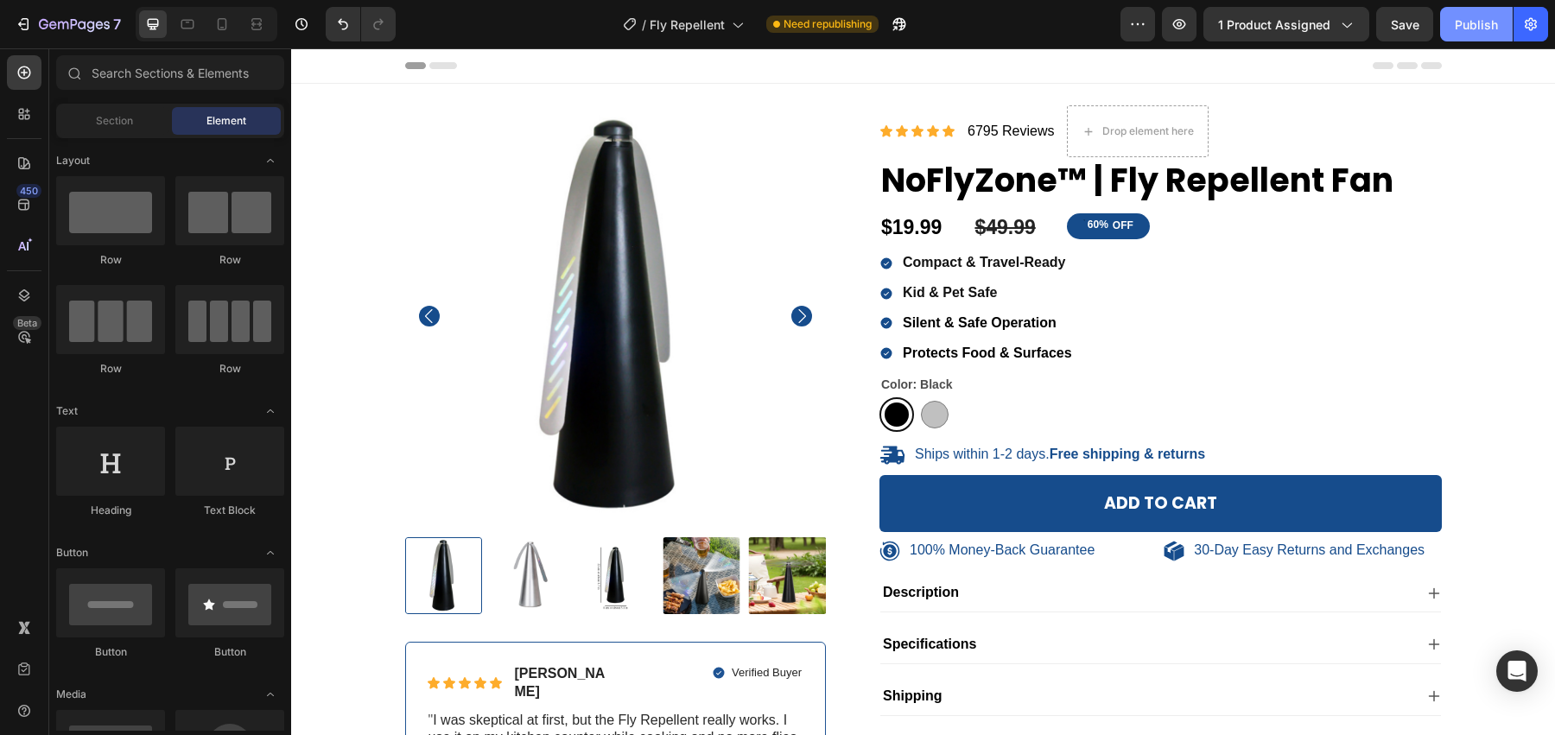
click at [1486, 19] on div "Publish" at bounding box center [1476, 25] width 43 height 18
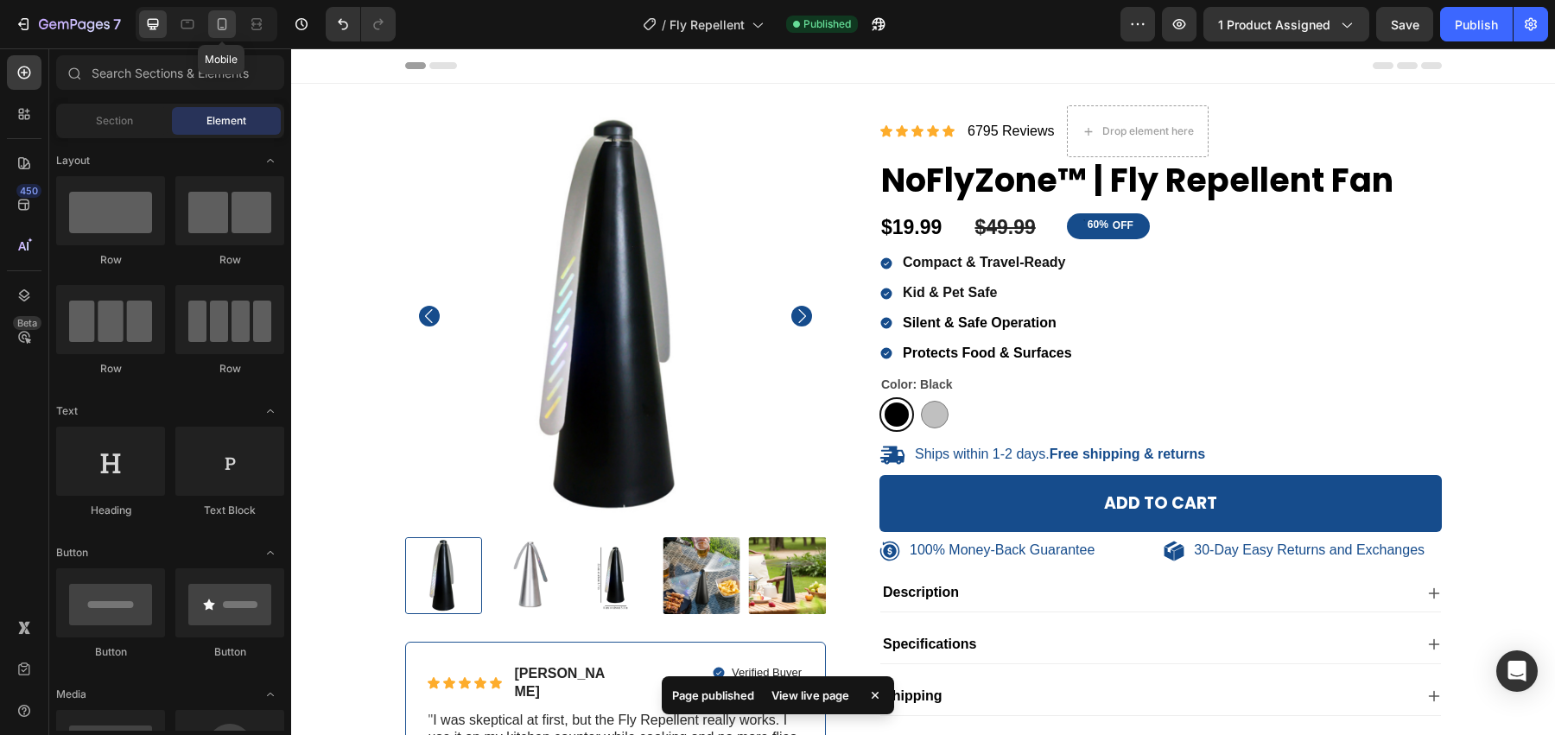
click at [231, 35] on div at bounding box center [222, 24] width 28 height 28
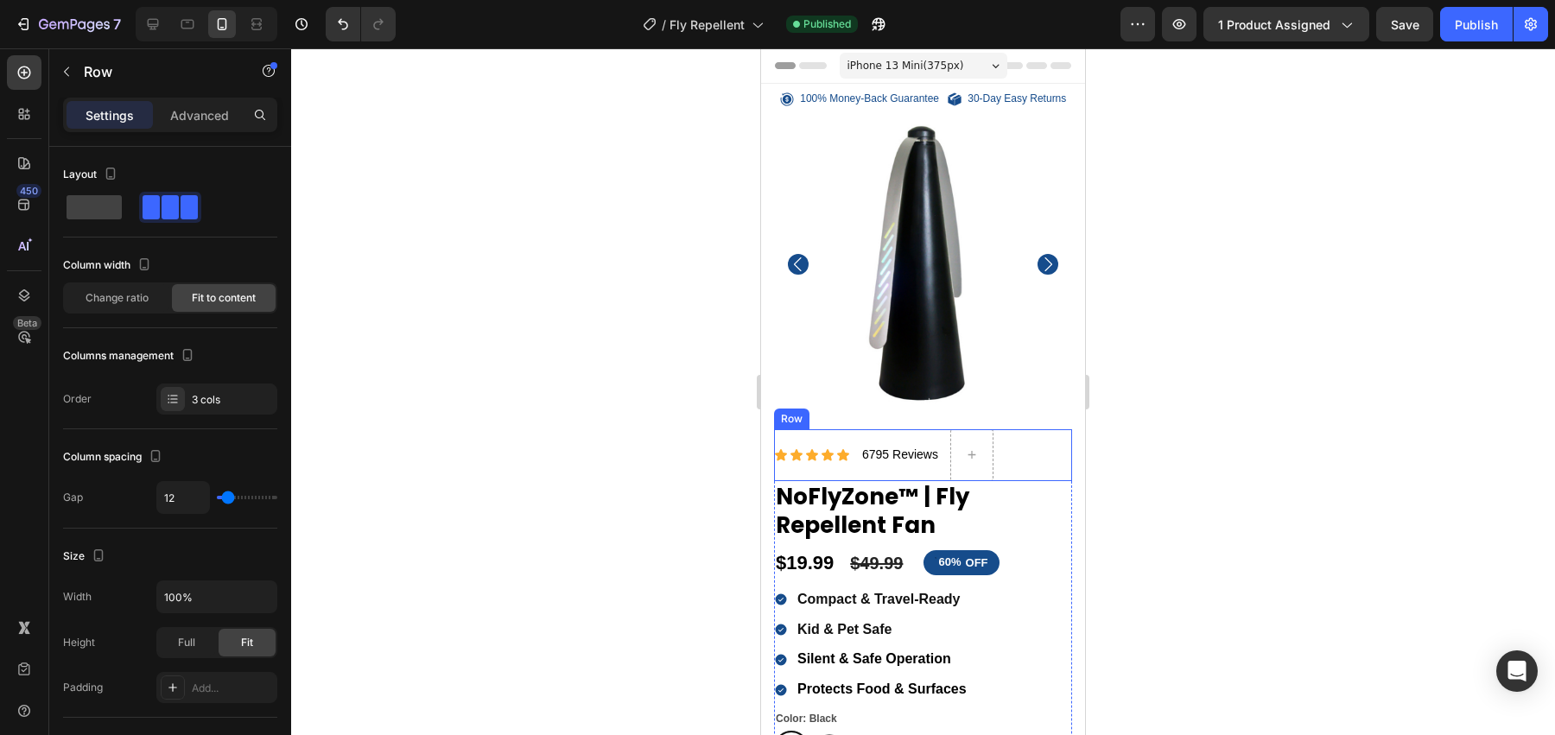
click at [874, 470] on div "6795 Reviews Text Block" at bounding box center [899, 455] width 79 height 52
click at [225, 119] on p "Advanced" at bounding box center [199, 115] width 59 height 18
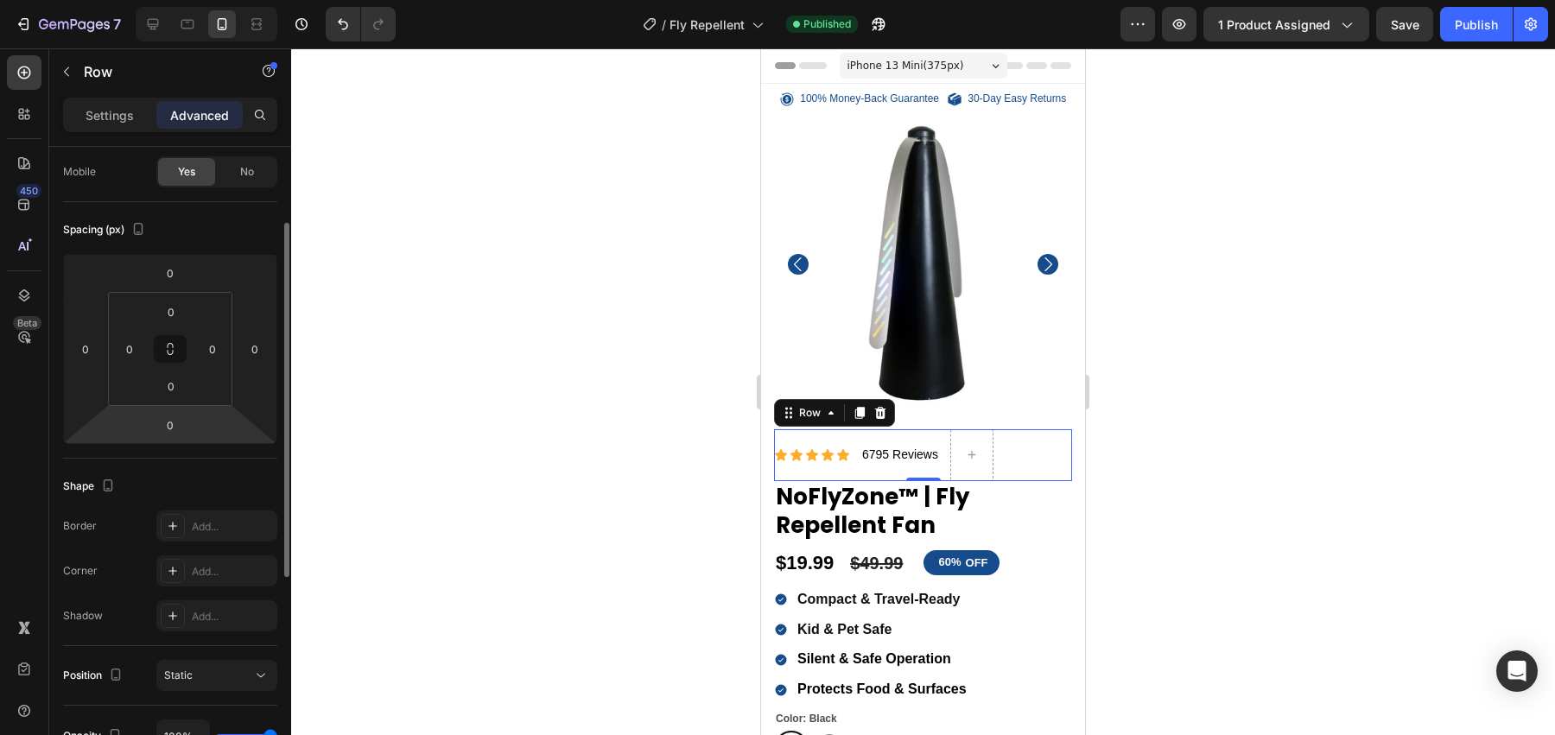
scroll to position [134, 0]
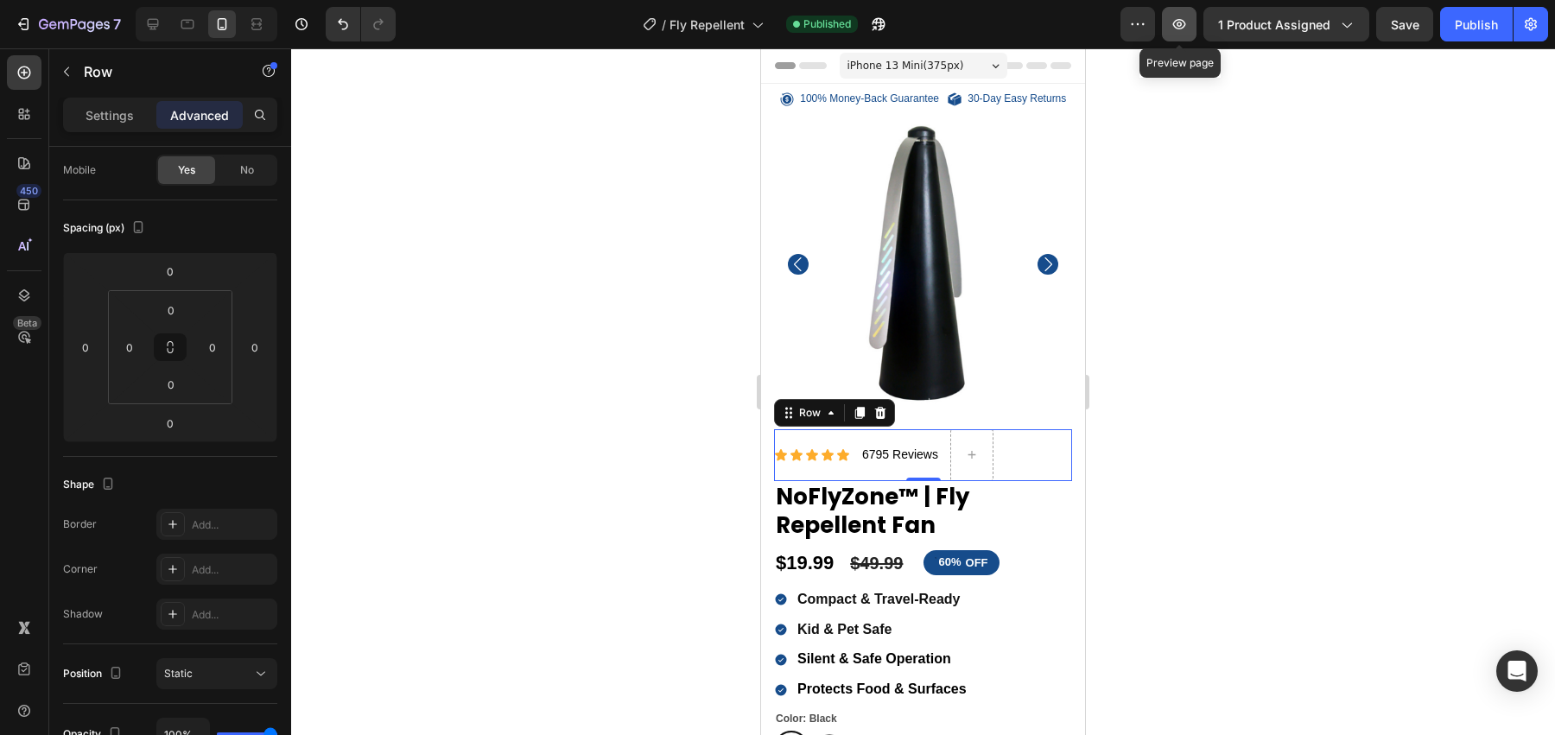
click at [1177, 29] on icon "button" at bounding box center [1178, 24] width 17 height 17
click at [55, 19] on icon "button" at bounding box center [74, 25] width 71 height 15
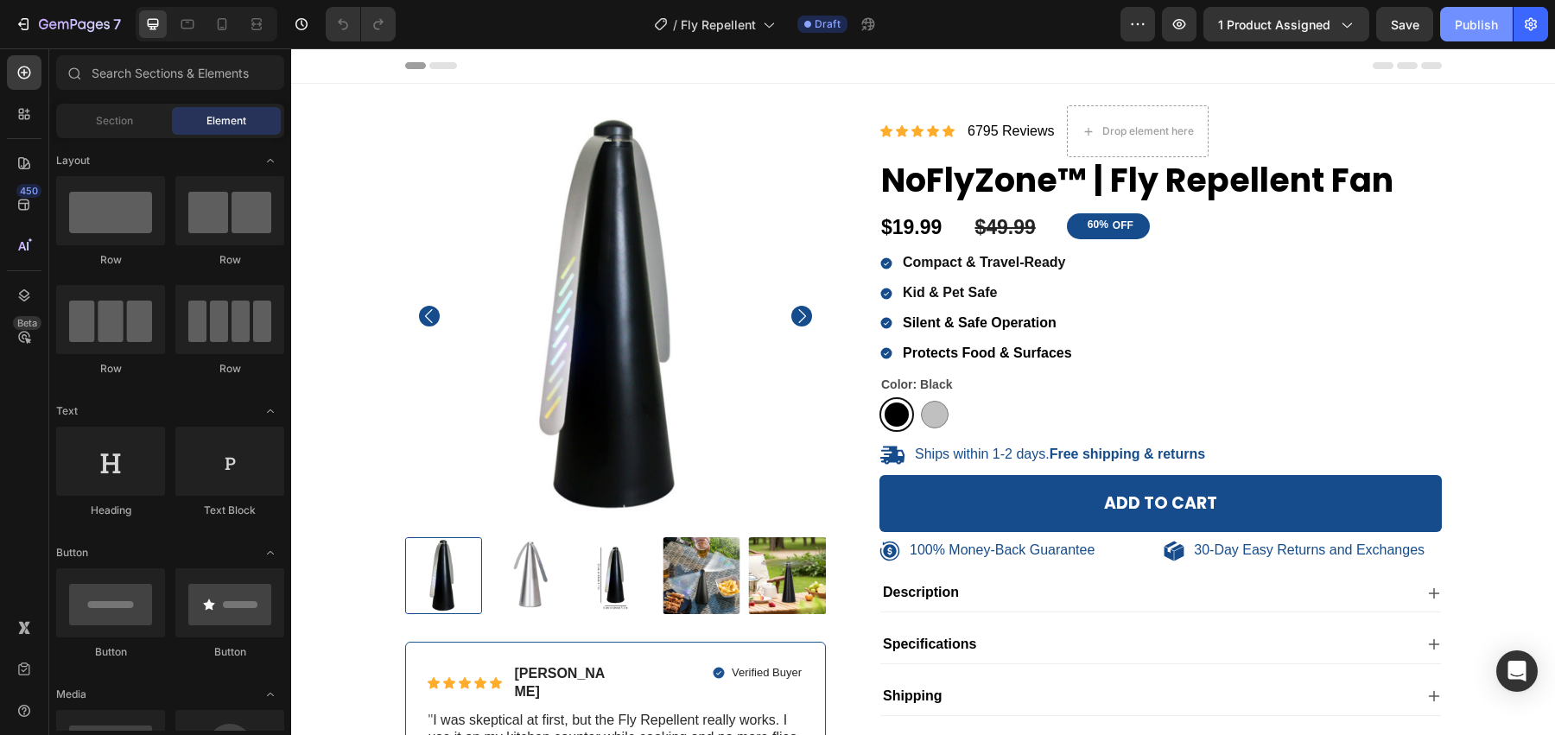
click at [1489, 30] on div "Publish" at bounding box center [1476, 25] width 43 height 18
click at [1183, 20] on icon "button" at bounding box center [1178, 24] width 17 height 17
click at [1181, 24] on icon "button" at bounding box center [1179, 24] width 13 height 10
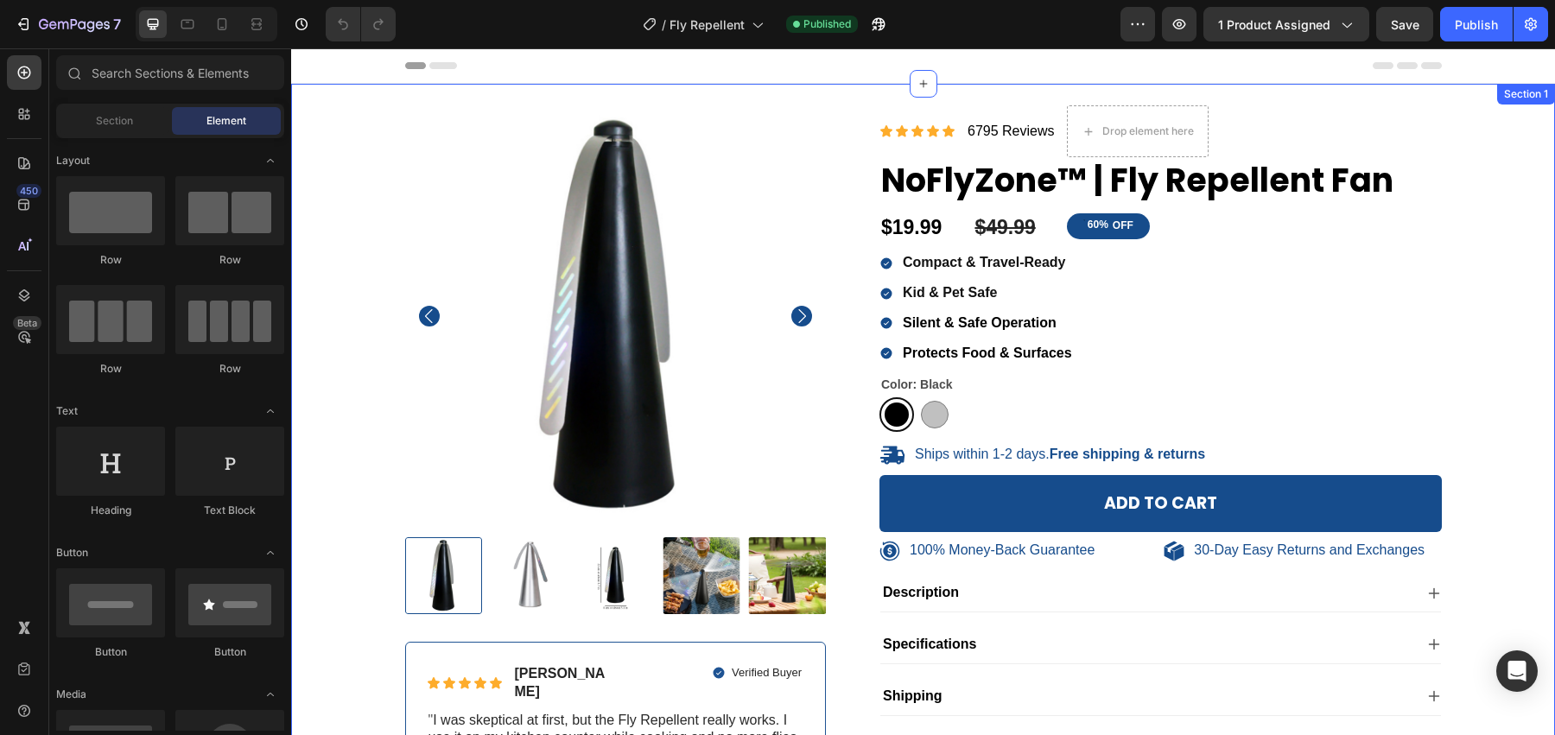
click at [527, 92] on div "100% Money-Back Guarantee Item List 30-Day Easy Returns Item List Row Product I…" at bounding box center [923, 477] width 1264 height 786
